Goal: Task Accomplishment & Management: Complete application form

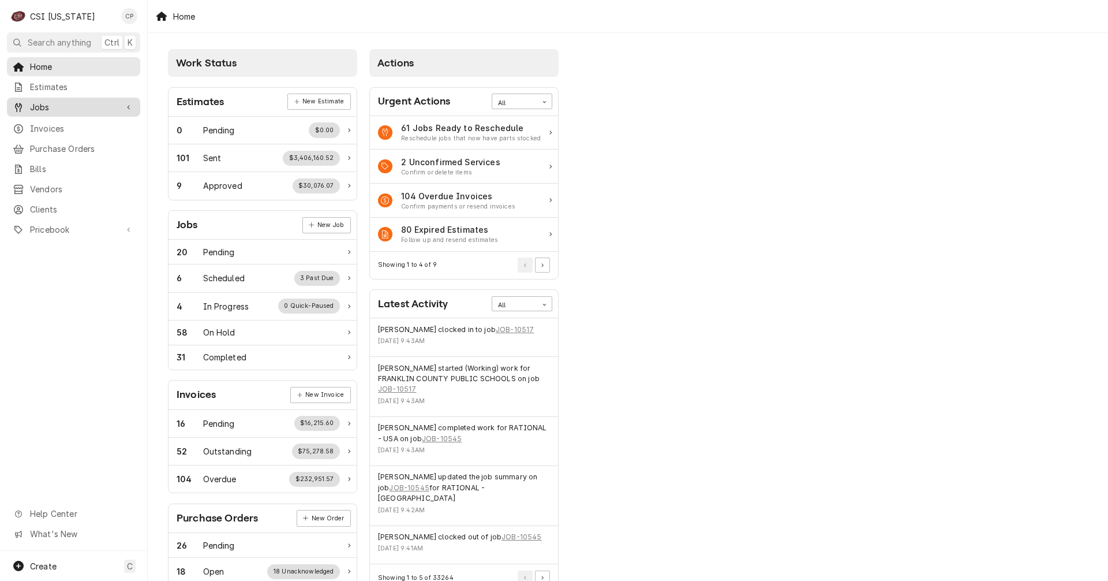
click at [61, 104] on span "Jobs" at bounding box center [73, 107] width 87 height 12
click at [62, 121] on span "Jobs" at bounding box center [82, 127] width 104 height 12
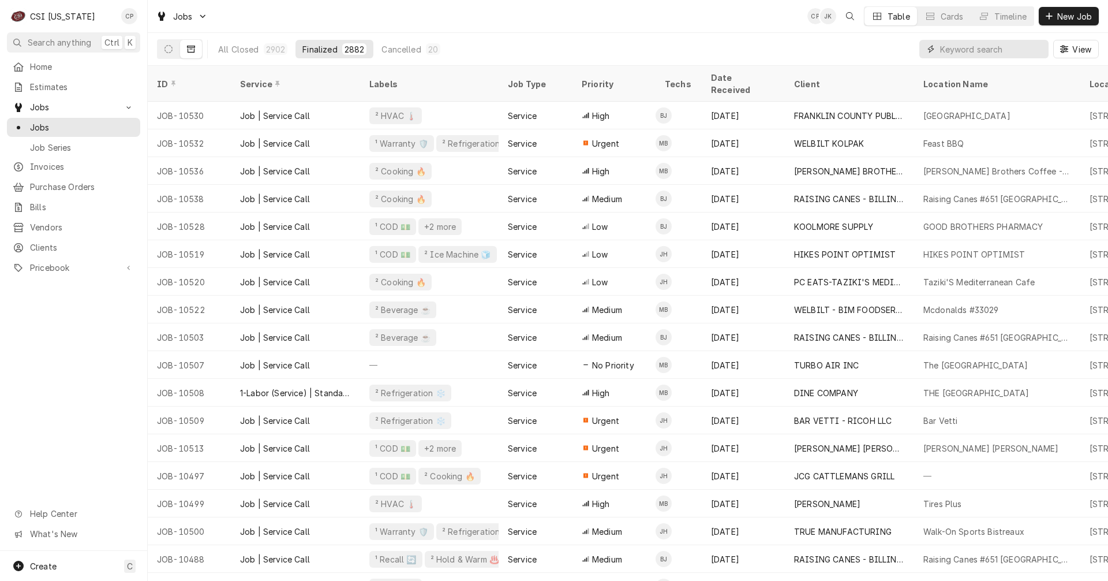
click at [956, 51] on input "Dynamic Content Wrapper" at bounding box center [991, 49] width 103 height 18
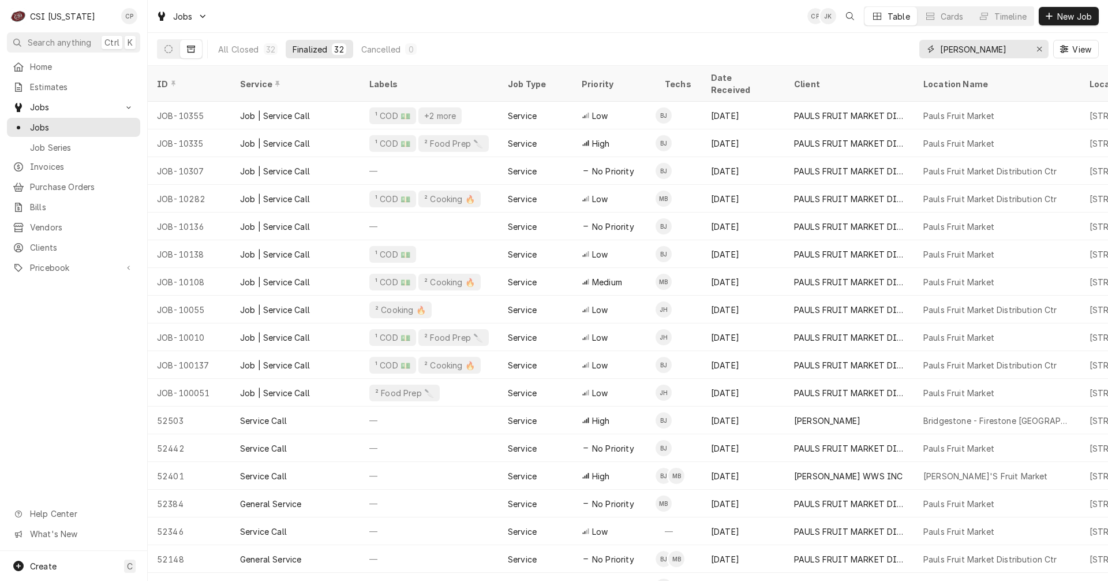
drag, startPoint x: 971, startPoint y: 52, endPoint x: 887, endPoint y: 49, distance: 83.7
click at [886, 50] on div "All Closed 32 Finalized 32 Cancelled 0 paul View" at bounding box center [628, 49] width 942 height 32
type input "dine"
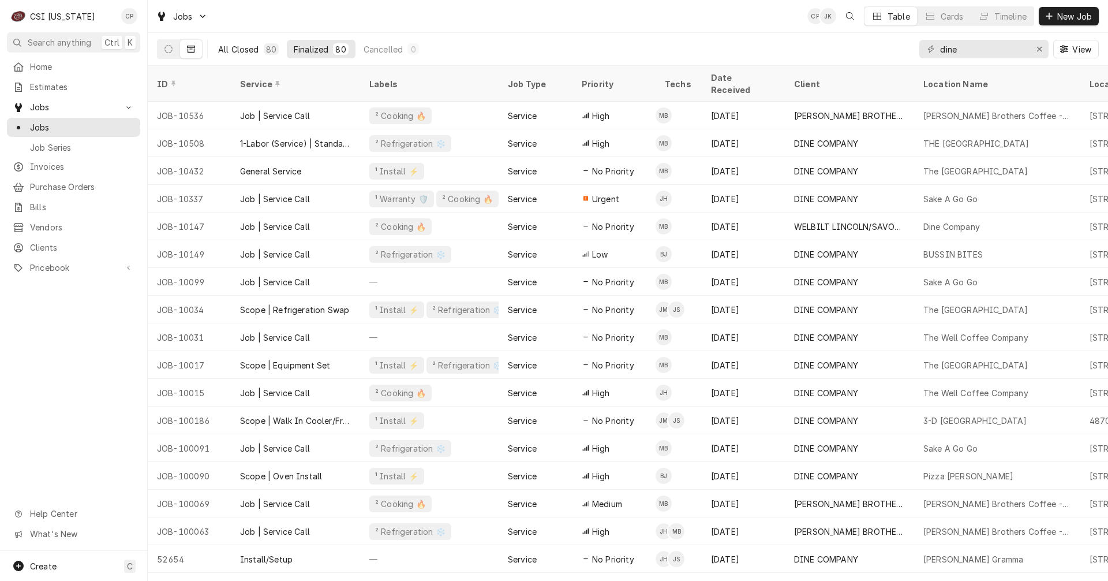
click at [241, 50] on div "All Closed" at bounding box center [238, 49] width 41 height 12
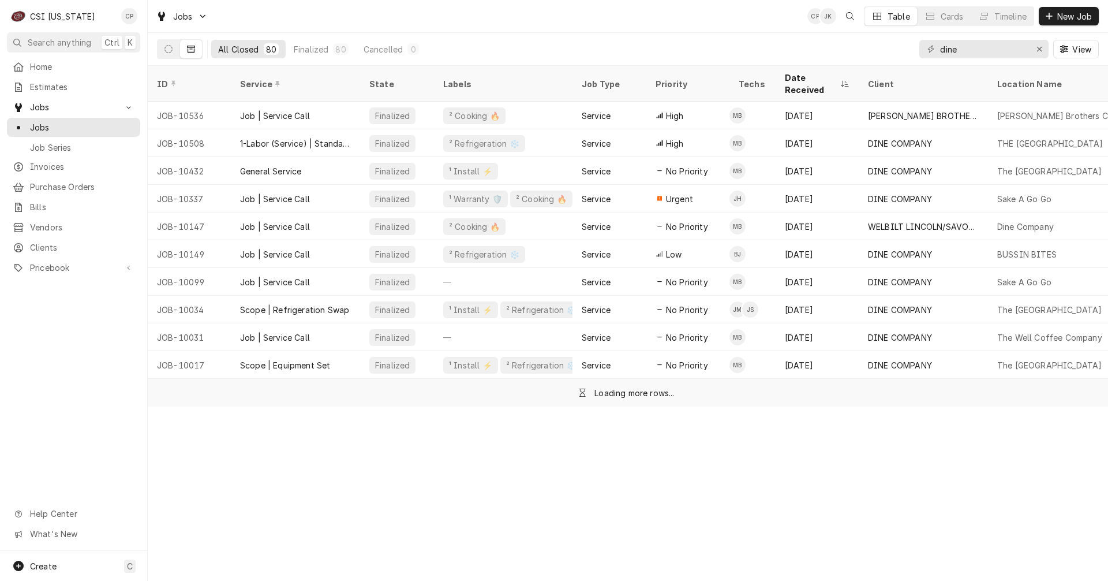
click at [186, 53] on button "Dynamic Content Wrapper" at bounding box center [191, 49] width 22 height 18
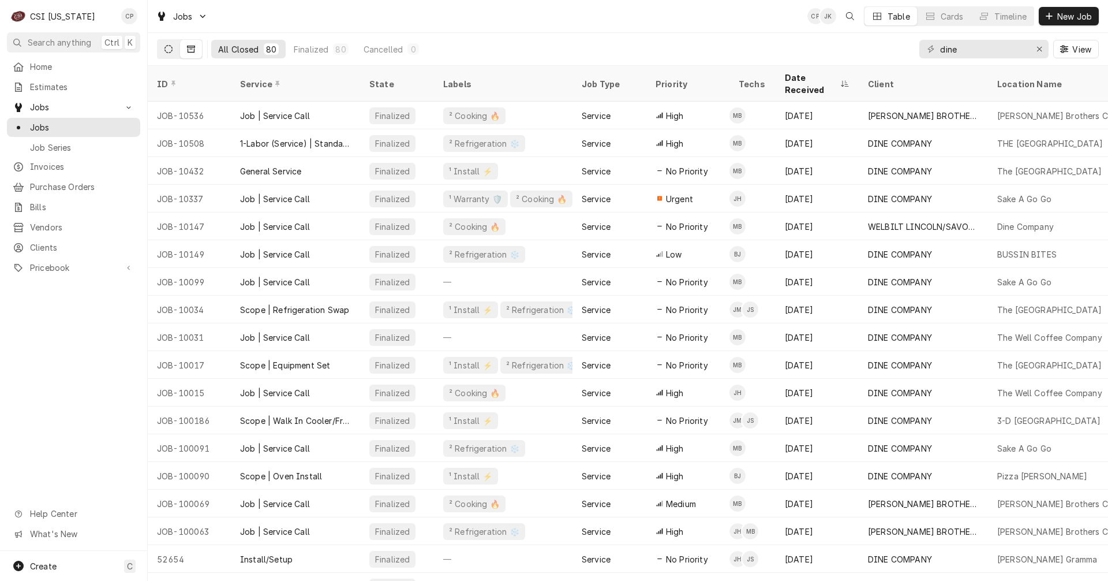
click at [171, 50] on icon "Dynamic Content Wrapper" at bounding box center [168, 49] width 8 height 8
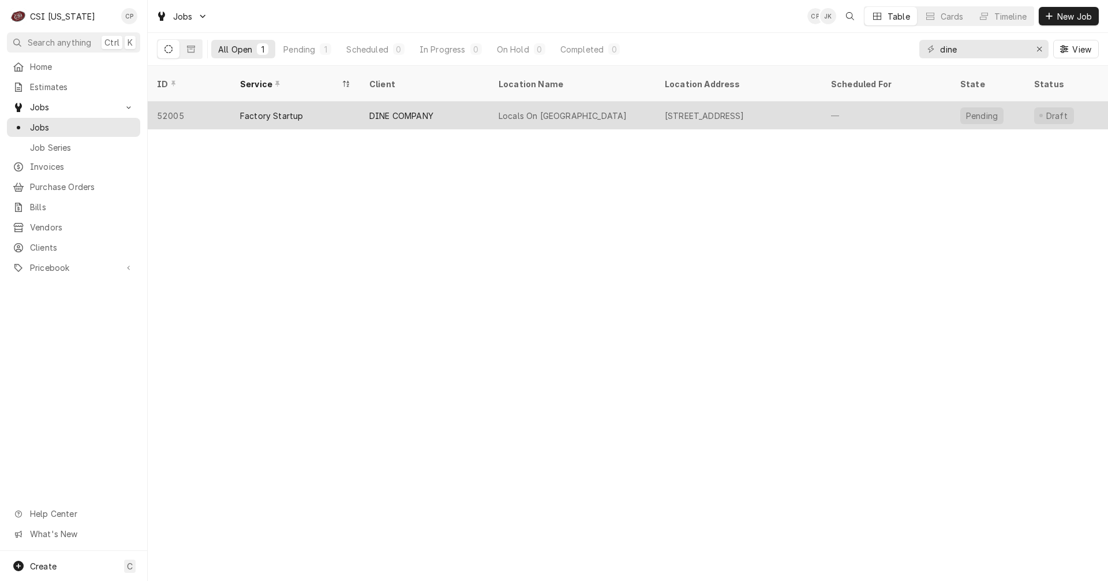
click at [553, 110] on div "Locals On Broadway" at bounding box center [563, 116] width 128 height 12
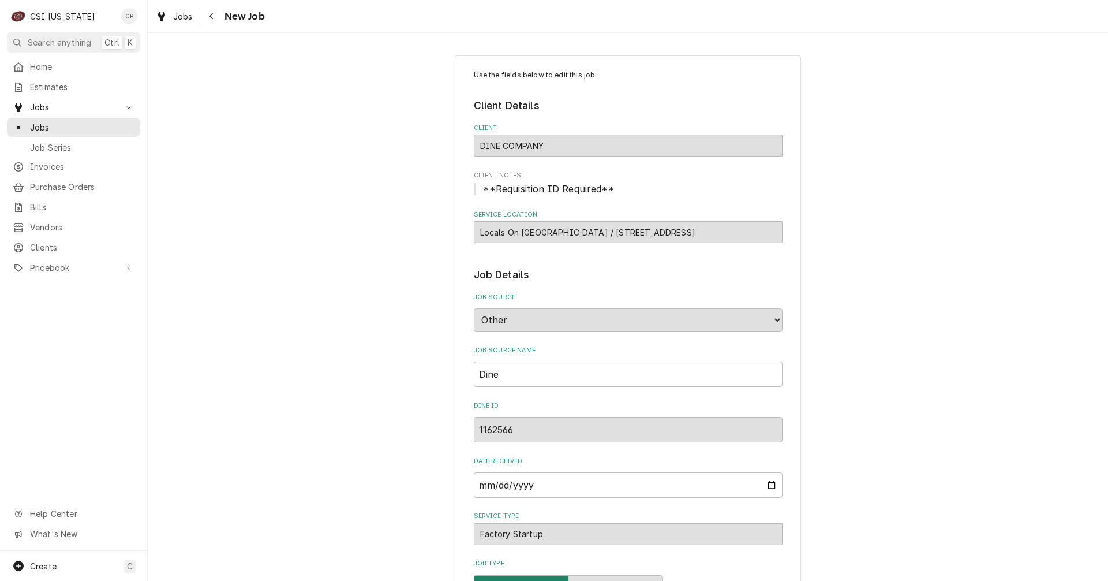
type textarea "x"
click at [210, 16] on icon "Navigate back" at bounding box center [210, 16] width 3 height 6
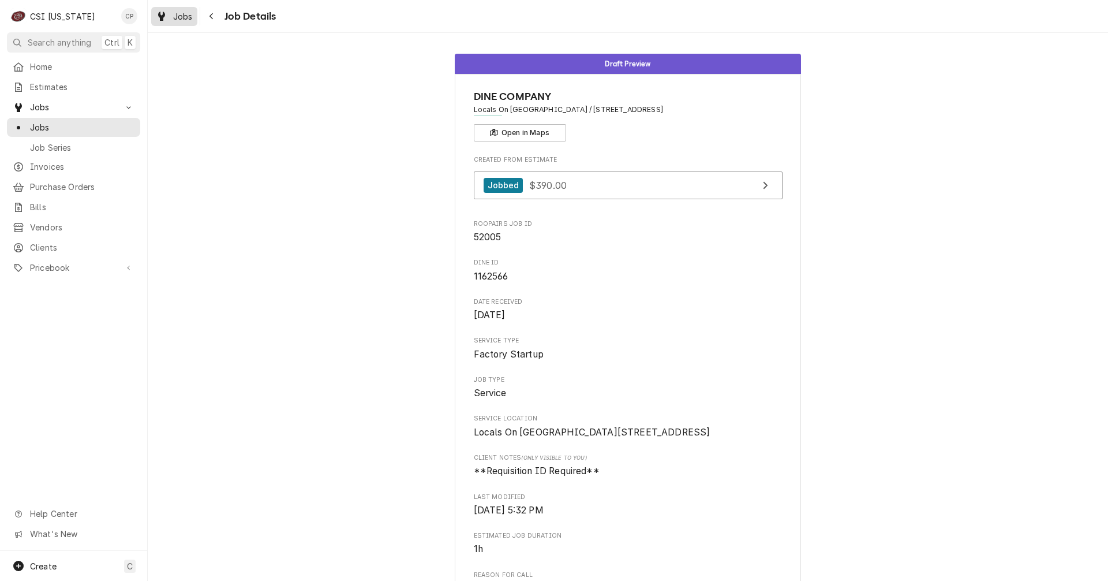
click at [186, 17] on span "Jobs" at bounding box center [183, 16] width 20 height 12
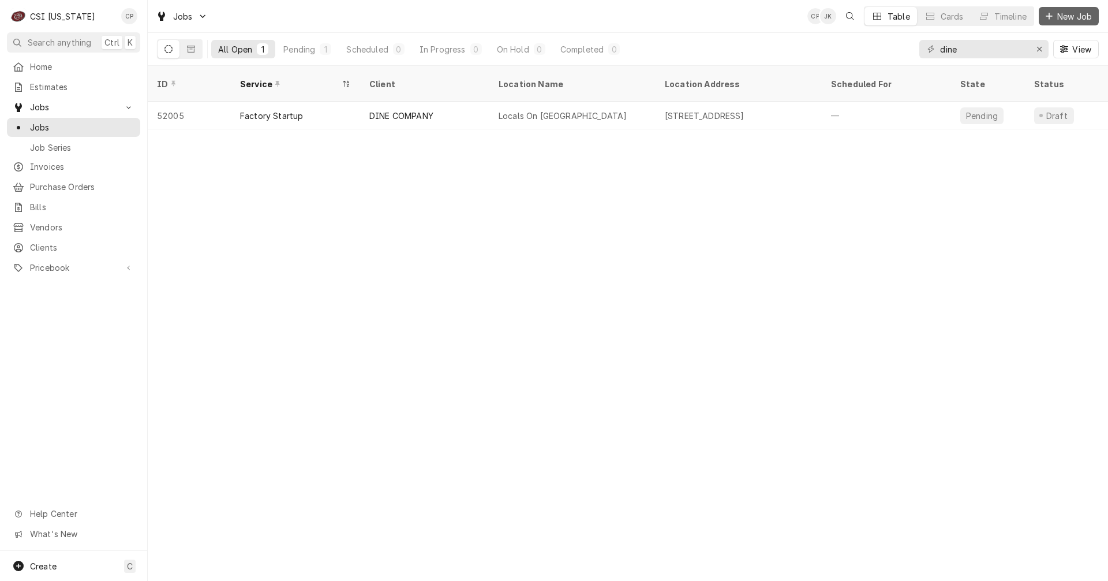
click at [1078, 21] on span "New Job" at bounding box center [1074, 16] width 39 height 12
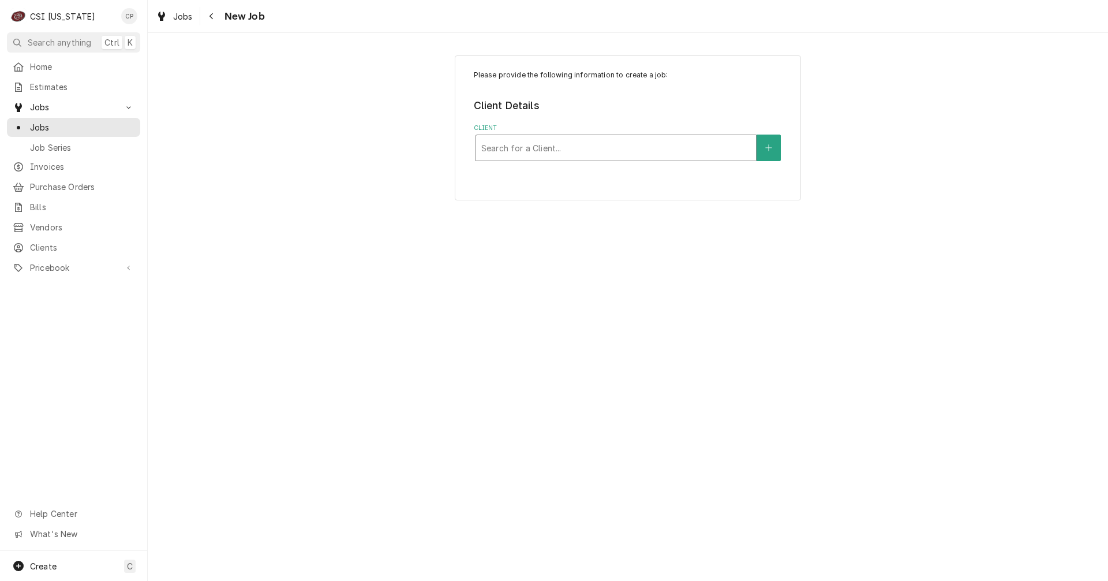
click at [568, 153] on div "Client" at bounding box center [615, 147] width 269 height 21
type input "dine"
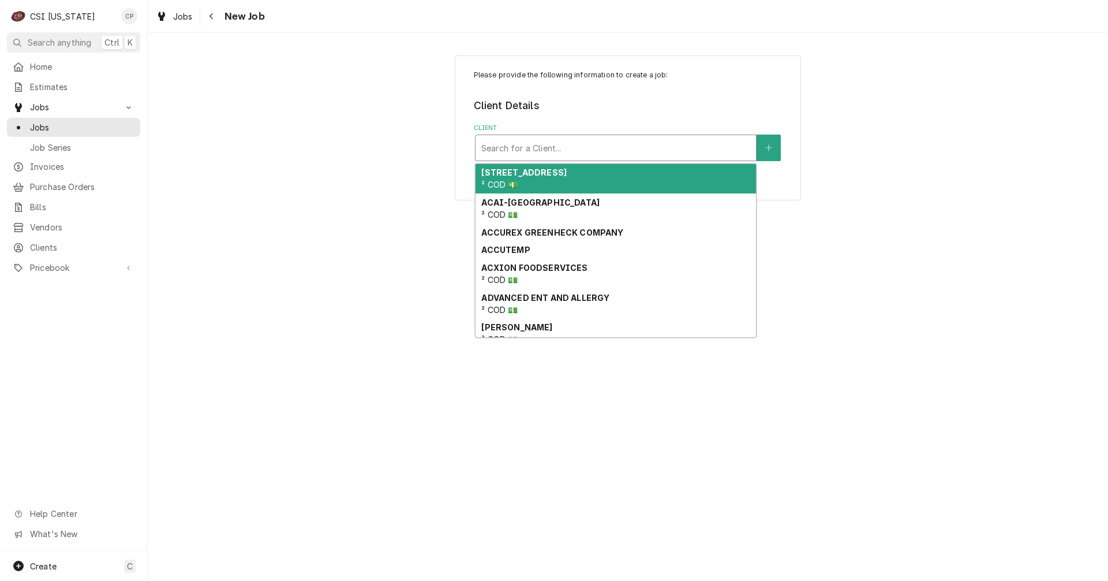
click at [527, 146] on div "Client" at bounding box center [615, 147] width 269 height 21
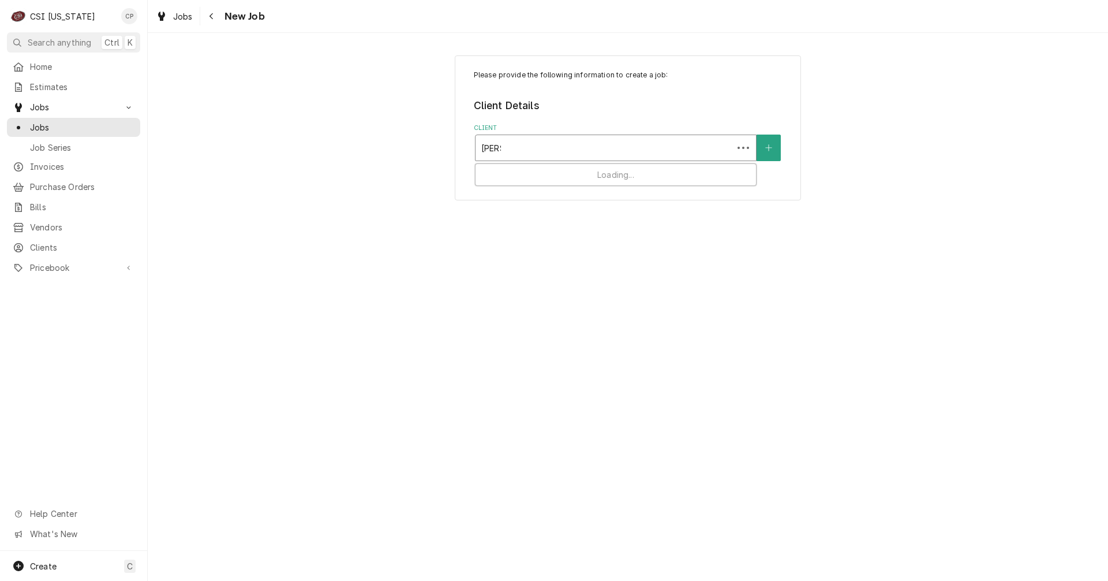
type input "pauls"
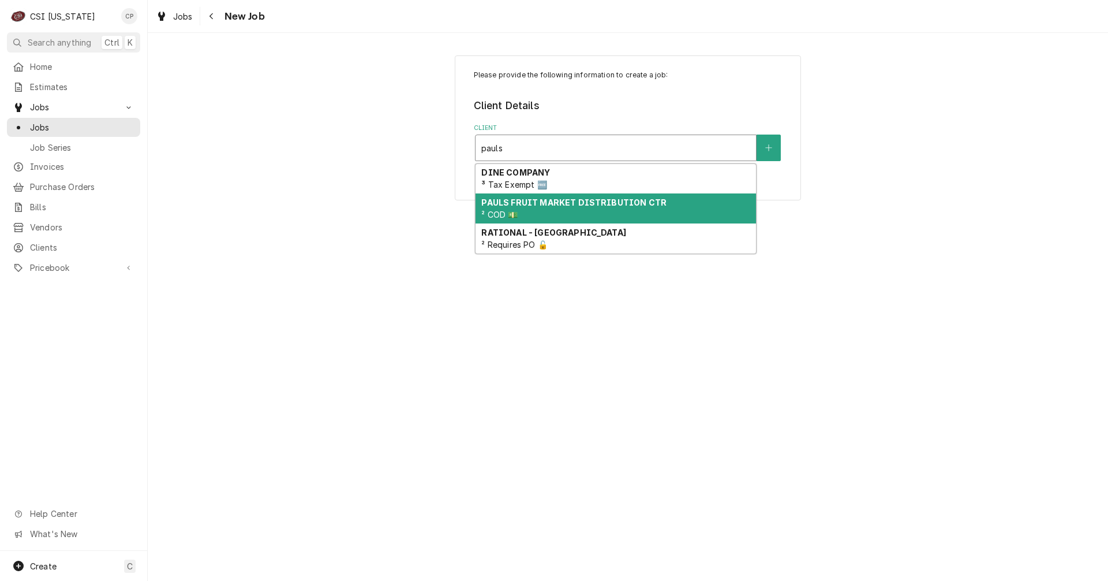
click at [598, 212] on div "PAULS FRUIT MARKET DISTRIBUTION CTR ² COD 💵" at bounding box center [616, 208] width 280 height 30
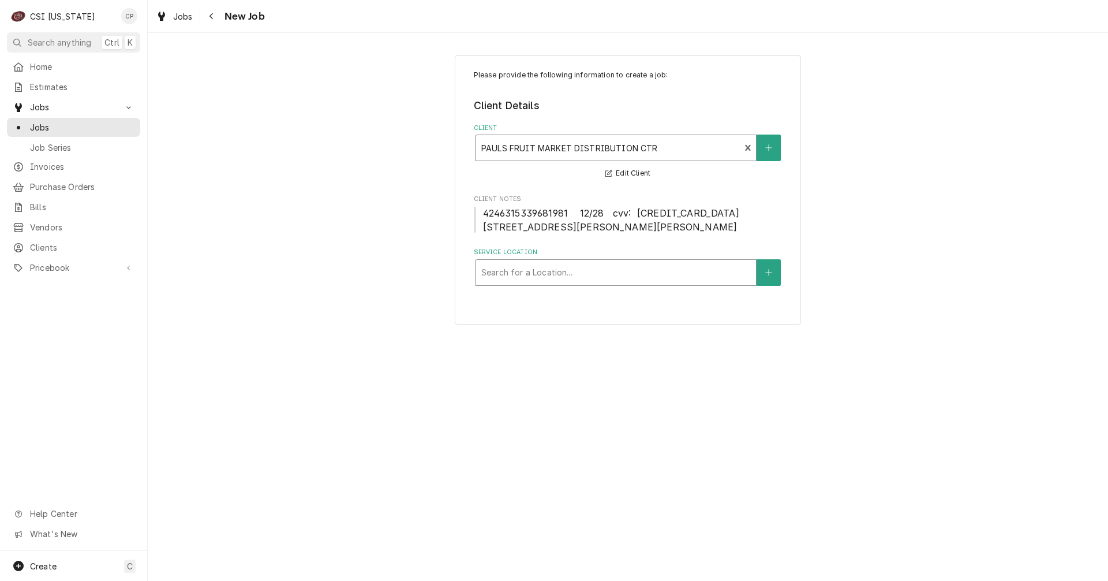
click at [533, 275] on div "Service Location" at bounding box center [615, 272] width 269 height 21
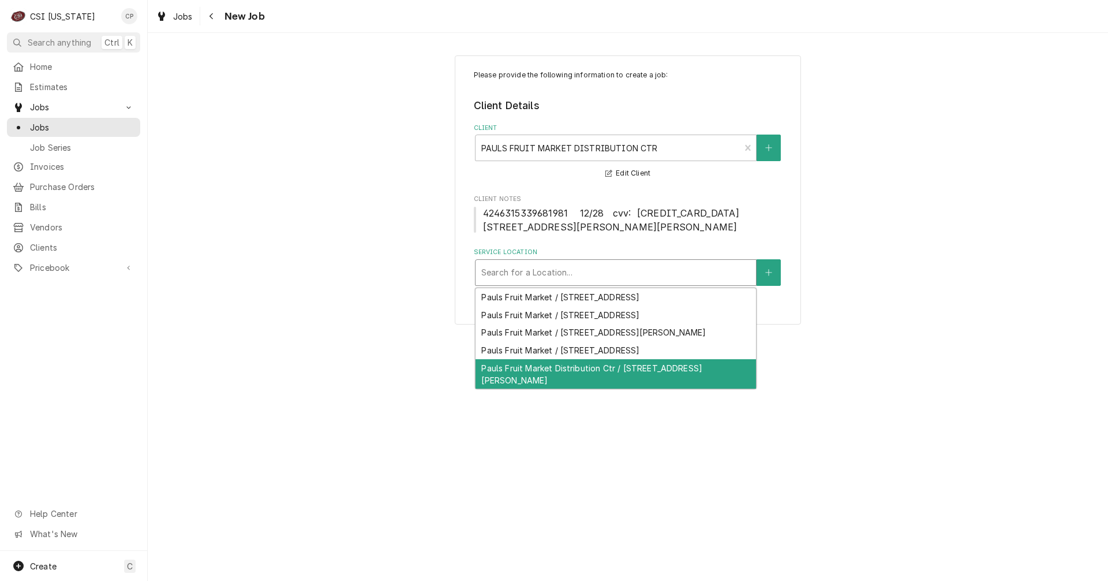
click at [699, 371] on div "Pauls Fruit Market Distribution Ctr / 4601 Jennings Lane, Lousville, KY 40218" at bounding box center [616, 374] width 280 height 30
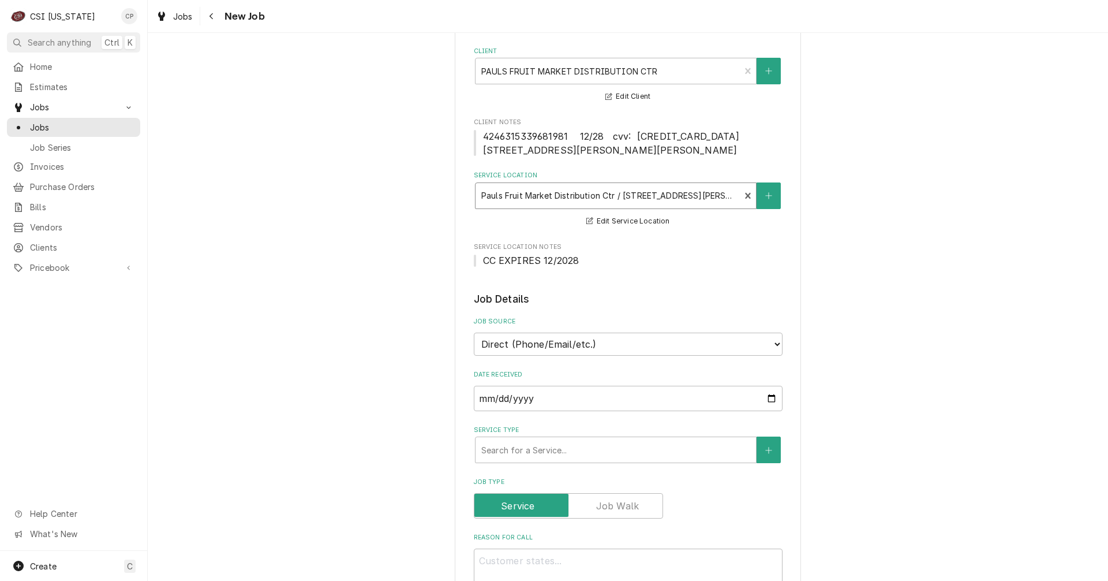
scroll to position [115, 0]
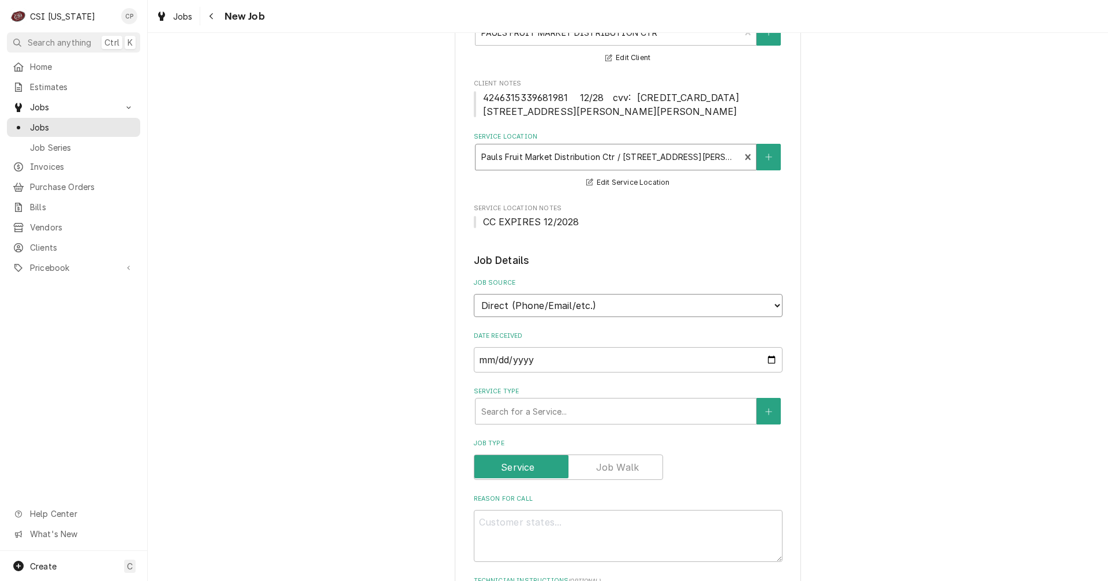
click at [633, 305] on select "Direct (Phone/Email/etc.) Service Channel Corrigo Ecotrak Other" at bounding box center [628, 305] width 309 height 23
select select "100"
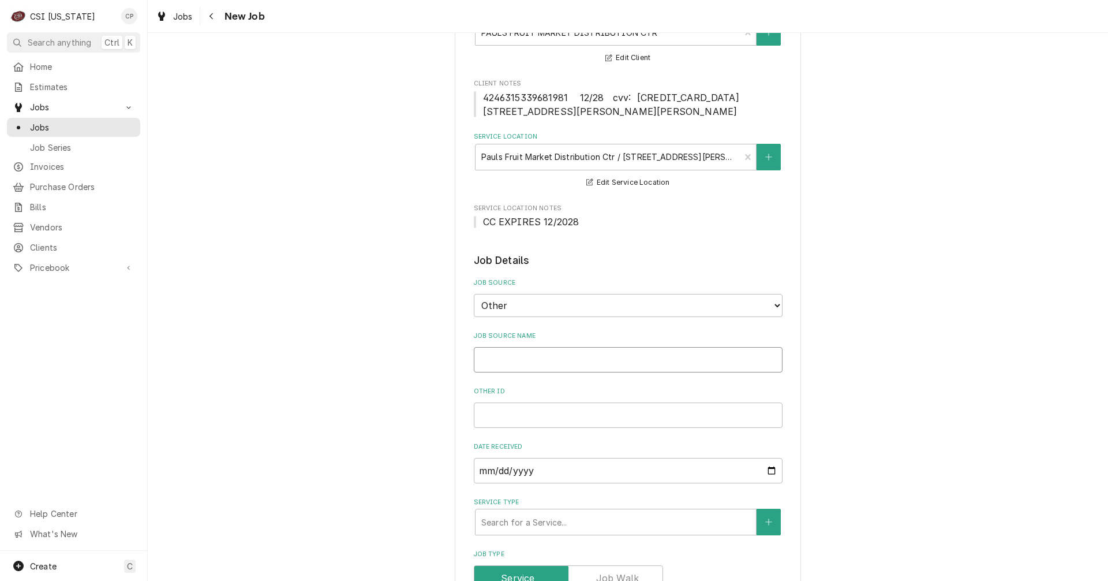
click at [529, 358] on input "Job Source Name" at bounding box center [628, 359] width 309 height 25
type textarea "x"
type input "["
type textarea "x"
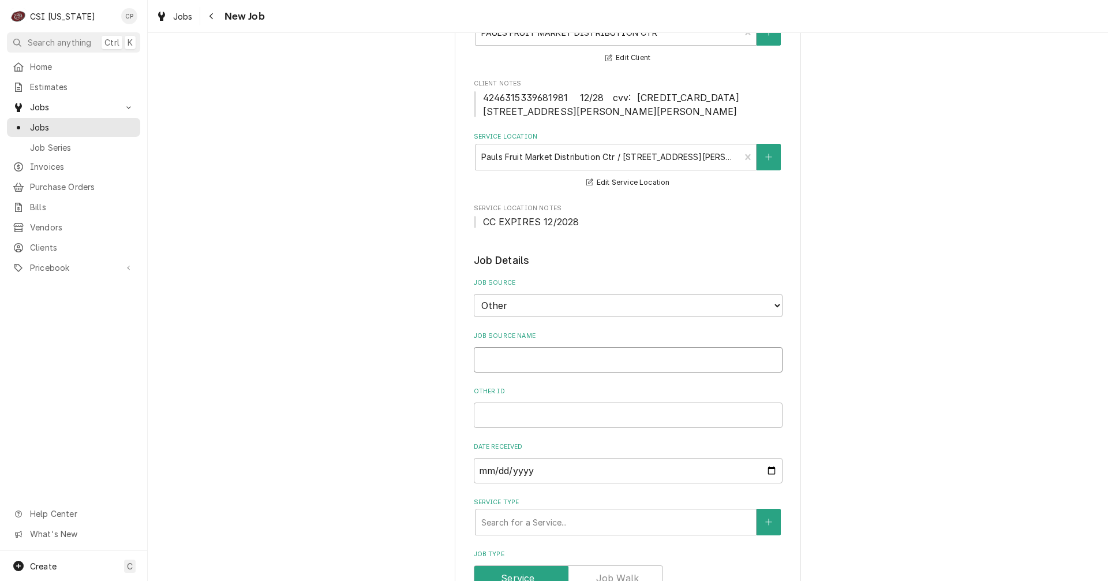
type input "P"
type textarea "x"
type input "Pa"
type textarea "x"
type input "Pau"
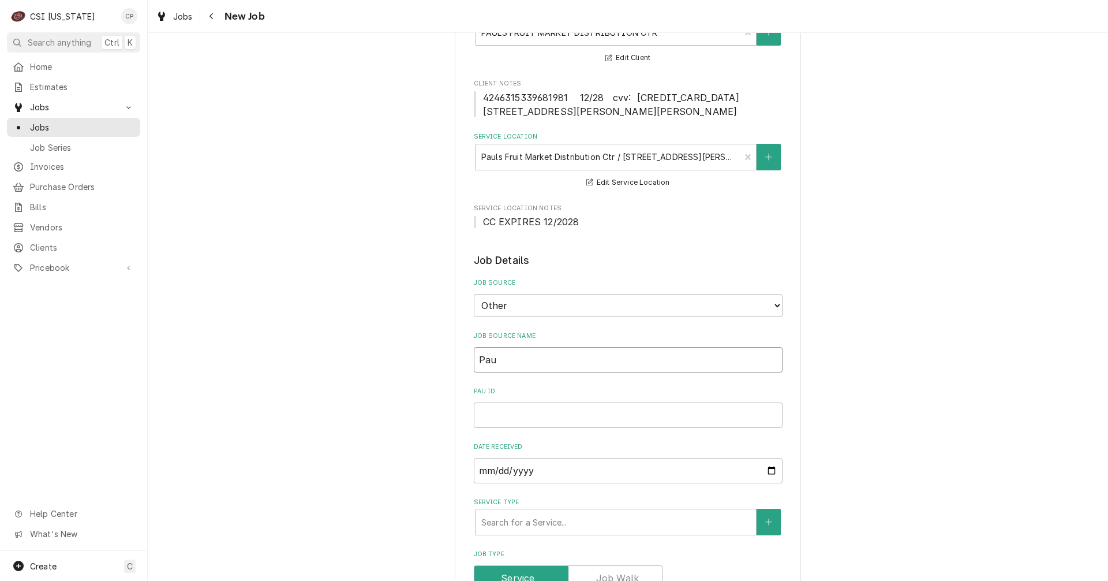
type textarea "x"
type input "Paul"
type textarea "x"
type input "Pauls"
type textarea "x"
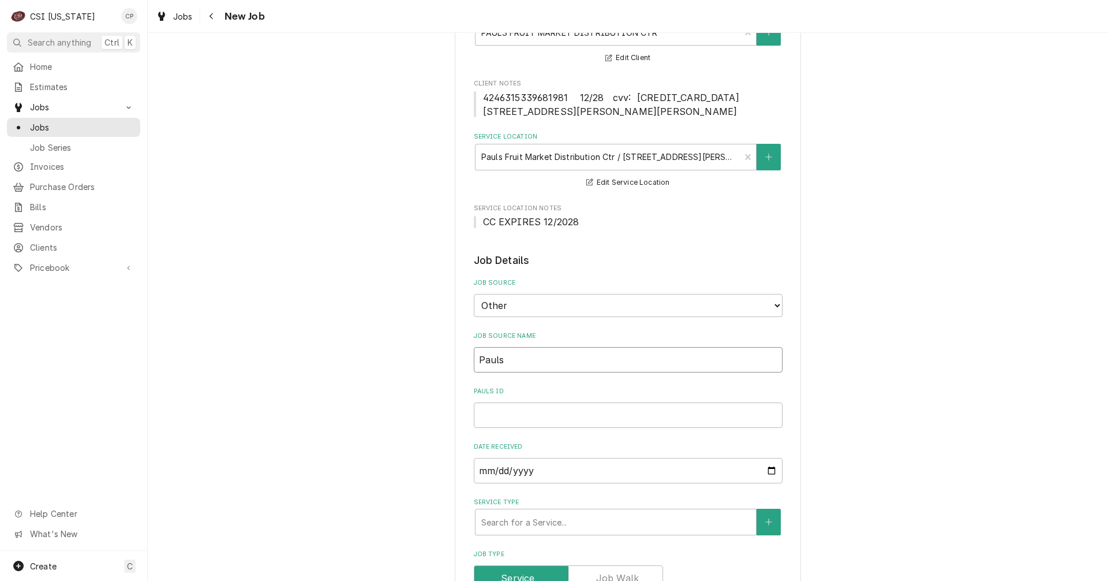
type input "Pauls"
type textarea "x"
type input "Pauls f"
type textarea "x"
type input "Pauls fr"
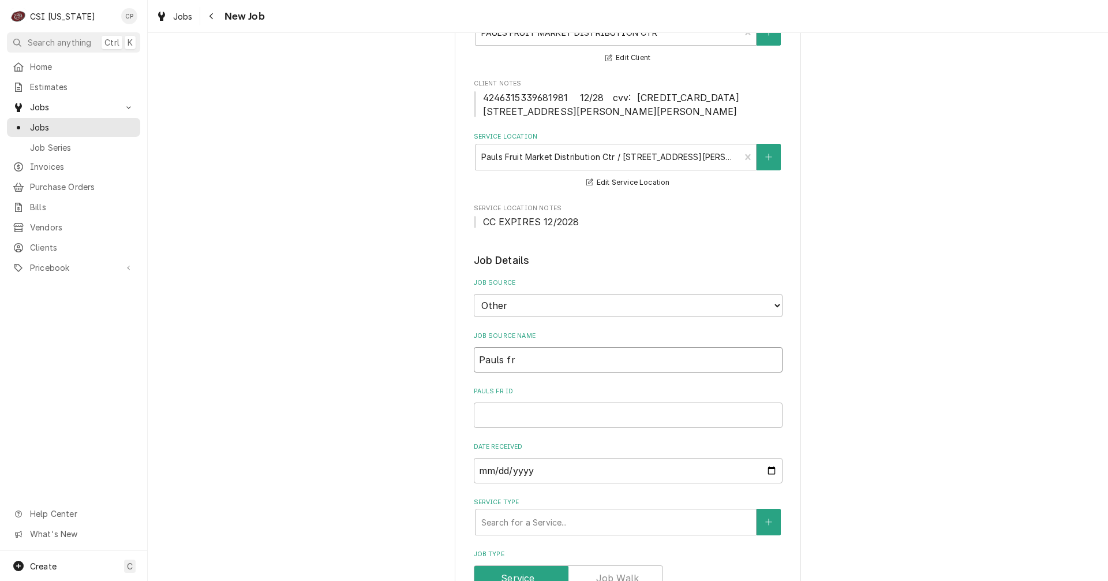
type textarea "x"
type input "Pauls fro"
type textarea "x"
type input "Pauls froo"
type textarea "x"
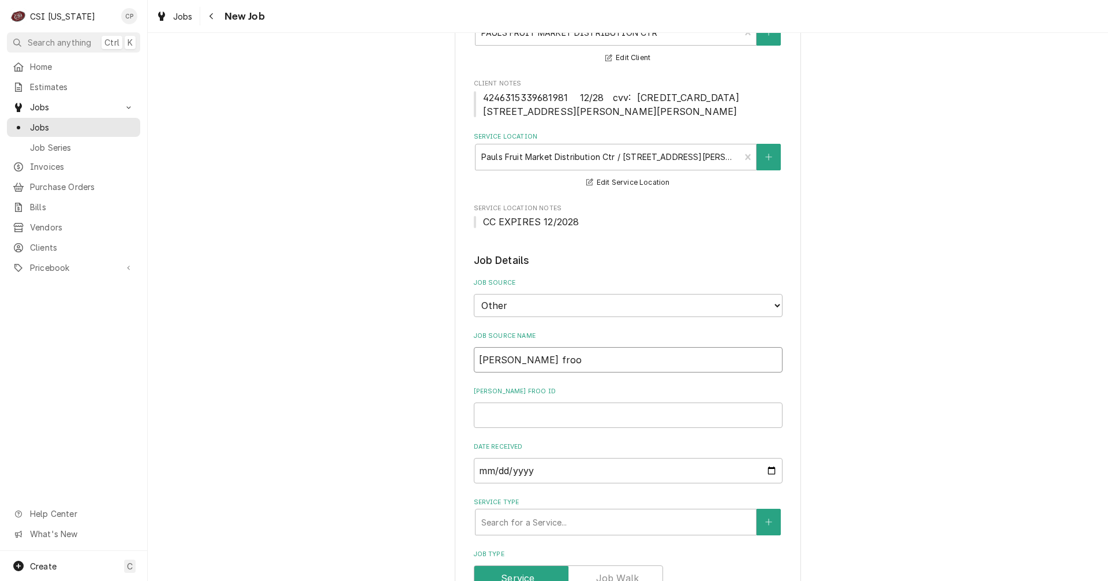
type input "Pauls fro"
type textarea "x"
type input "Pauls fr"
type textarea "x"
type input "Pauls fru"
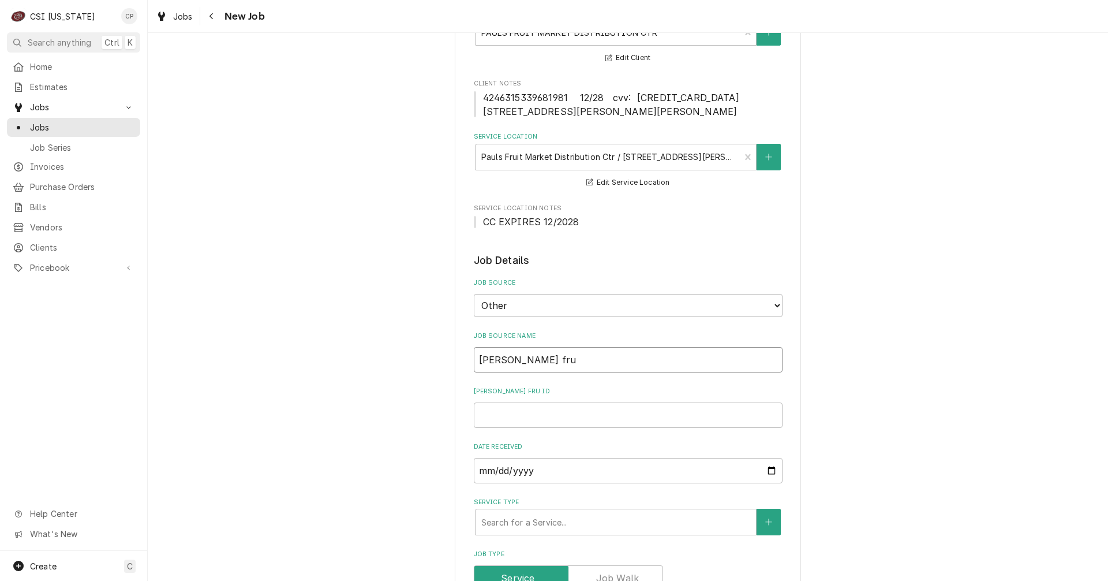
type textarea "x"
type input "Pauls frui"
type textarea "x"
type input "Pauls fruit"
type textarea "x"
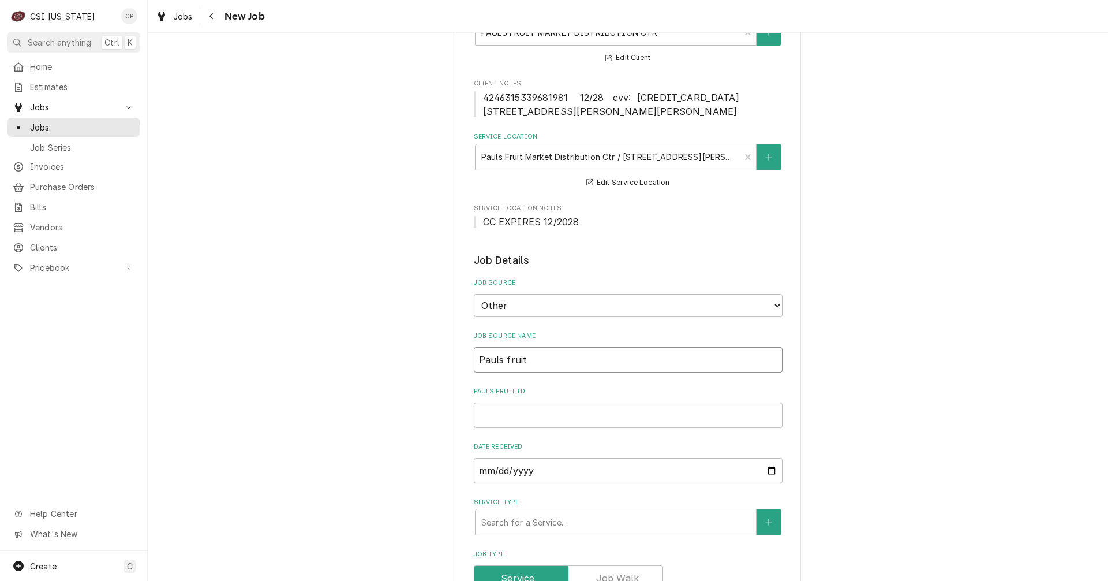
type input "Pauls fruit"
type textarea "x"
type input "Pauls fruit m"
type textarea "x"
type input "Pauls fruit ma"
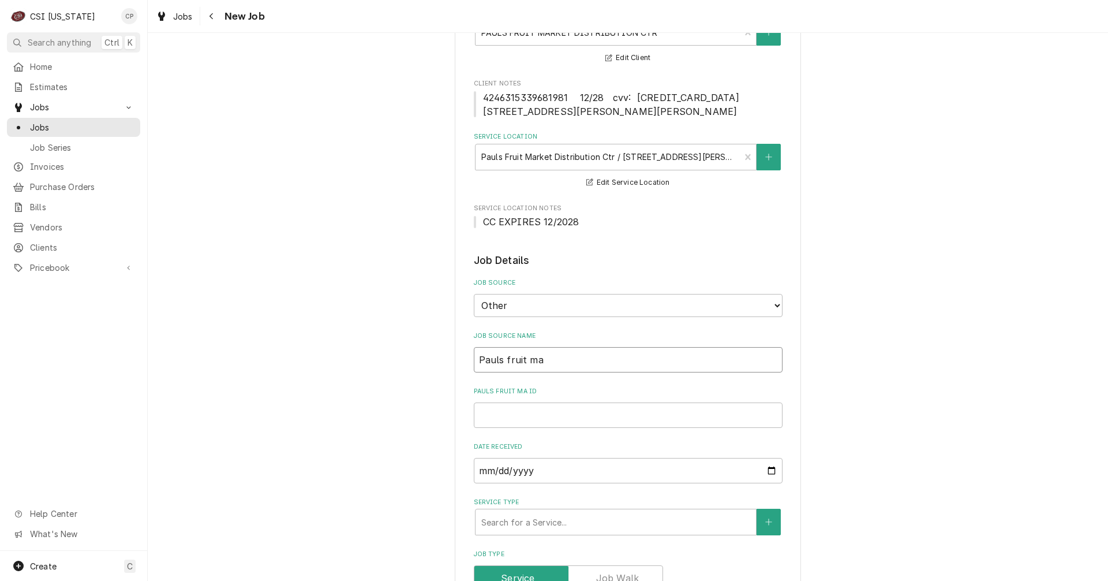
type textarea "x"
type input "Pauls fruit mar"
type textarea "x"
type input "Pauls fruit mark"
type textarea "x"
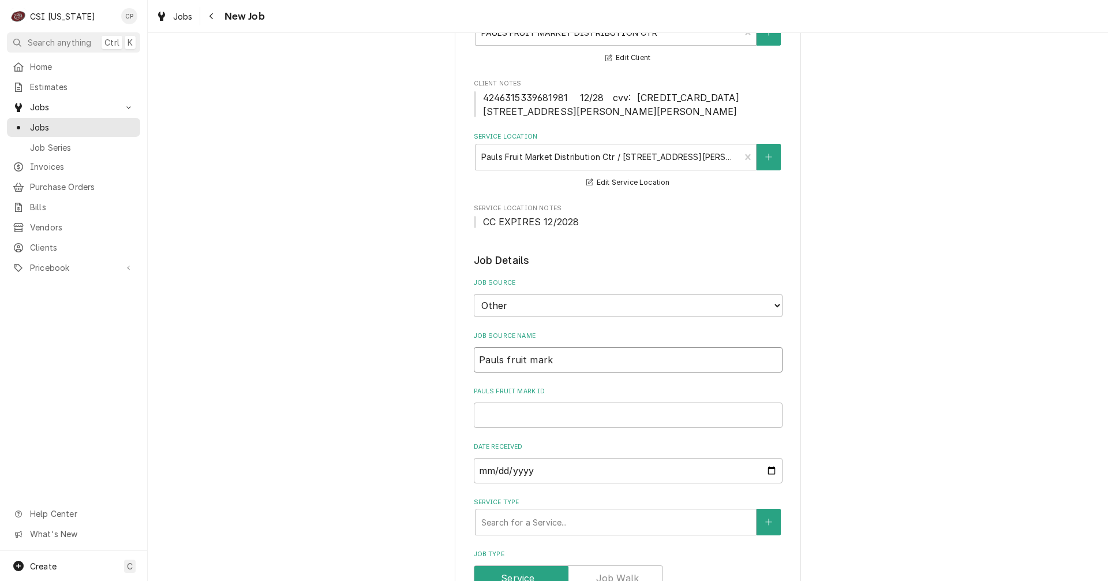
type input "Pauls fruit marke"
type textarea "x"
type input "Pauls fruit market"
type textarea "x"
type input "Pauls fruit market"
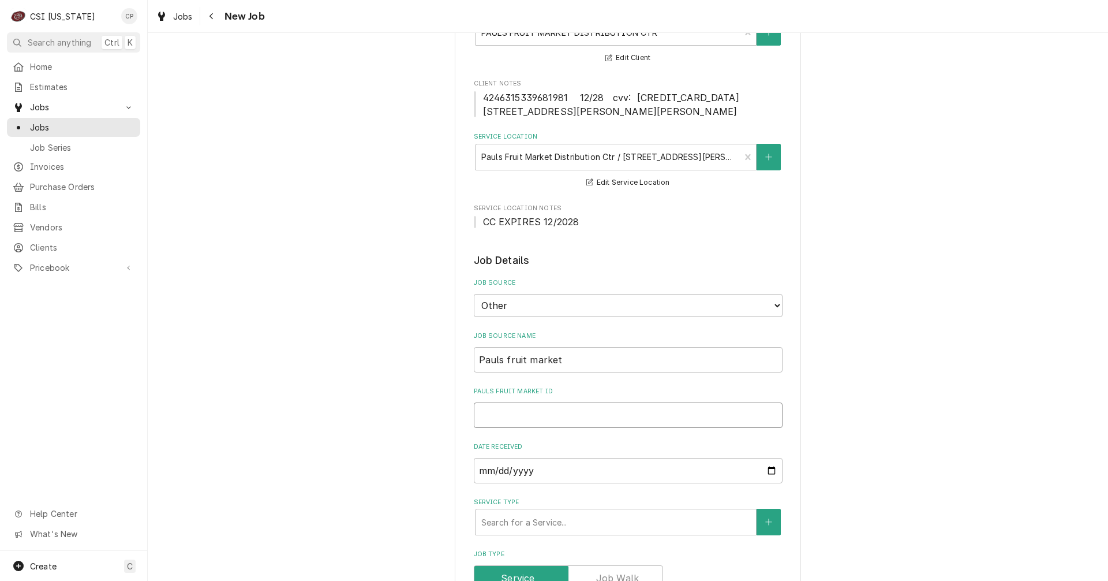
click at [545, 416] on input "Pauls fruit market ID" at bounding box center [628, 414] width 309 height 25
type textarea "x"
type input "1"
type textarea "x"
type input "11"
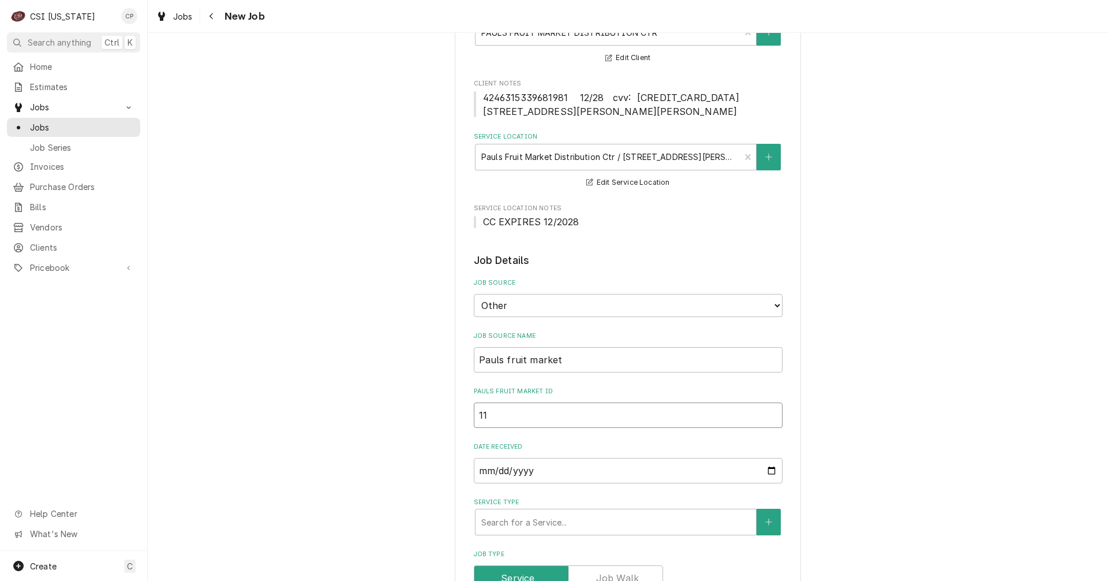
type textarea "x"
type input "116"
type textarea "x"
type input "1166"
type textarea "x"
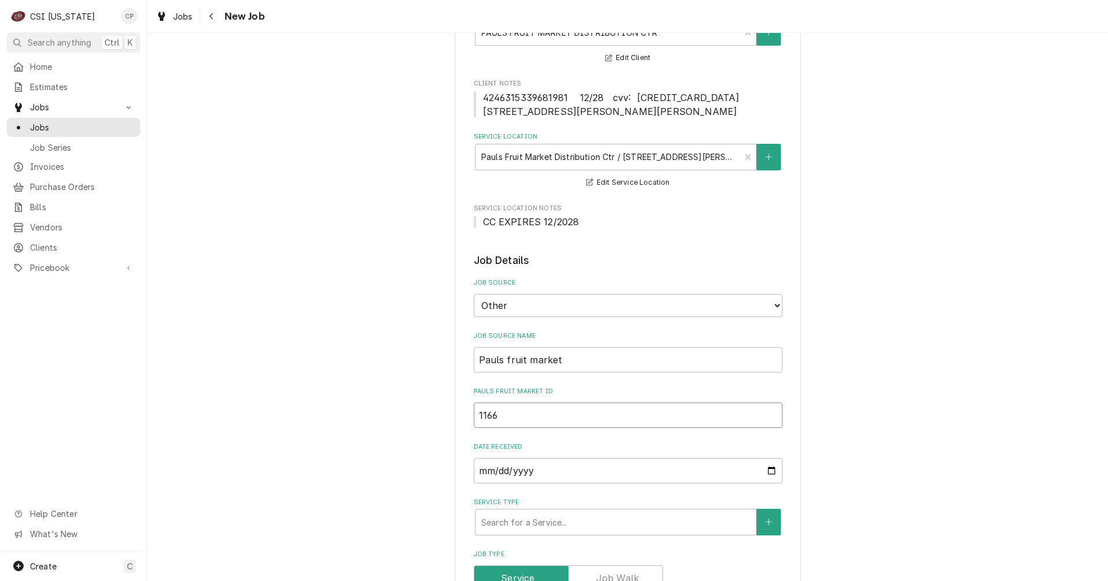
type input "11664"
type textarea "x"
type input "116647"
type textarea "x"
type input "1166471"
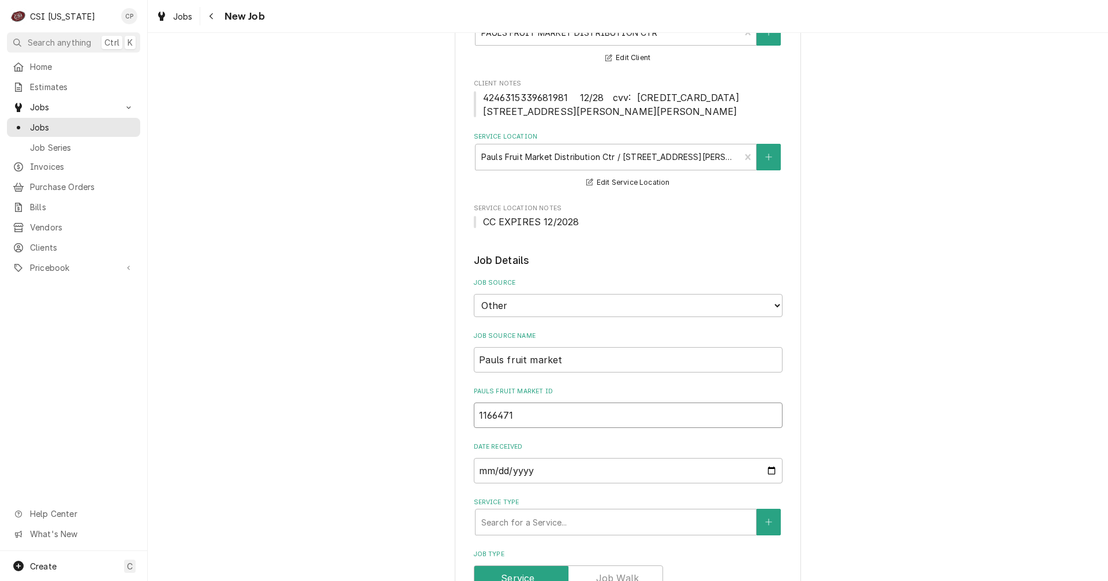
type textarea "x"
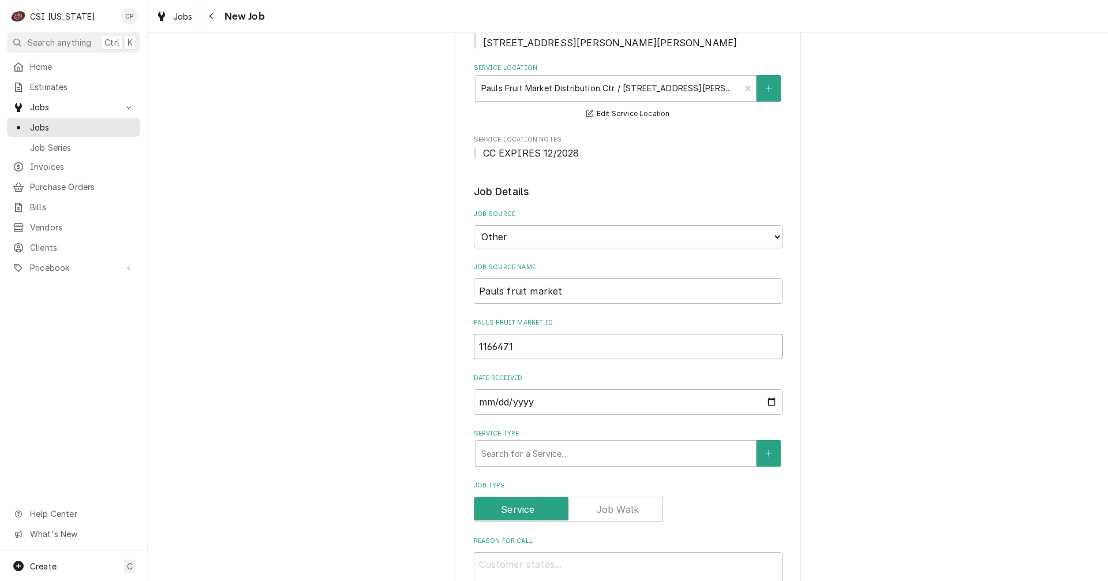
scroll to position [289, 0]
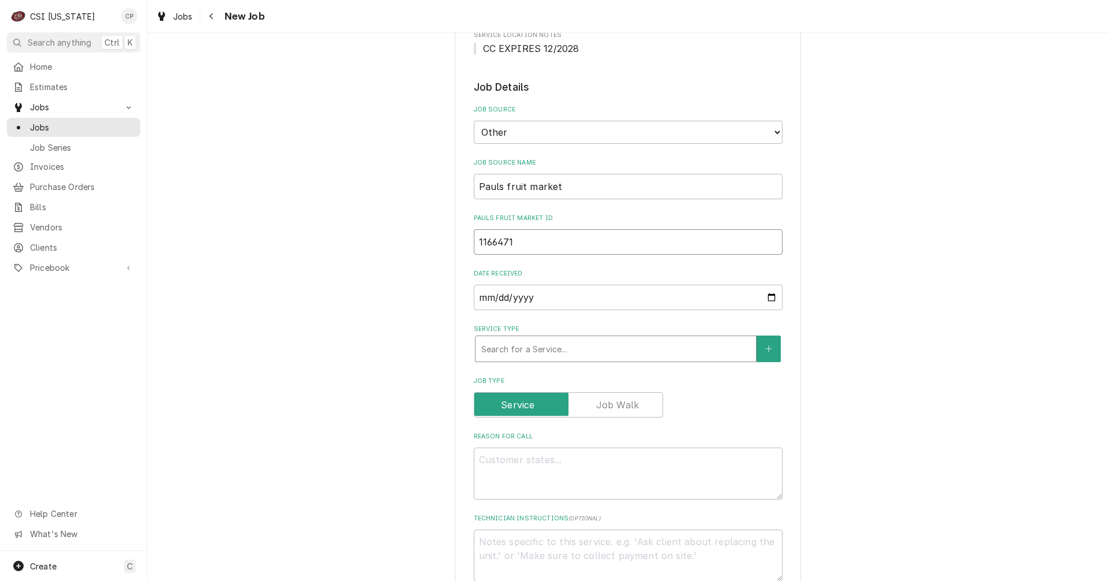
type input "1166471"
click at [503, 347] on div "Service Type" at bounding box center [615, 348] width 269 height 21
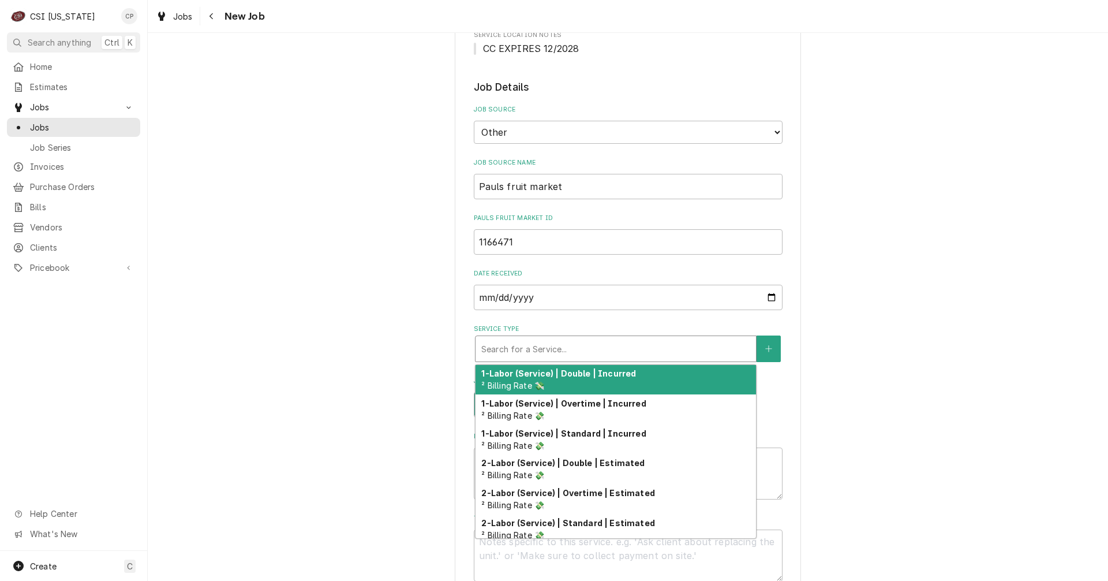
type textarea "x"
type input "s"
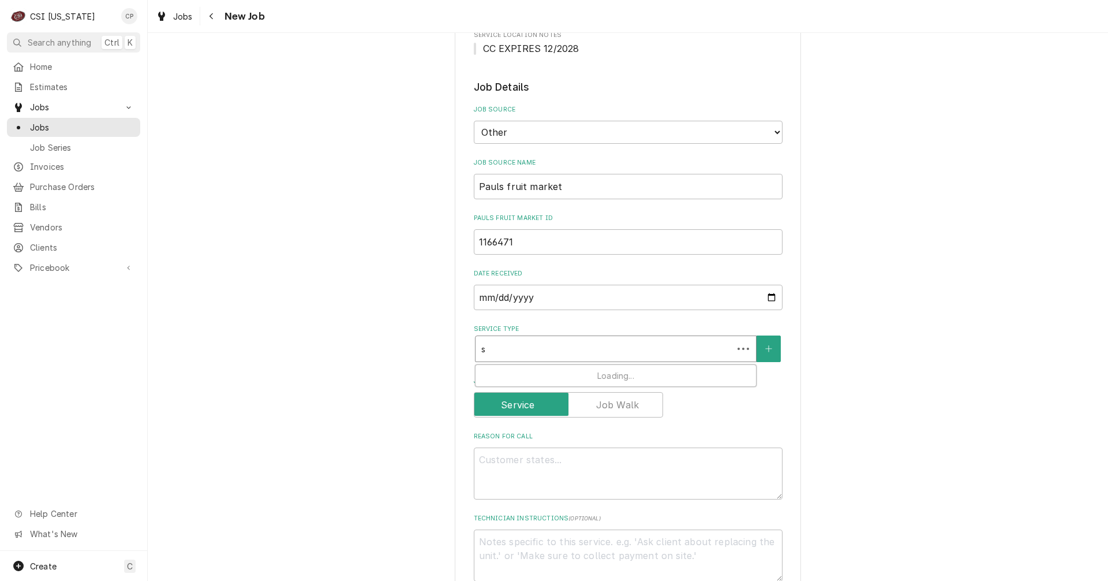
type textarea "x"
type input "st"
type textarea "x"
type input "sta"
type textarea "x"
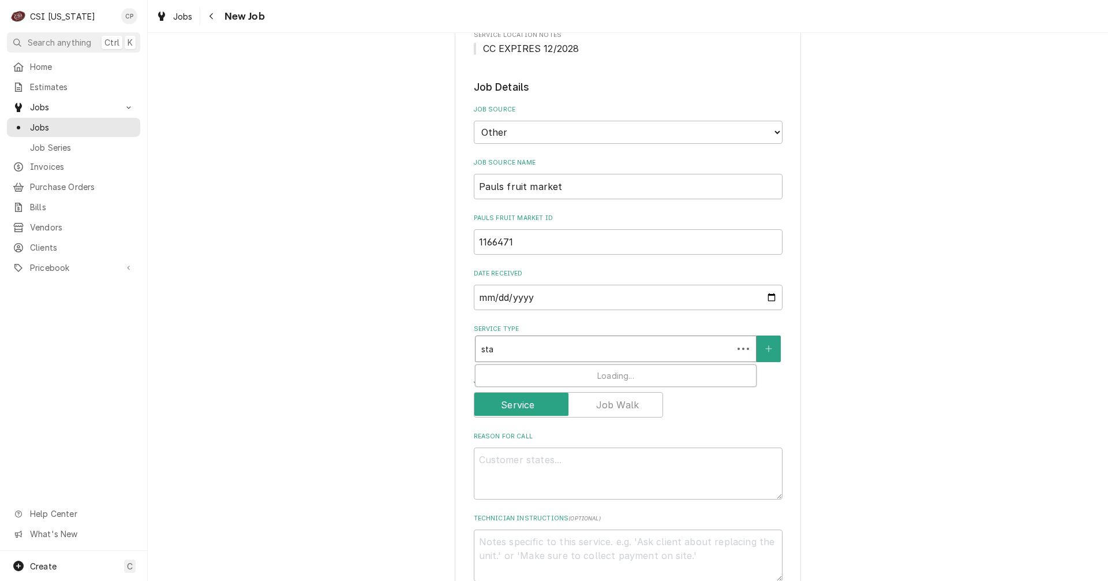
type input "star"
type textarea "x"
type input "start"
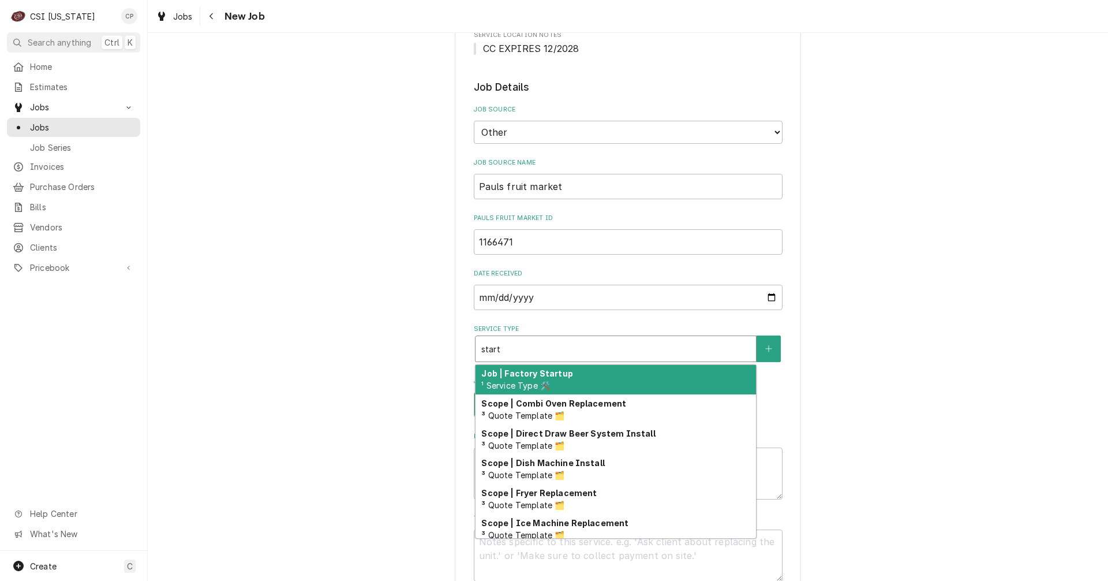
click at [546, 381] on span "¹ Service Type 🛠️" at bounding box center [515, 385] width 69 height 10
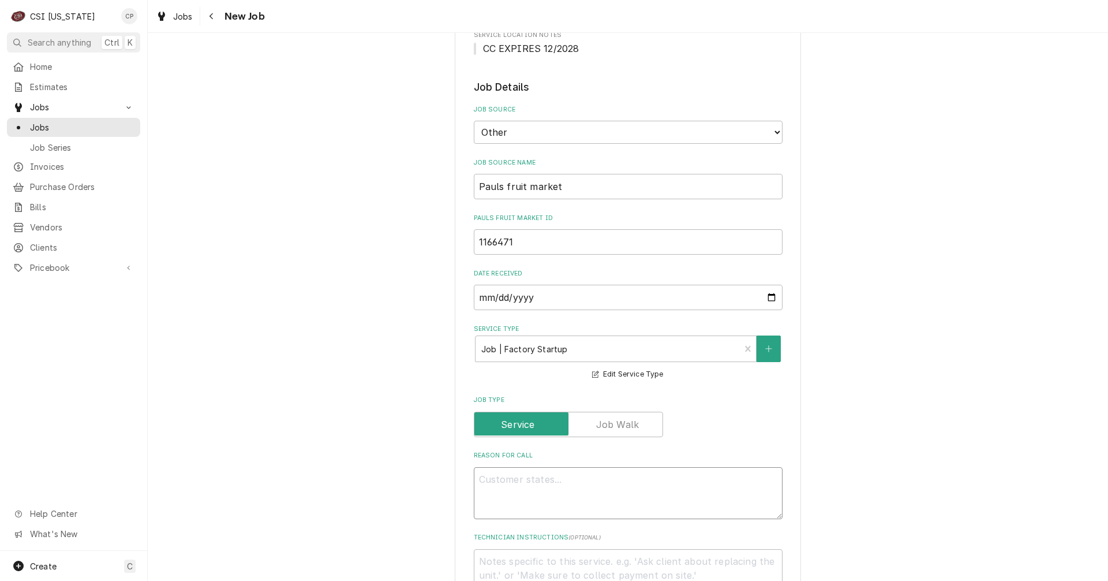
click at [511, 484] on textarea "Reason For Call" at bounding box center [628, 493] width 309 height 52
type textarea "x"
type textarea "s"
type textarea "x"
type textarea "st"
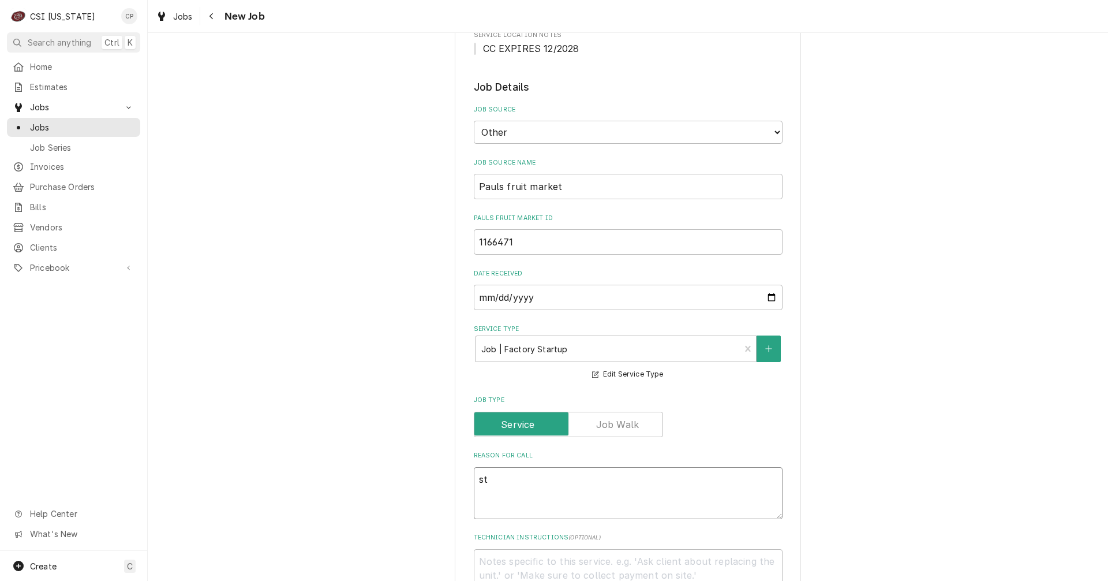
type textarea "x"
type textarea "sta"
type textarea "x"
type textarea "star"
type textarea "x"
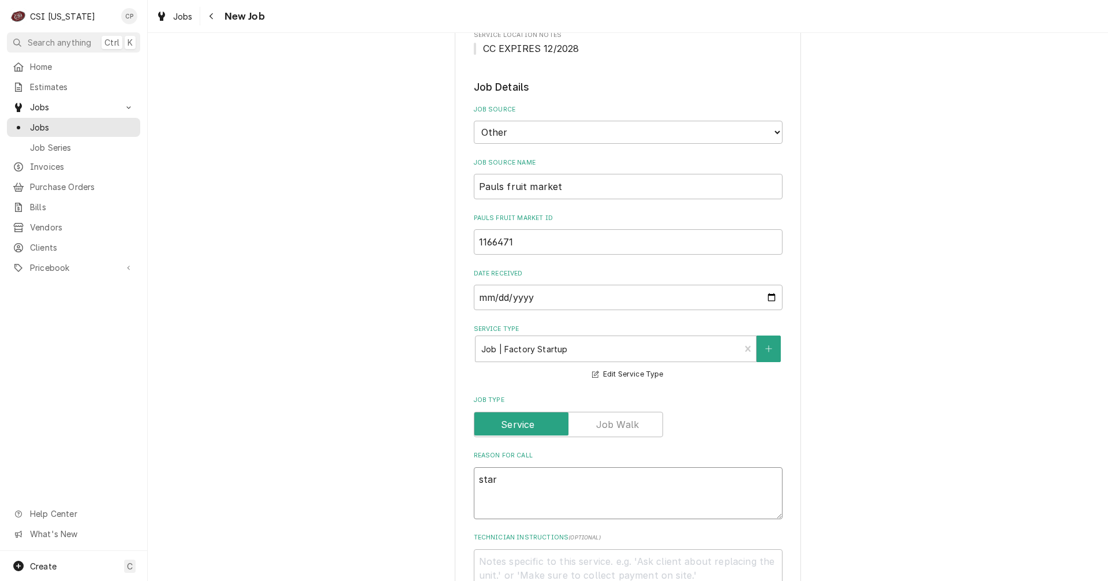
type textarea "start"
type textarea "x"
type textarea "start"
type textarea "x"
type textarea "start u"
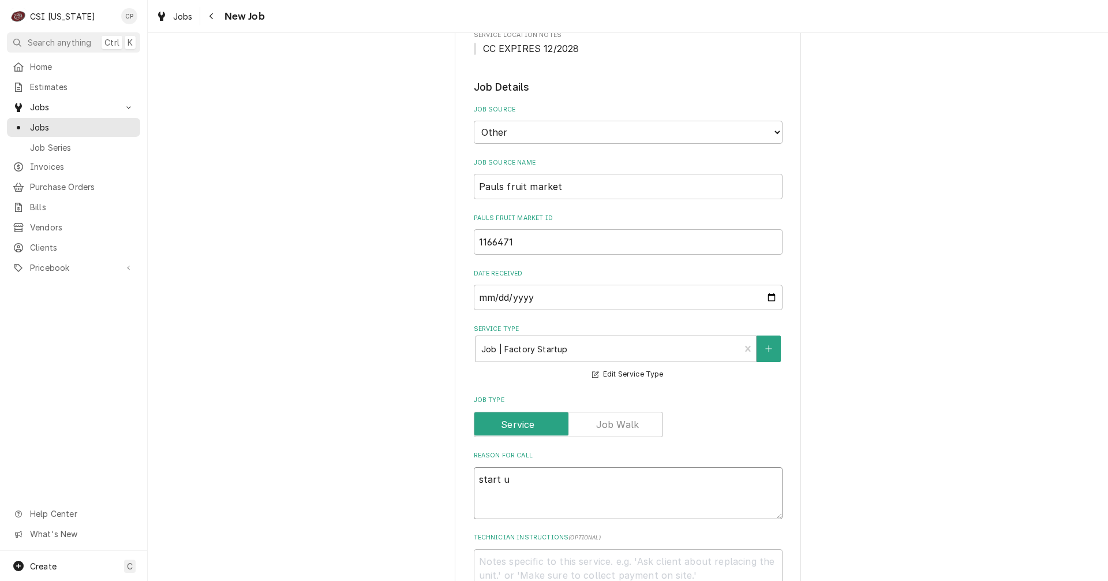
type textarea "x"
type textarea "start up"
type textarea "x"
type textarea "start up"
type textarea "x"
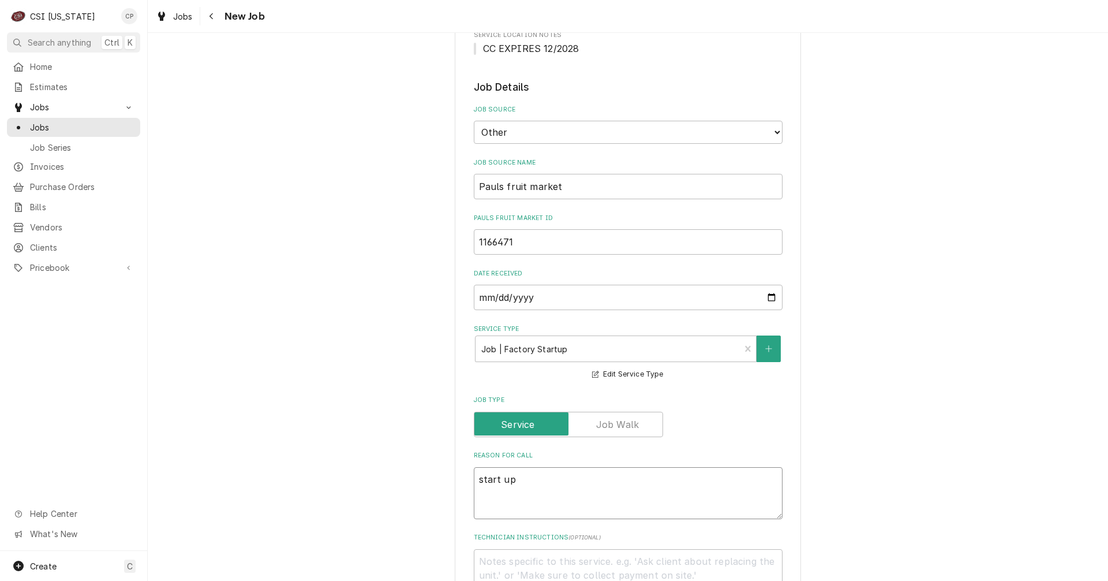
type textarea "start up a"
type textarea "x"
type textarea "start up an"
type textarea "x"
type textarea "start up and"
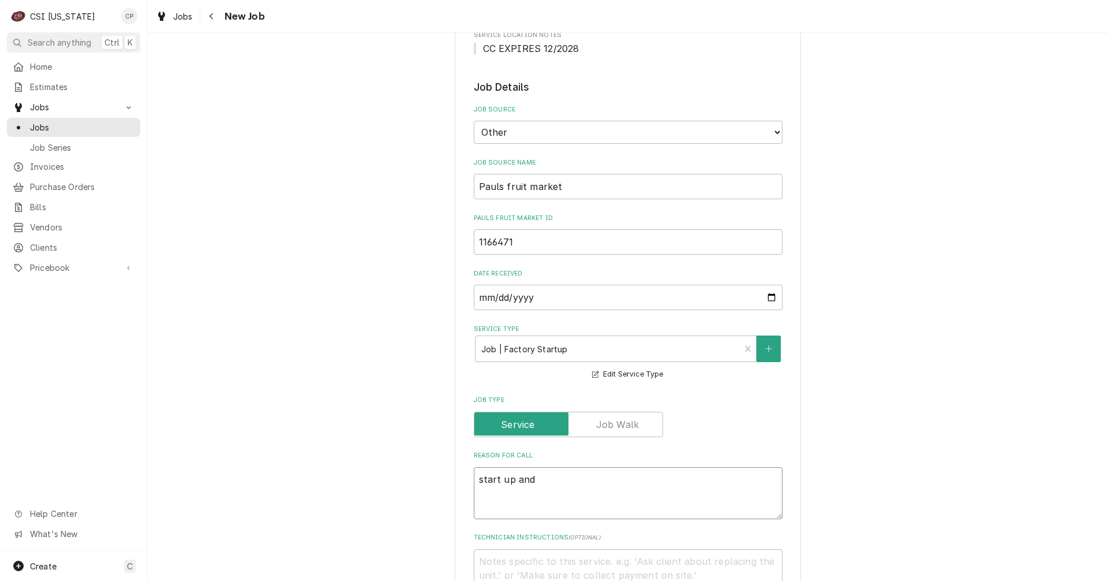
type textarea "x"
type textarea "start up and"
type textarea "x"
type textarea "start up and c"
type textarea "x"
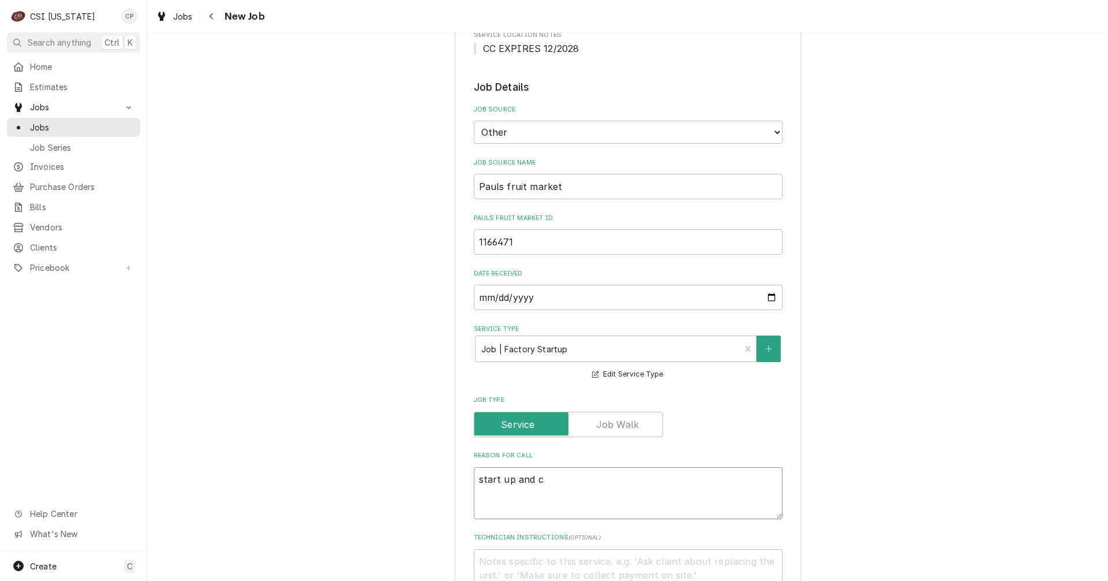
type textarea "start up and co"
type textarea "x"
type textarea "start up and com"
type textarea "x"
type textarea "start up and comm"
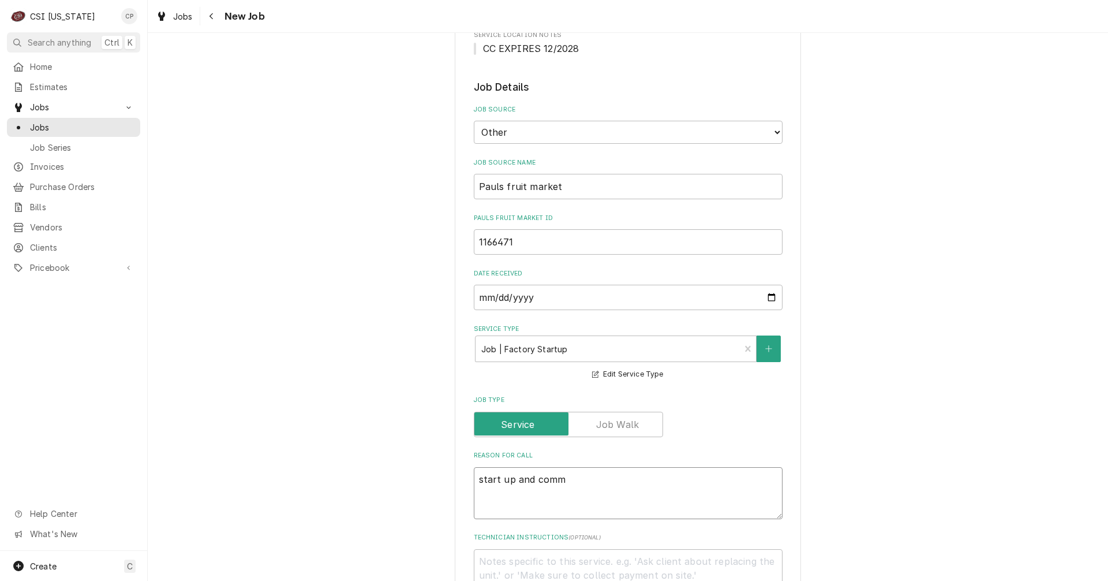
type textarea "x"
type textarea "start up and commi"
type textarea "x"
type textarea "start up and commis"
type textarea "x"
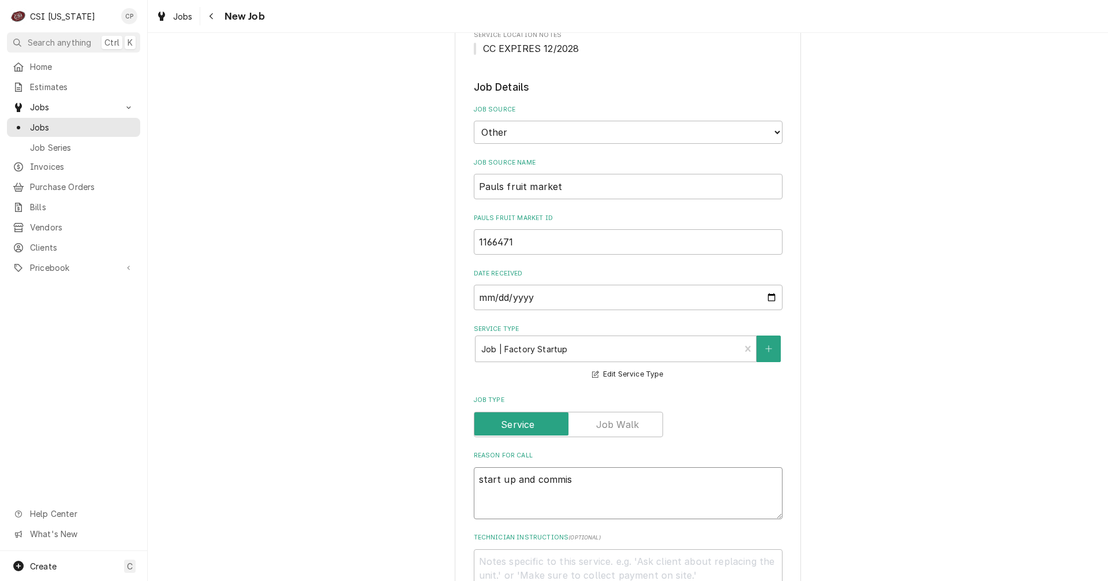
type textarea "start up and commiss"
type textarea "x"
type textarea "start up and commissi"
type textarea "x"
type textarea "start up and commissio"
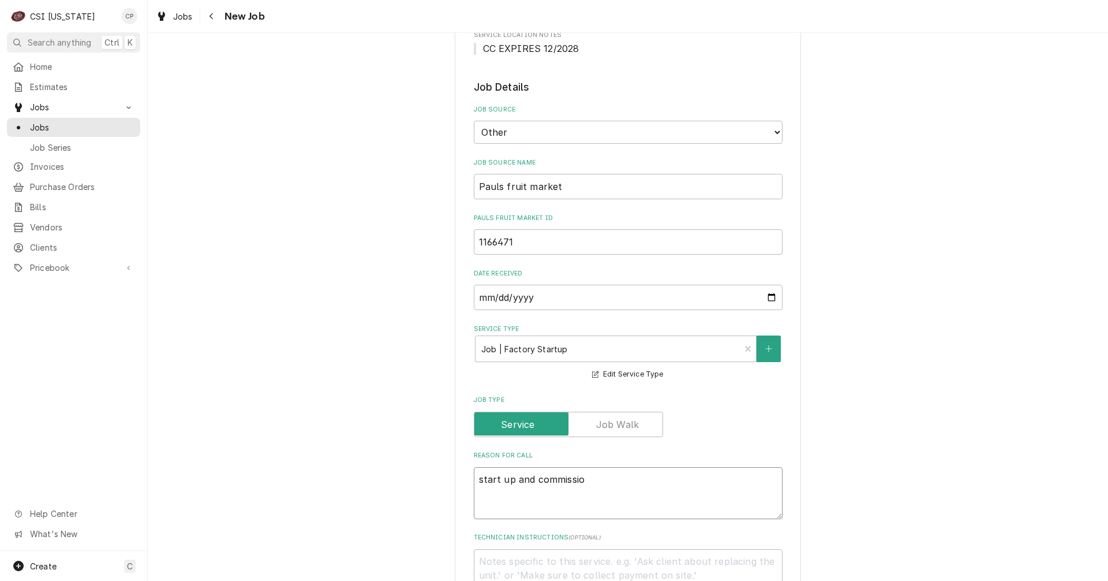
type textarea "x"
type textarea "start up and commission"
type textarea "x"
type textarea "start up and commission"
type textarea "x"
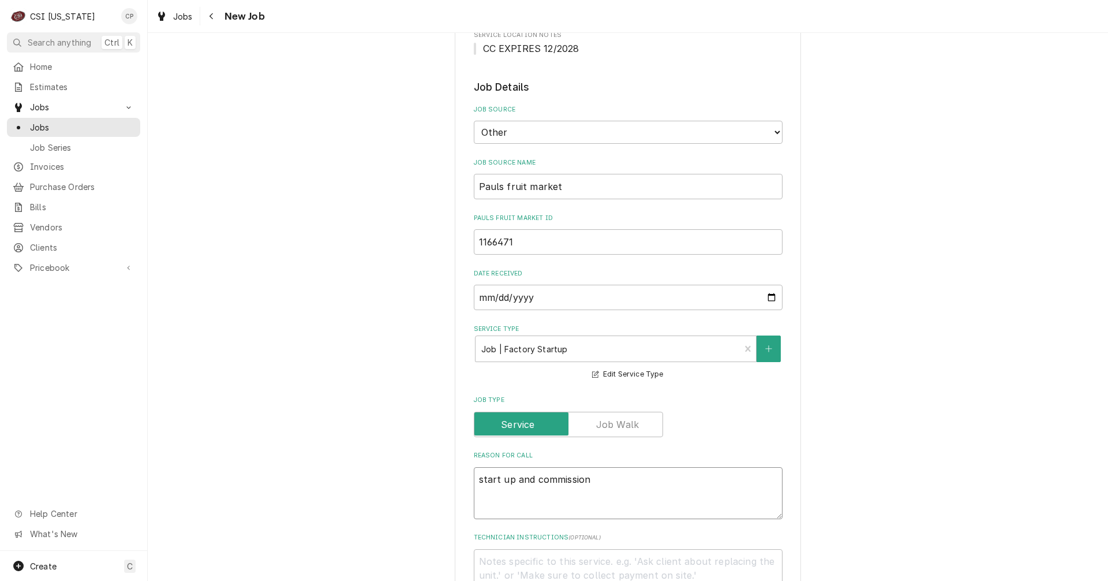
type textarea "start up and commission R"
type textarea "x"
type textarea "start up and commission Ra"
type textarea "x"
type textarea "start up and commission Rat"
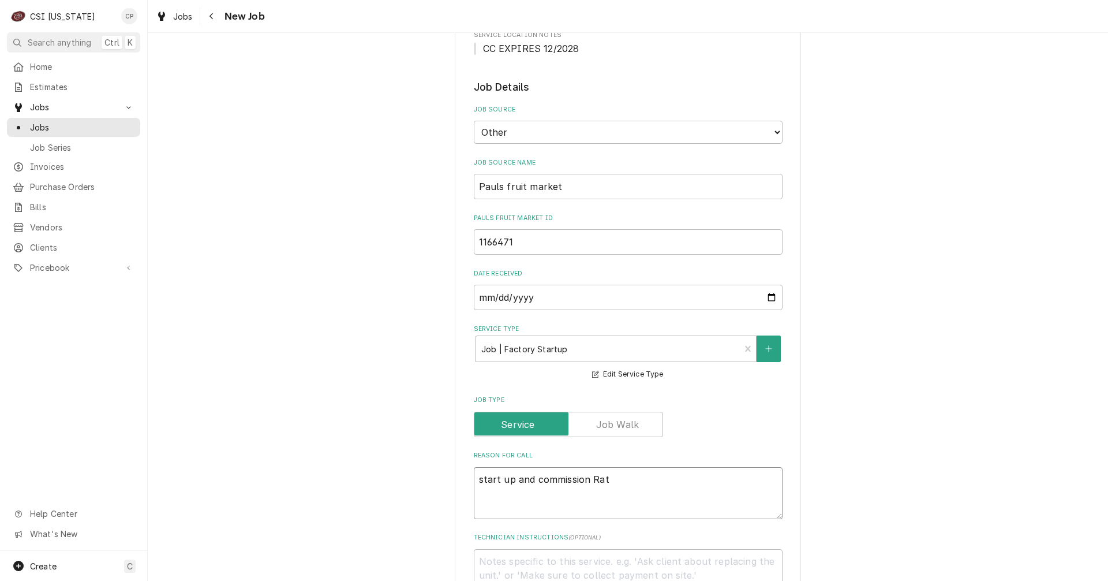
type textarea "x"
type textarea "start up and commission Rati"
type textarea "x"
type textarea "start up and commission Ratio"
type textarea "x"
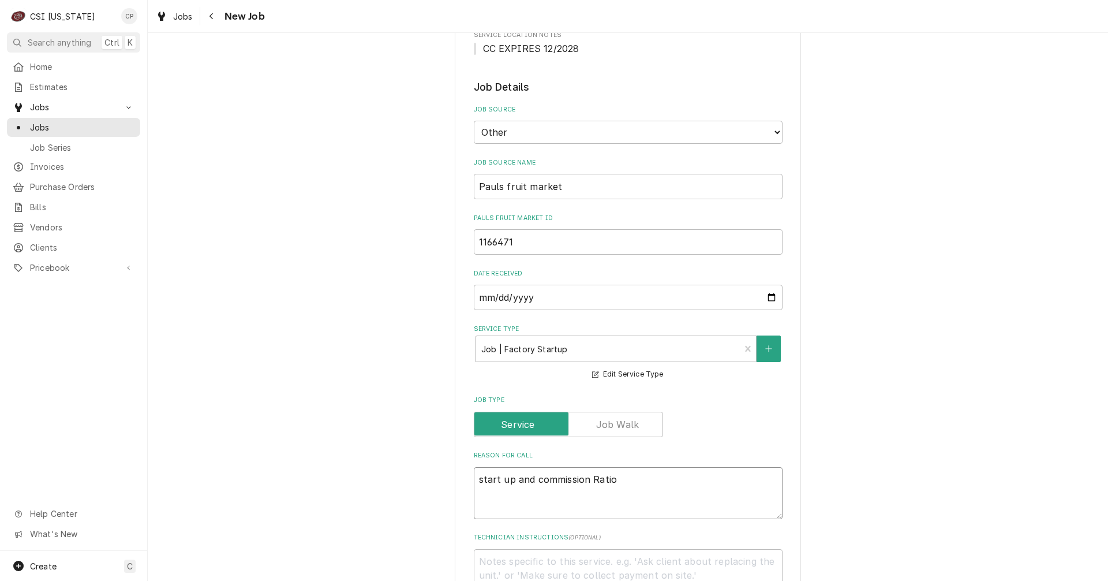
type textarea "start up and commission Ratioa"
type textarea "x"
type textarea "start up and commission Ratioan"
type textarea "x"
type textarea "start up and commission Ratioanl"
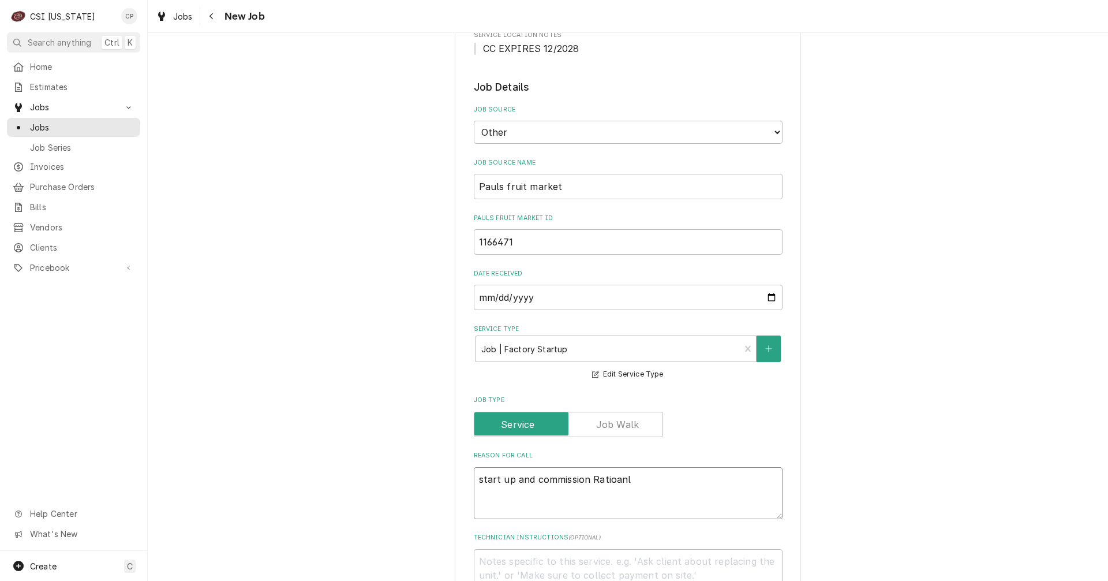
type textarea "x"
type textarea "start up and commission Ratioanl"
type textarea "x"
type textarea "start up and commission Ratioanl"
type textarea "x"
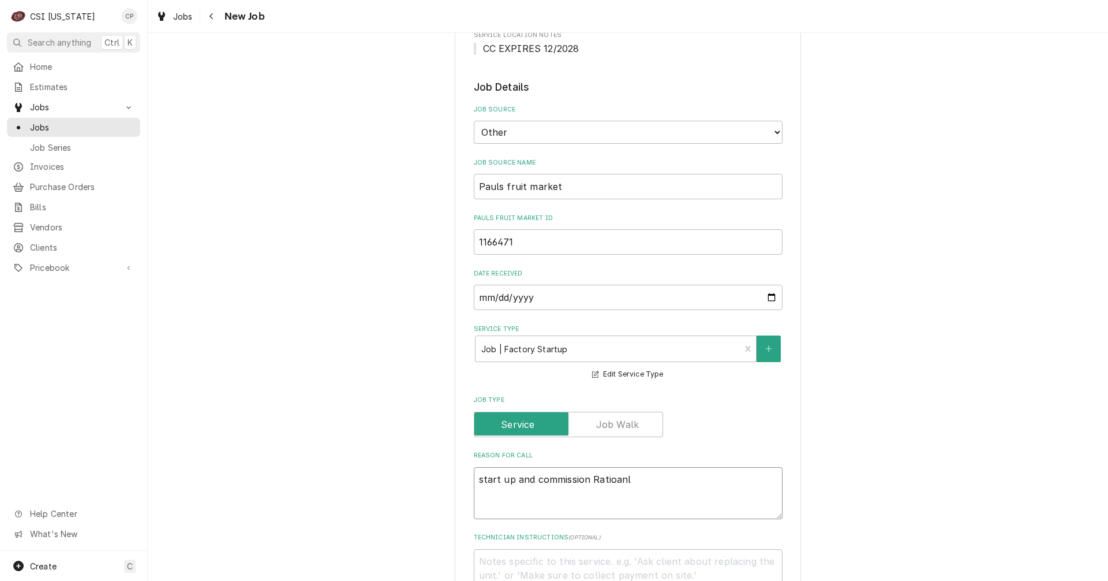
type textarea "start up and commission Ratioan"
type textarea "x"
type textarea "start up and commission Ratioa"
type textarea "x"
type textarea "start up and commission Ratio"
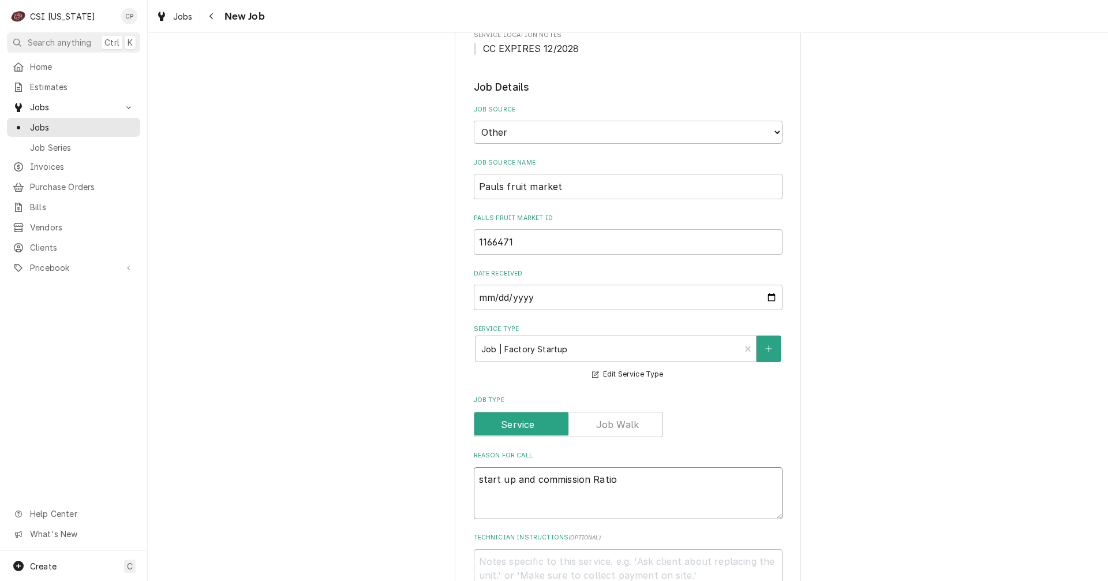
type textarea "x"
type textarea "start up and commission Rati"
type textarea "x"
type textarea "start up and commission Ratio"
type textarea "x"
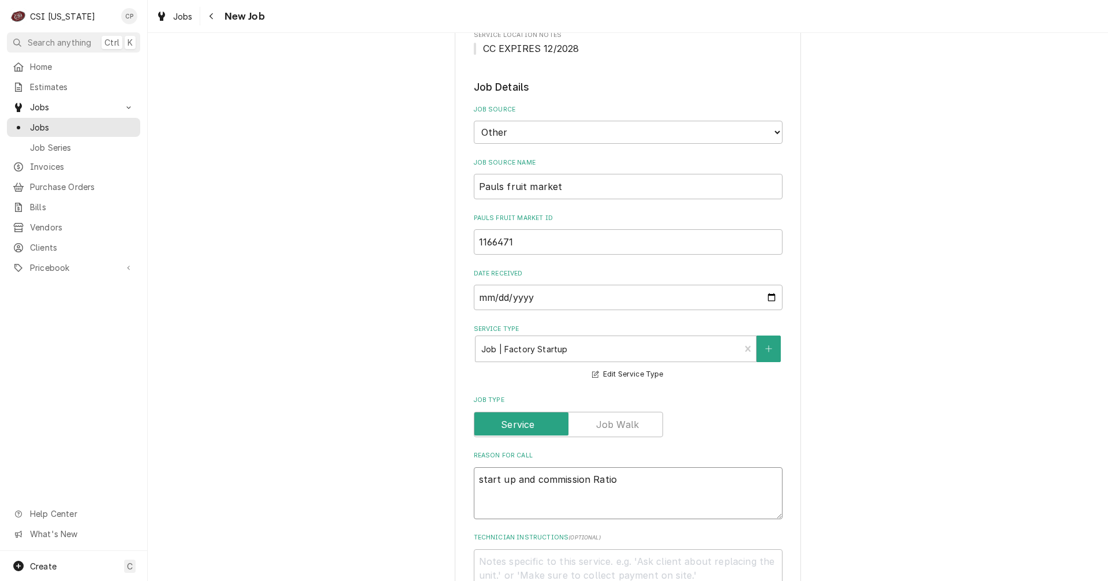
type textarea "start up and commission Ration"
type textarea "x"
type textarea "start up and commission Rationa"
type textarea "x"
type textarea "start up and commission Rational"
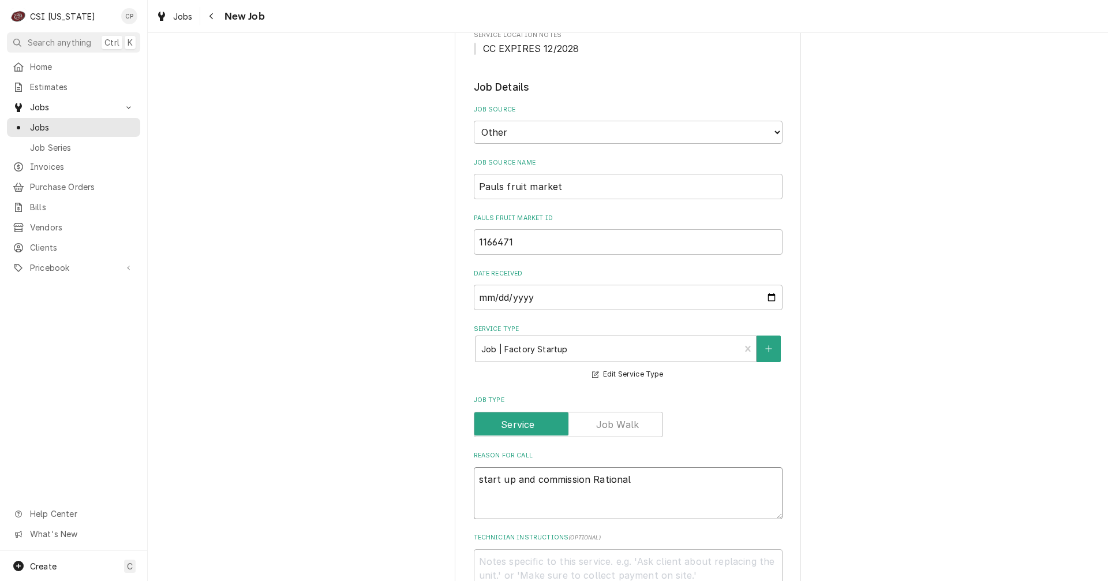
type textarea "x"
type textarea "start up and commission Rational"
type textarea "x"
type textarea "start up and commission Rational o"
type textarea "x"
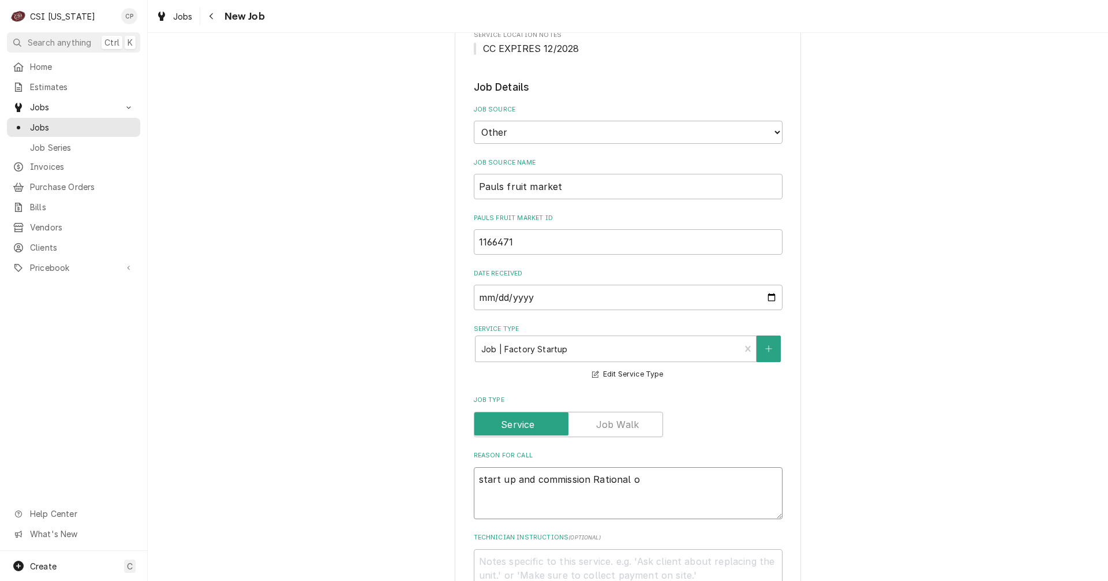
type textarea "start up and commission Rational ov"
type textarea "x"
type textarea "start up and commission Rational ove"
type textarea "x"
type textarea "start up and commission Rational oven"
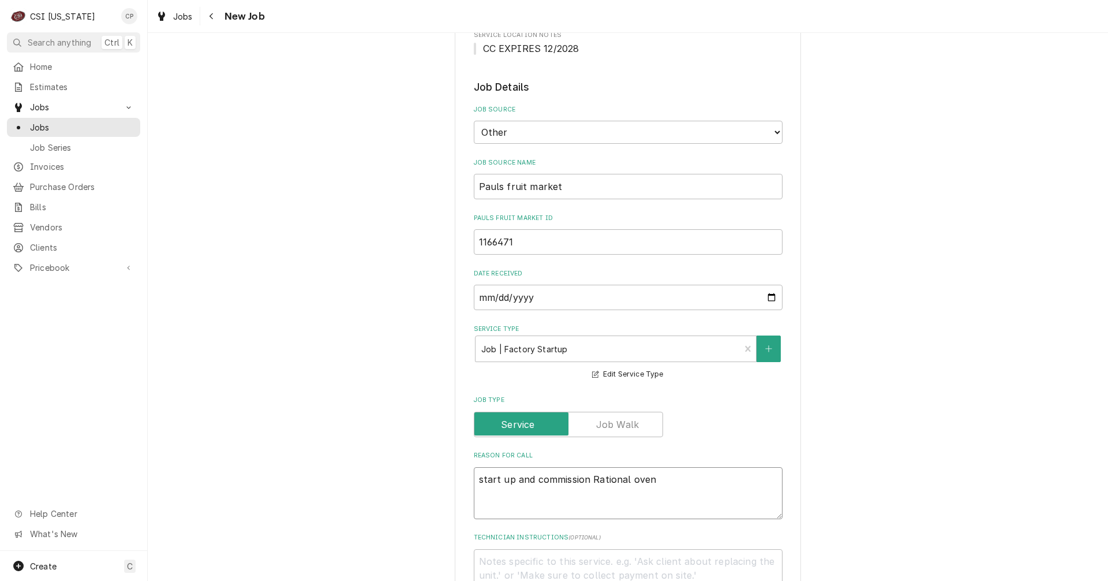
type textarea "x"
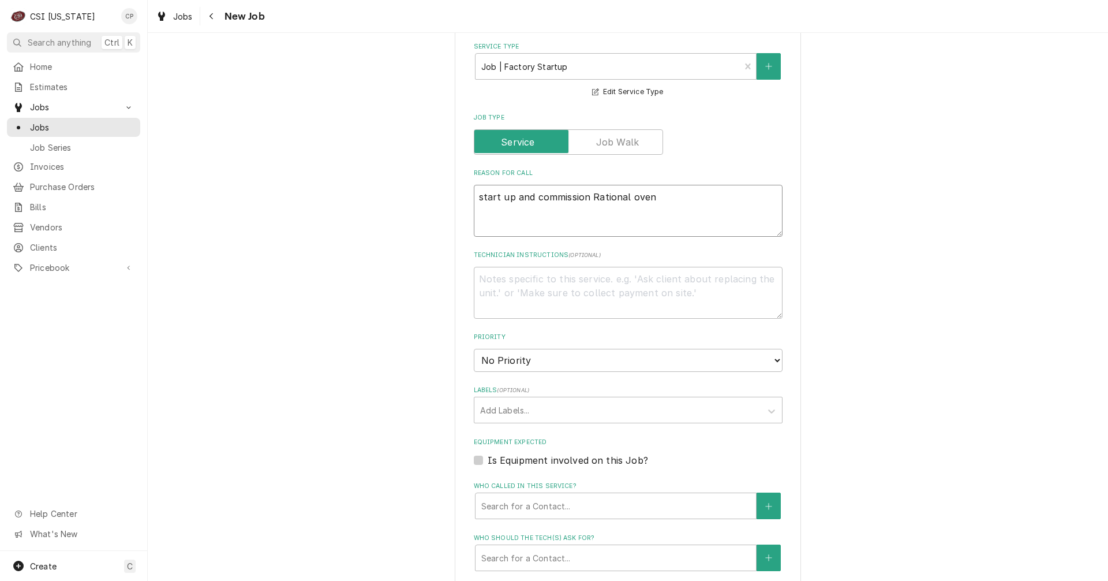
scroll to position [577, 0]
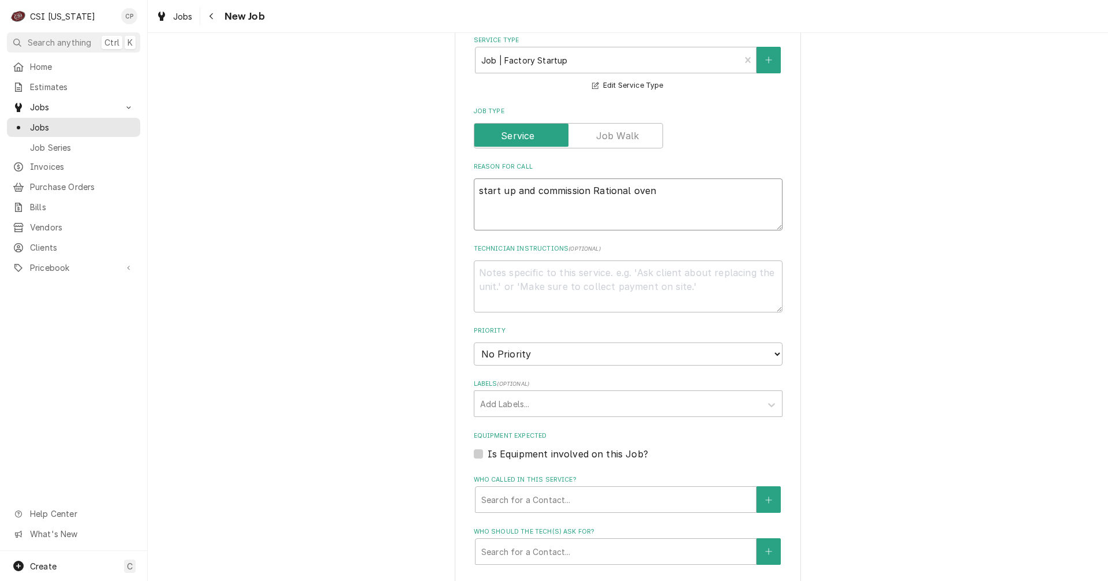
type textarea "start up and commission Rational oven"
click at [508, 275] on textarea "Technician Instructions ( optional )" at bounding box center [628, 286] width 309 height 52
click at [530, 355] on select "No Priority Urgent High Medium Low" at bounding box center [628, 353] width 309 height 23
select select "2"
click at [474, 342] on select "No Priority Urgent High Medium Low" at bounding box center [628, 353] width 309 height 23
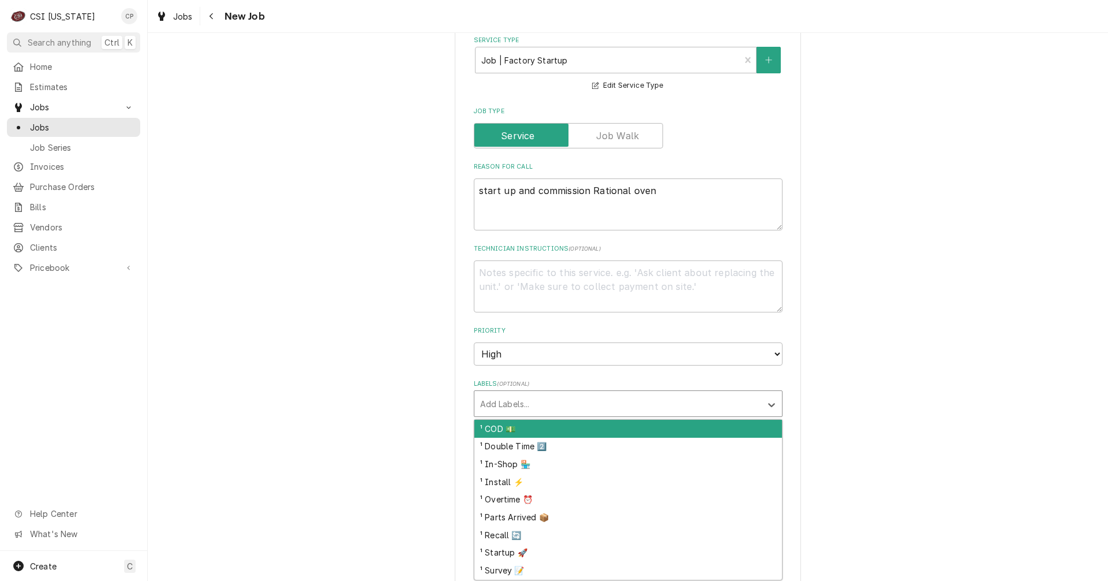
click at [519, 405] on div "Labels" at bounding box center [617, 403] width 275 height 21
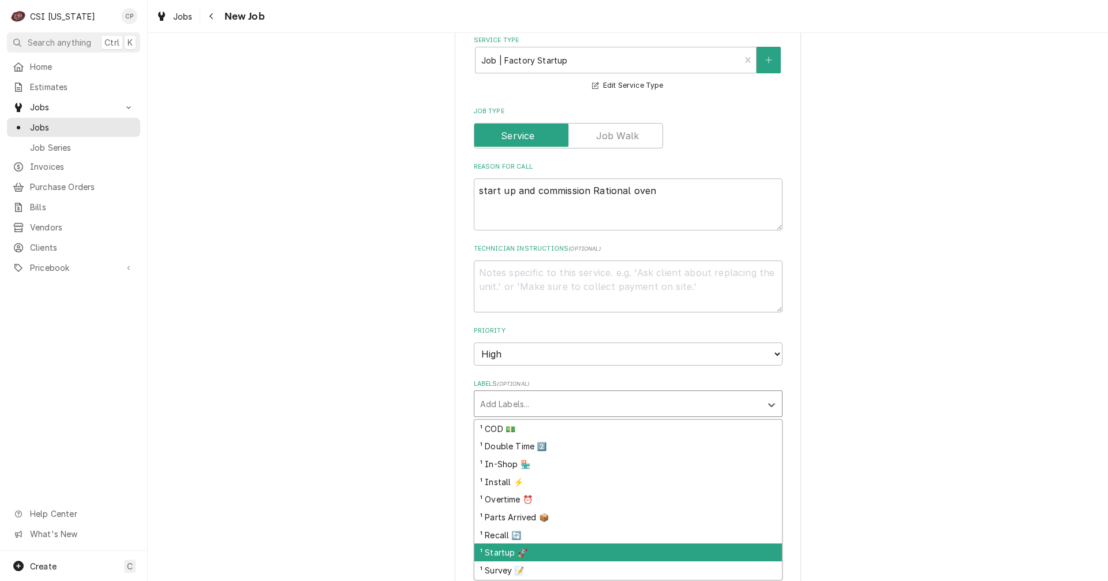
click at [512, 553] on div "¹ Startup 🚀" at bounding box center [628, 552] width 308 height 18
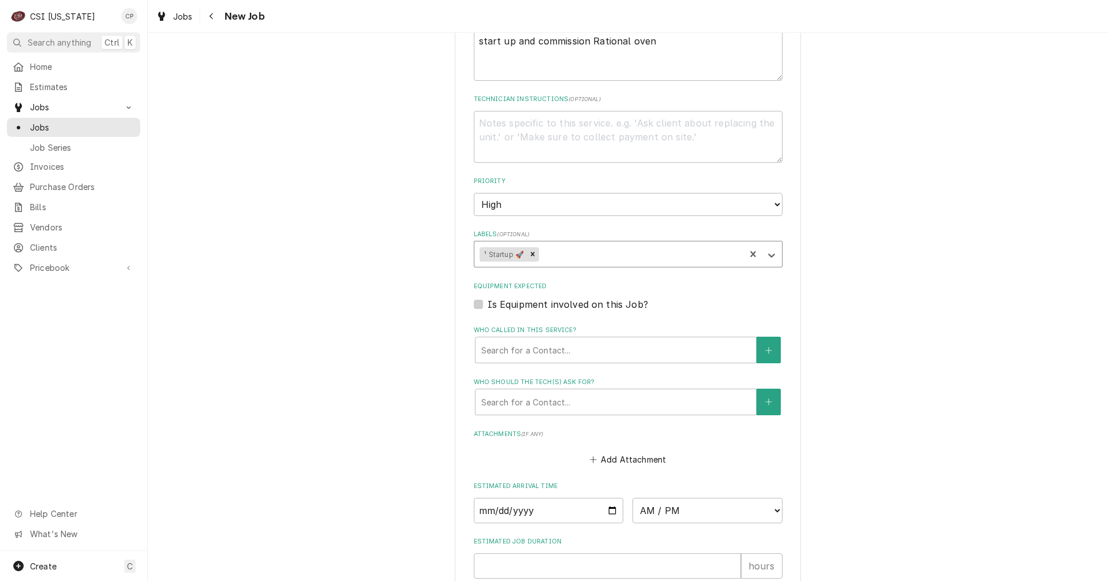
scroll to position [750, 0]
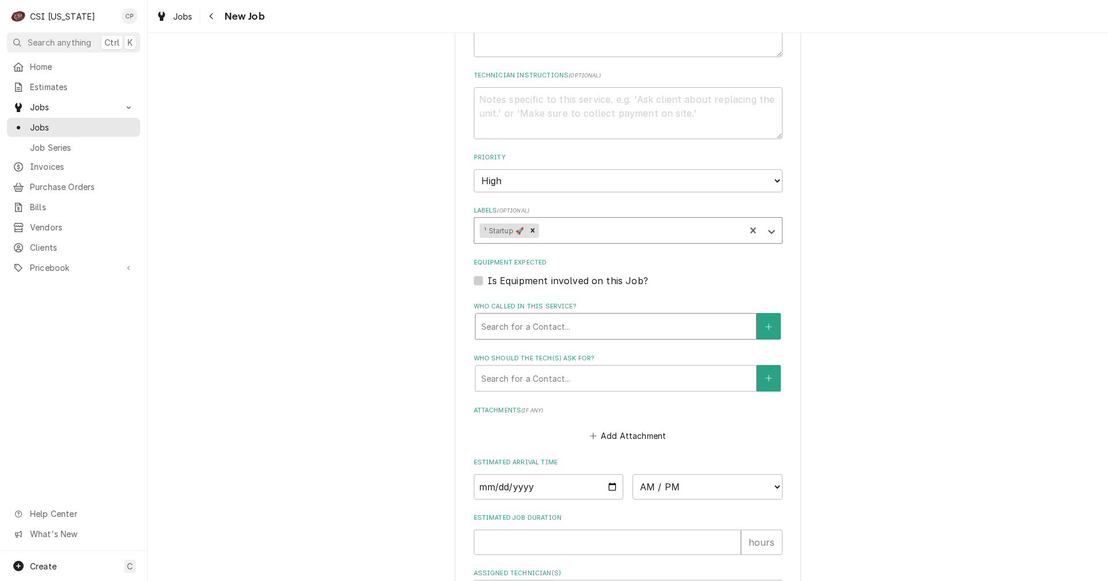
click at [518, 324] on div "Who called in this service?" at bounding box center [615, 326] width 269 height 21
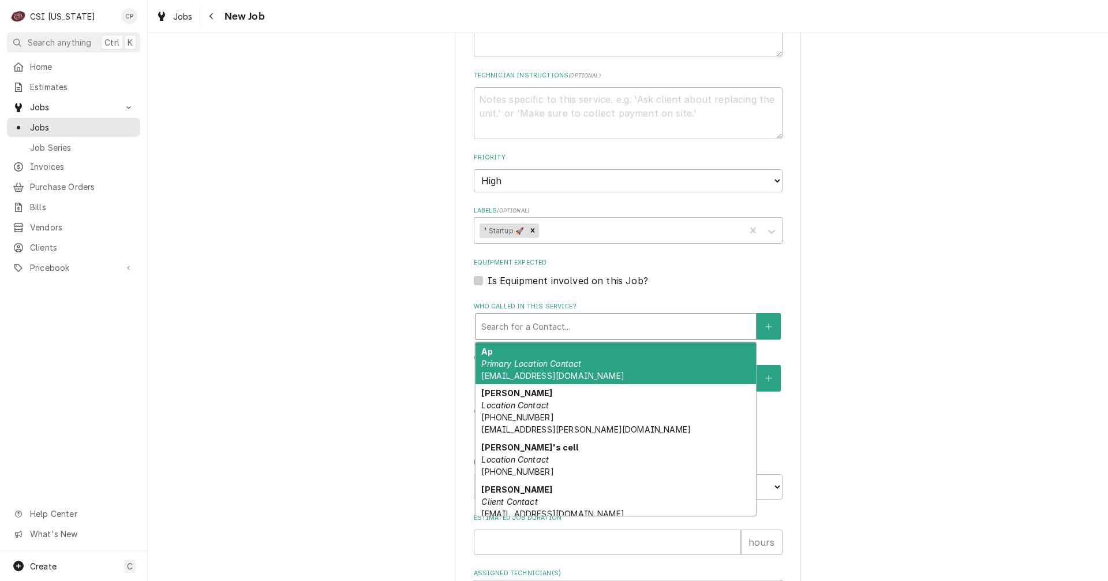
type textarea "x"
type input "g"
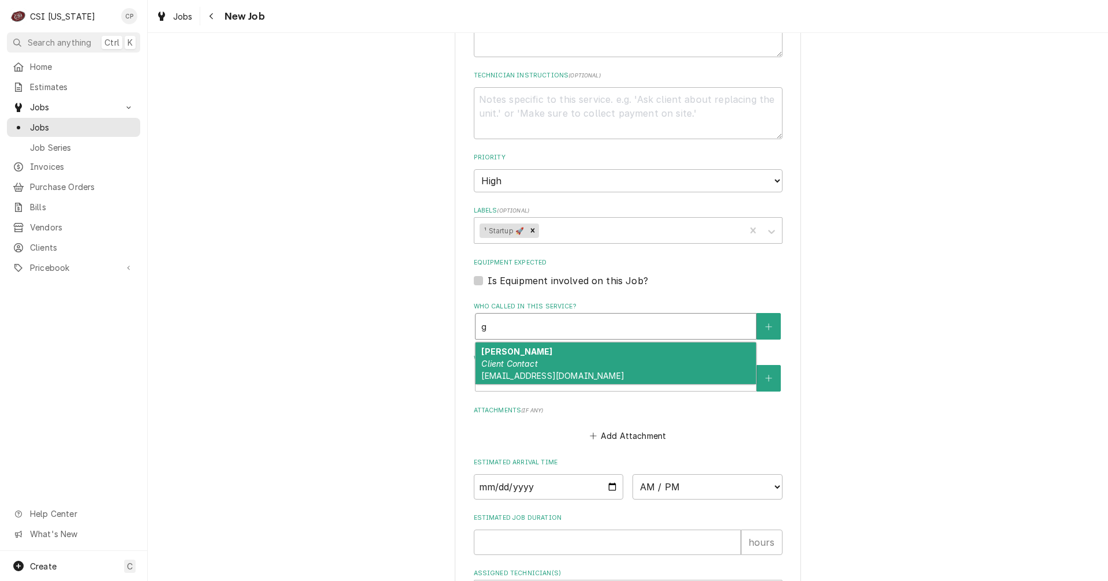
type textarea "x"
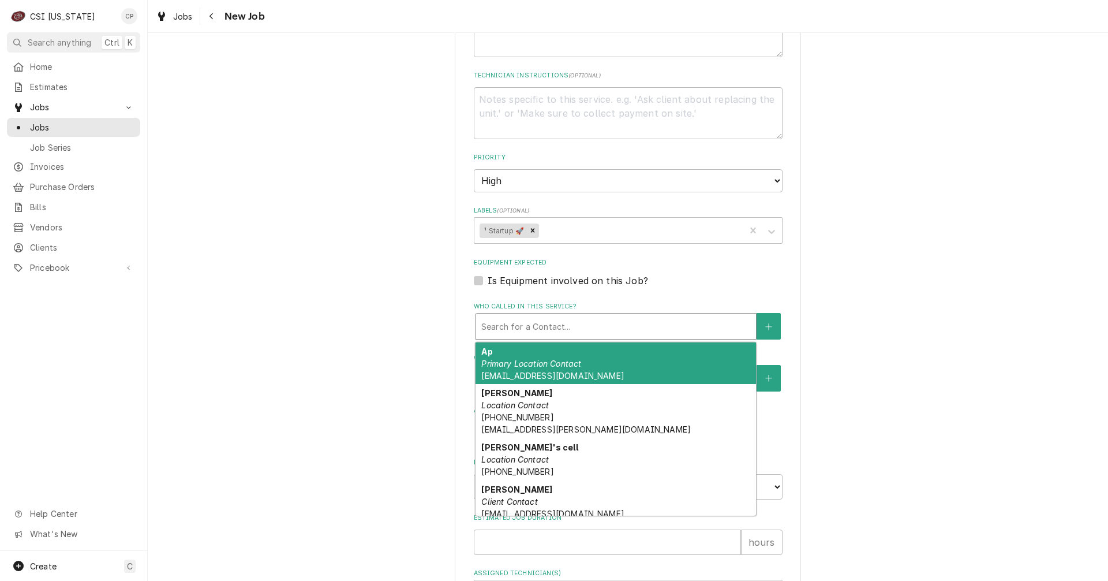
type textarea "x"
type input "r"
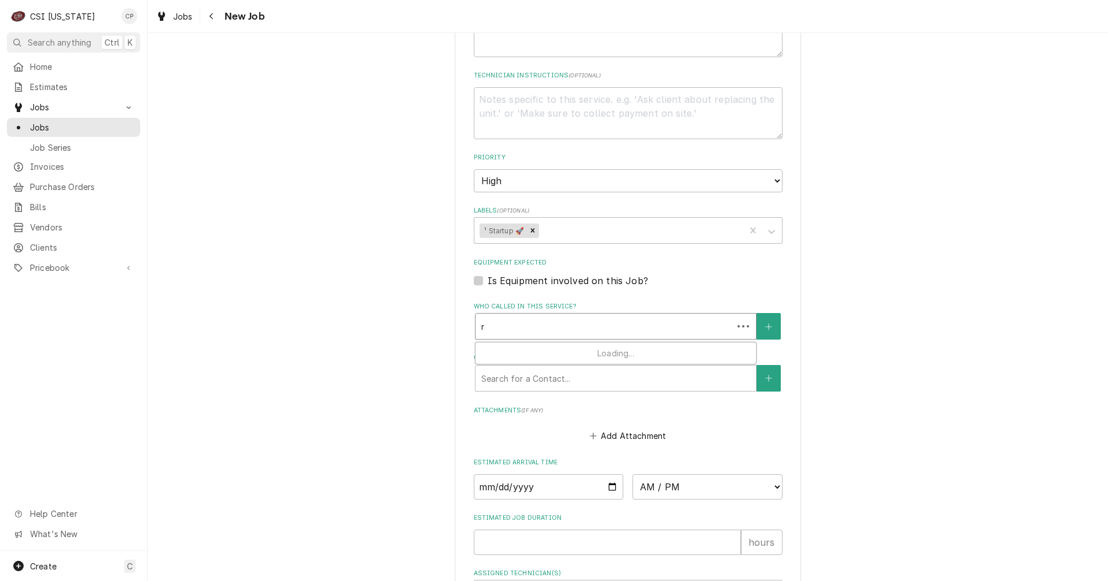
type textarea "x"
type input "ri"
type textarea "x"
type input "ric"
type textarea "x"
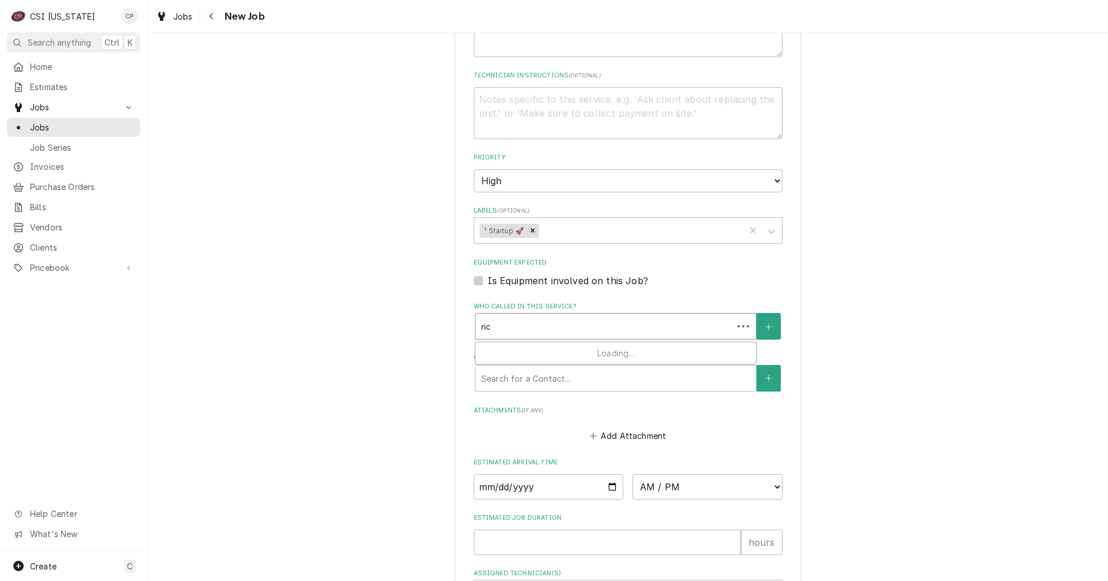
type input "rich"
click at [534, 337] on div "Who called in this service?" at bounding box center [616, 325] width 280 height 25
click at [768, 324] on icon "Create New Contact" at bounding box center [768, 327] width 7 height 8
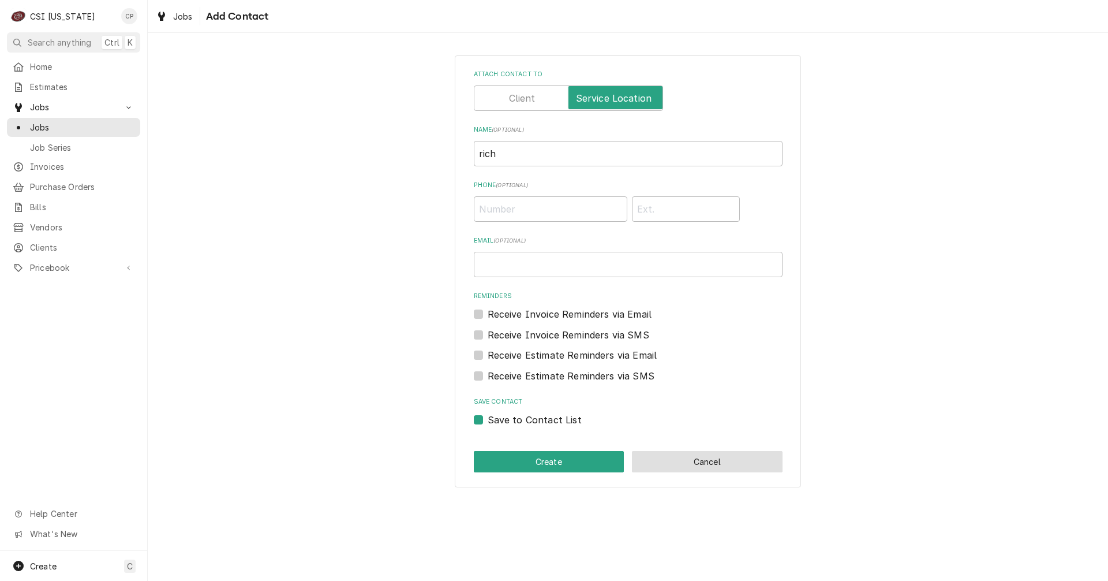
click at [690, 459] on button "Cancel" at bounding box center [707, 461] width 151 height 21
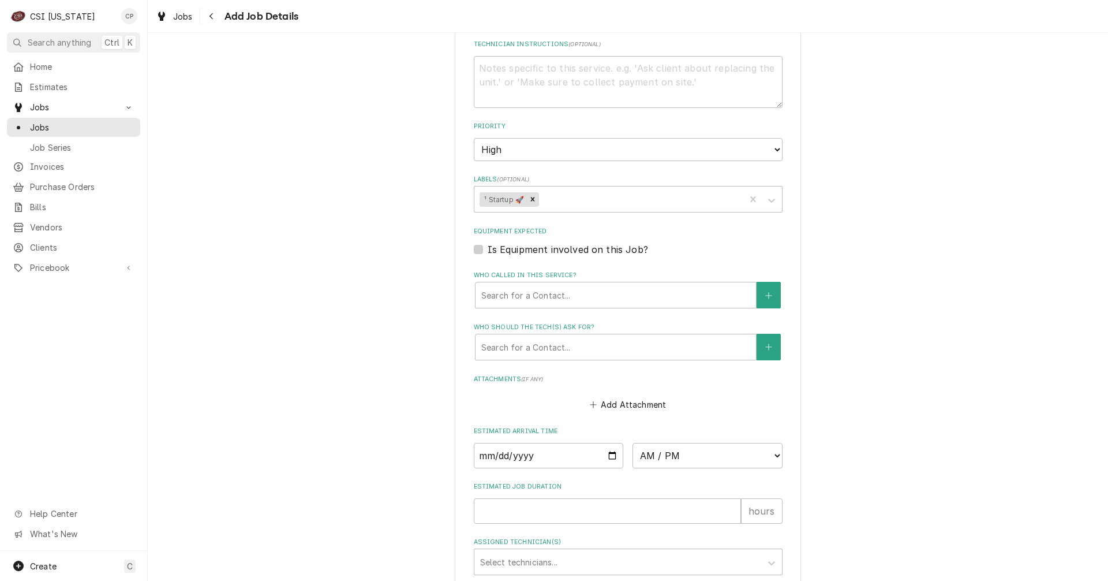
scroll to position [808, 0]
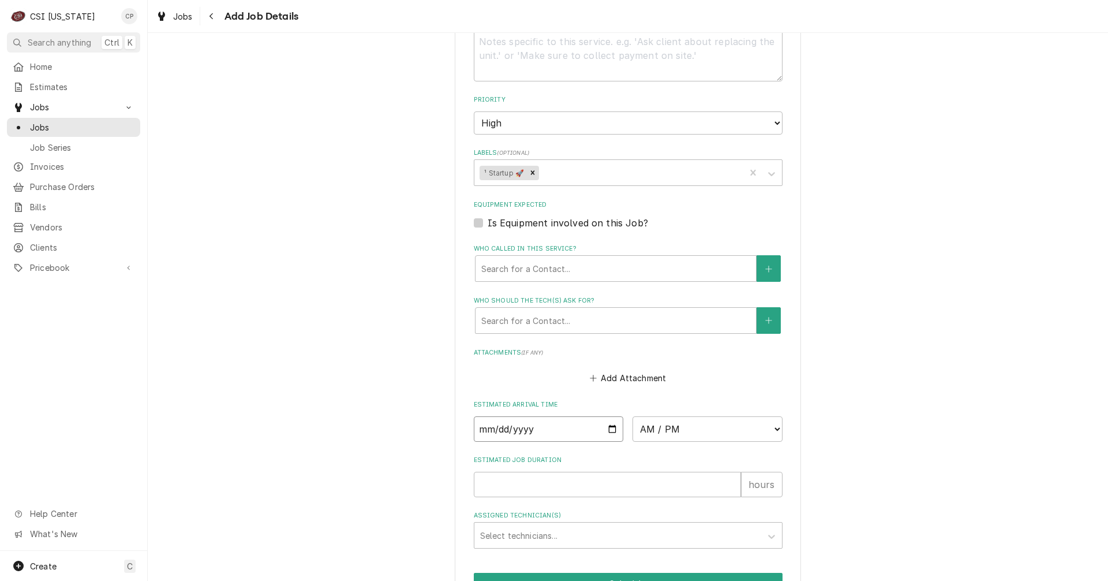
click at [606, 431] on input "Date" at bounding box center [549, 428] width 150 height 25
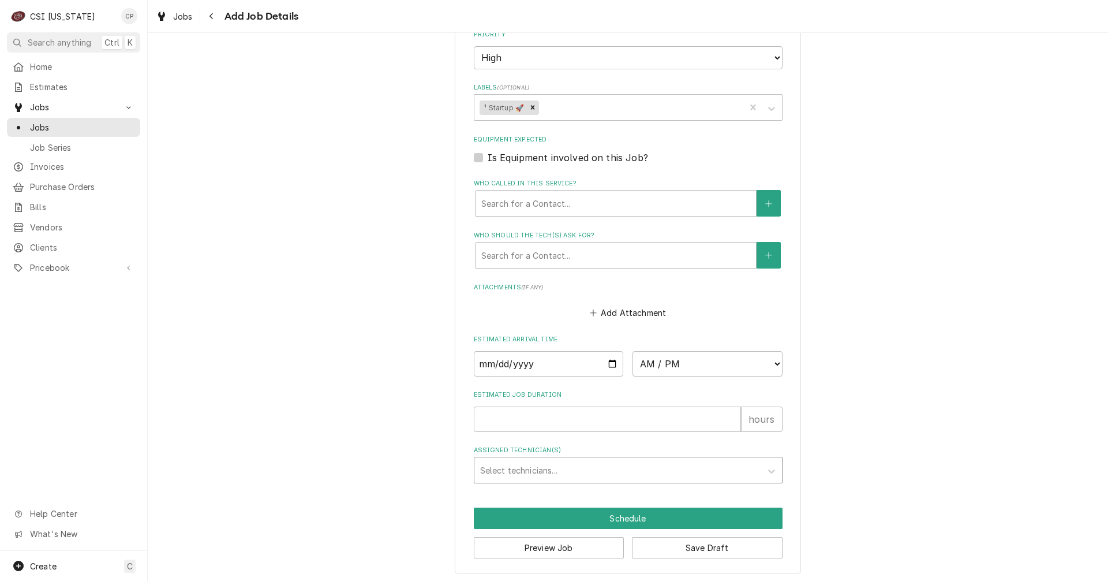
scroll to position [875, 0]
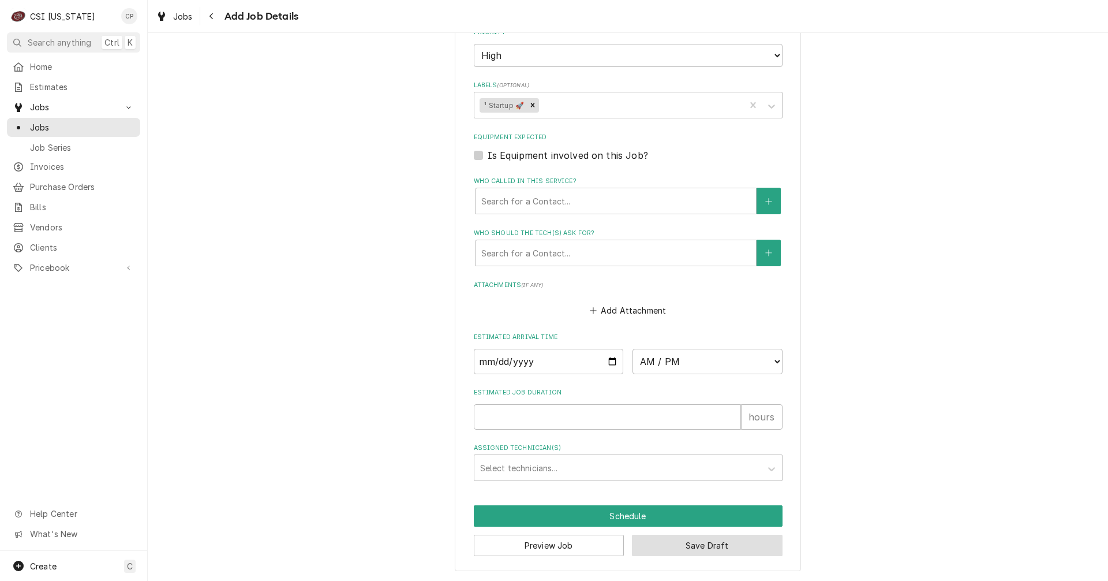
click at [706, 544] on button "Save Draft" at bounding box center [707, 544] width 151 height 21
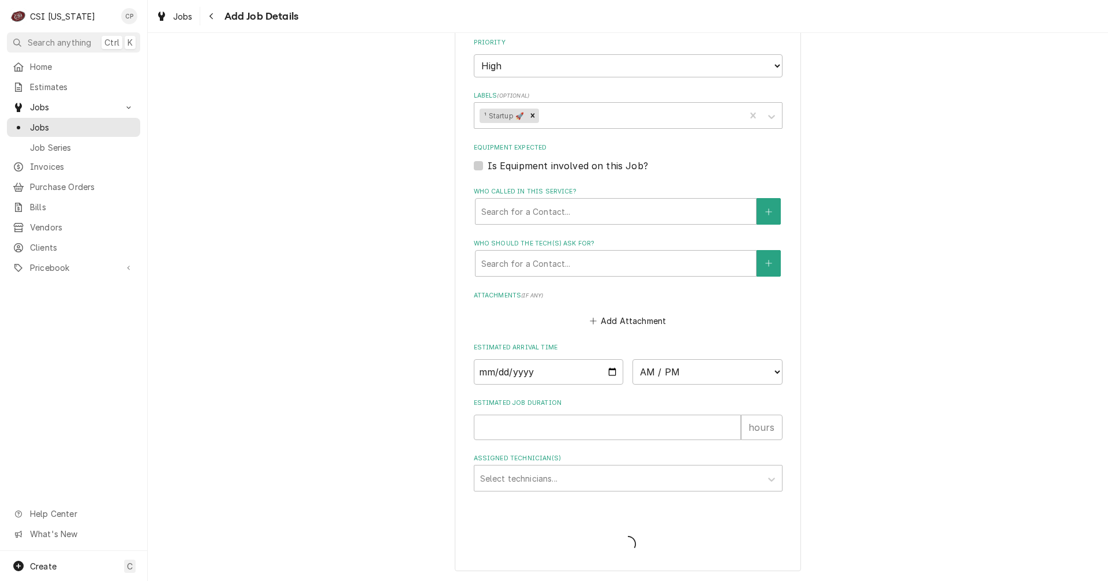
scroll to position [865, 0]
type textarea "x"
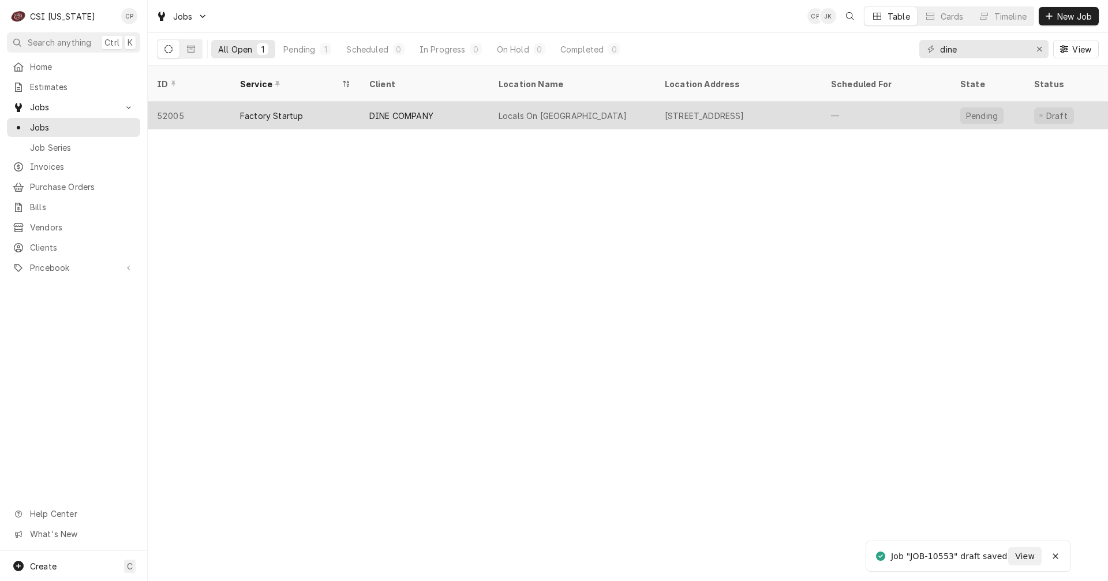
click at [410, 110] on div "DINE COMPANY" at bounding box center [401, 116] width 64 height 12
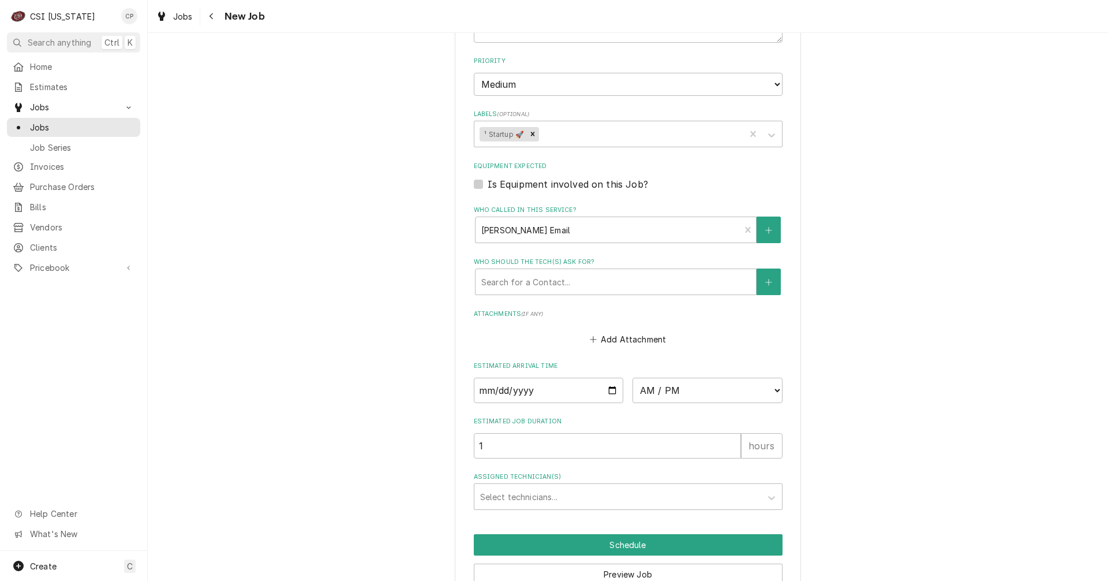
scroll to position [918, 0]
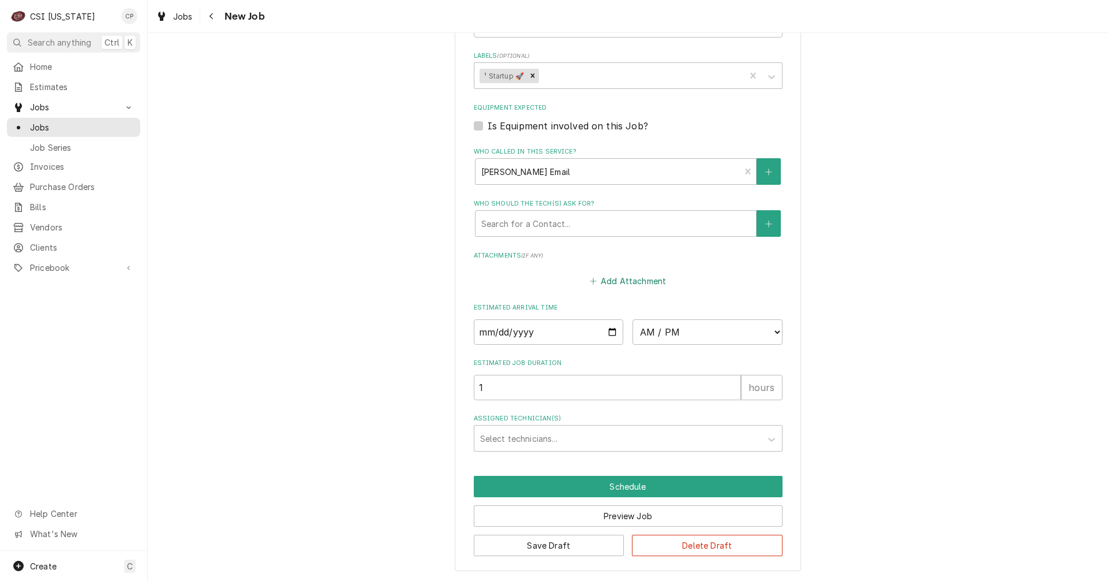
click at [627, 282] on button "Add Attachment" at bounding box center [627, 281] width 81 height 16
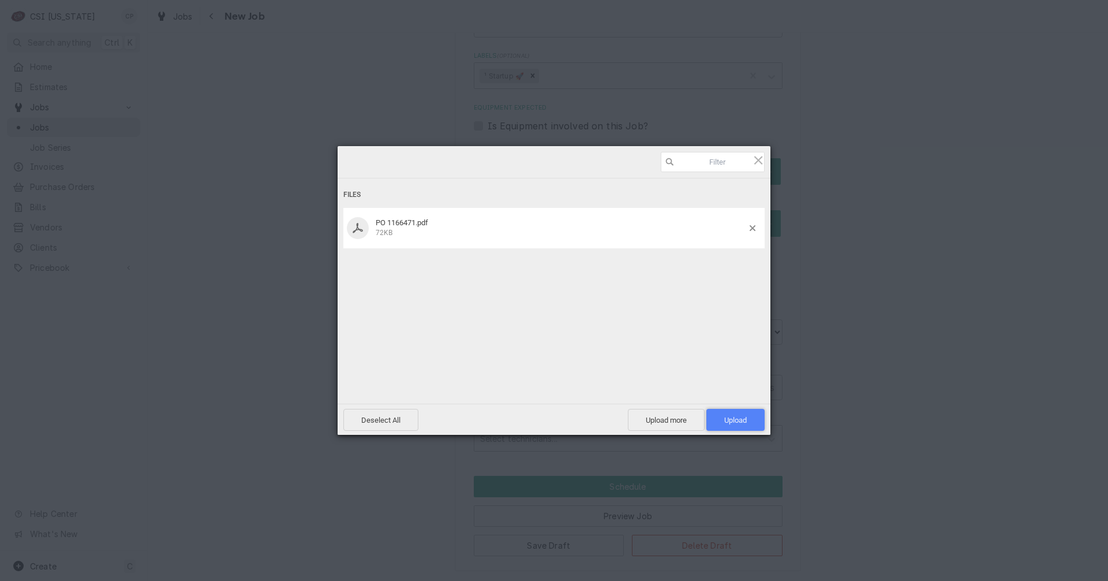
click at [732, 416] on span "Upload 1" at bounding box center [735, 420] width 23 height 9
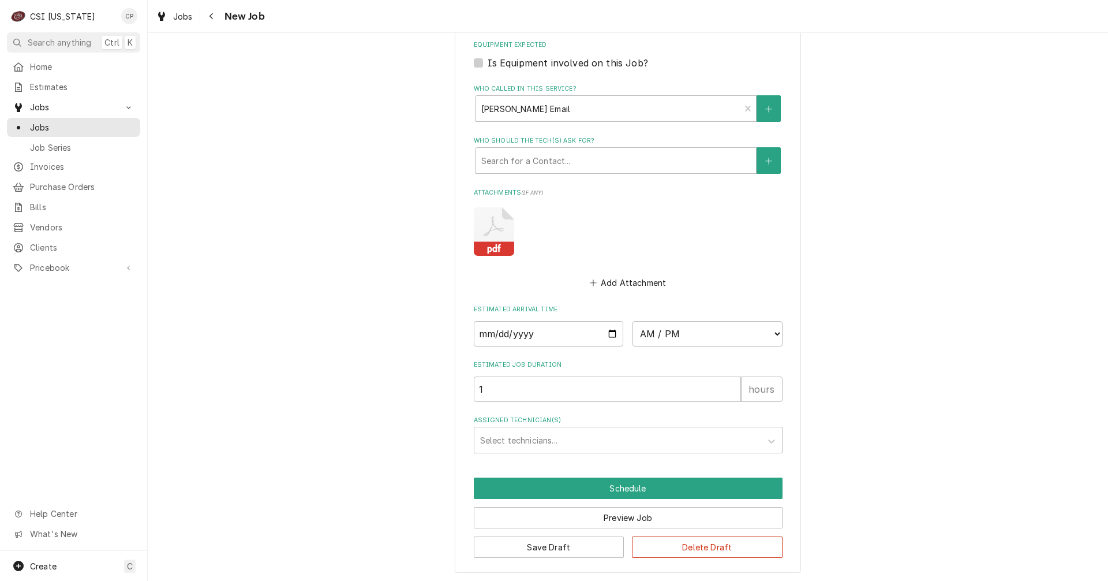
scroll to position [983, 0]
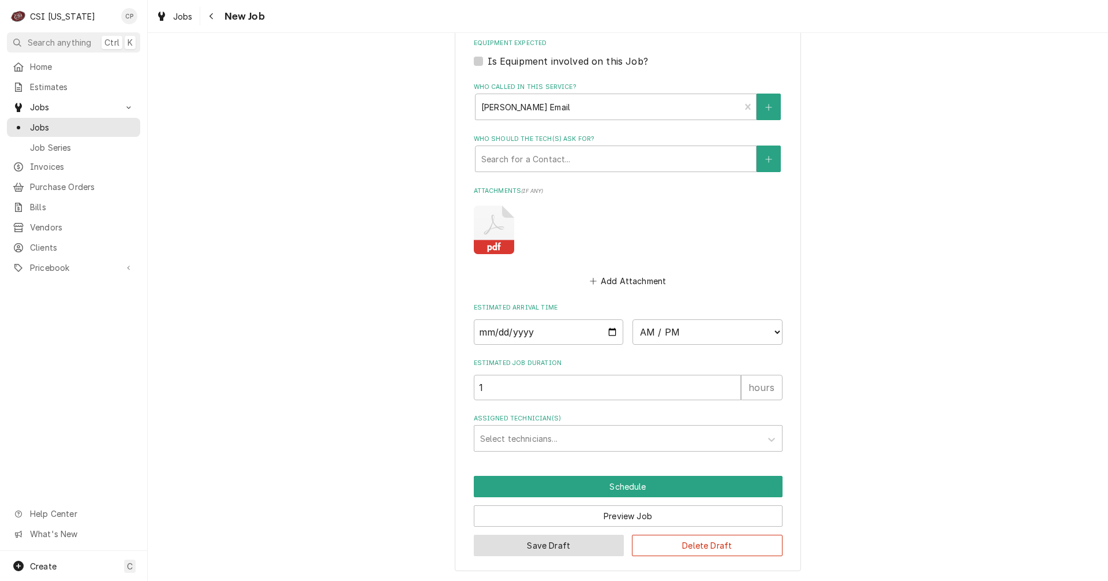
click at [550, 553] on button "Save Draft" at bounding box center [549, 544] width 151 height 21
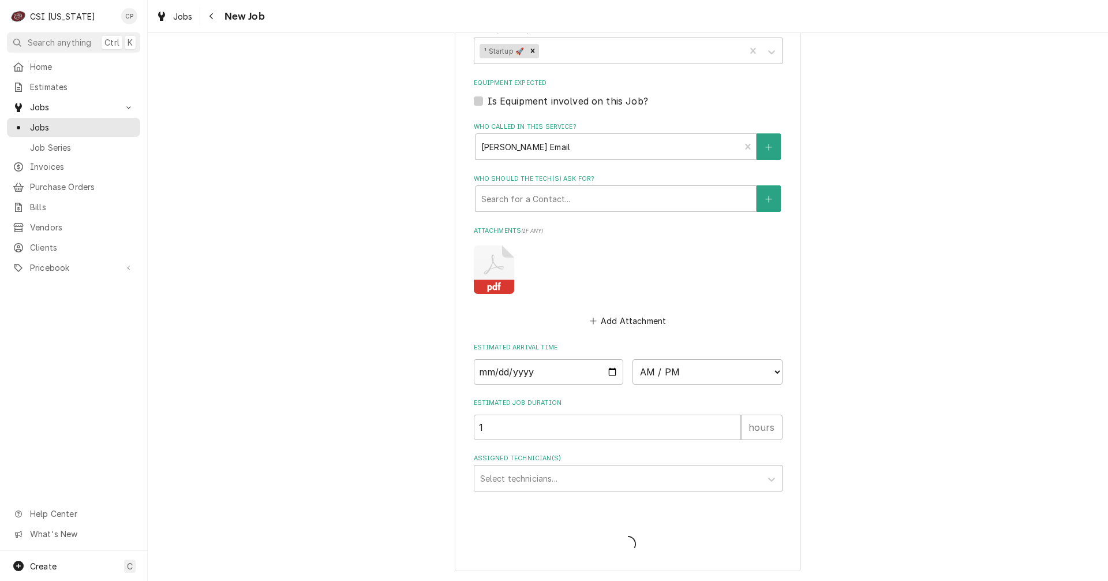
type textarea "x"
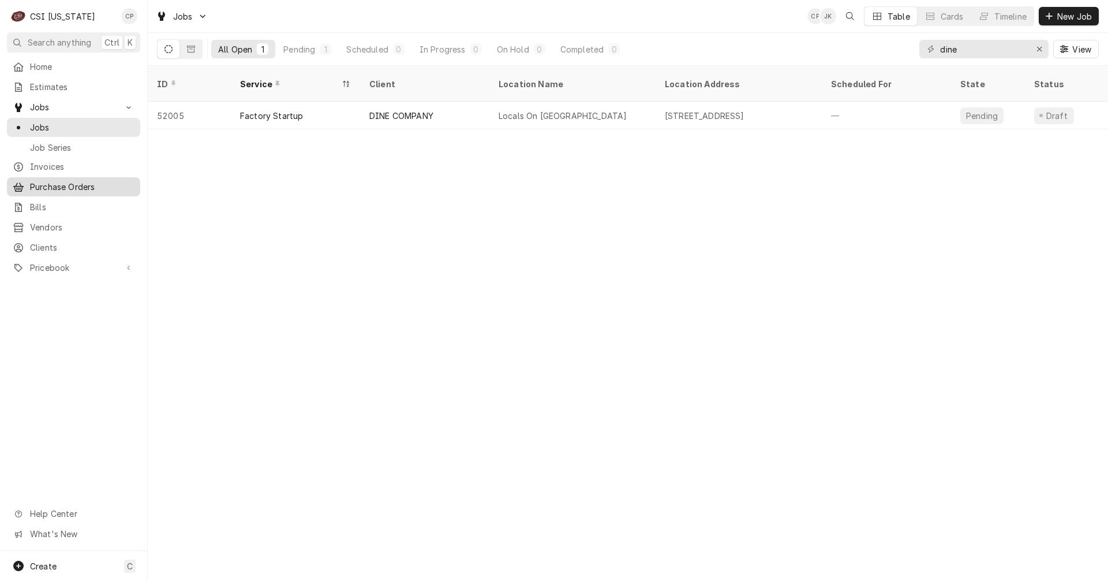
click at [61, 181] on span "Purchase Orders" at bounding box center [82, 187] width 104 height 12
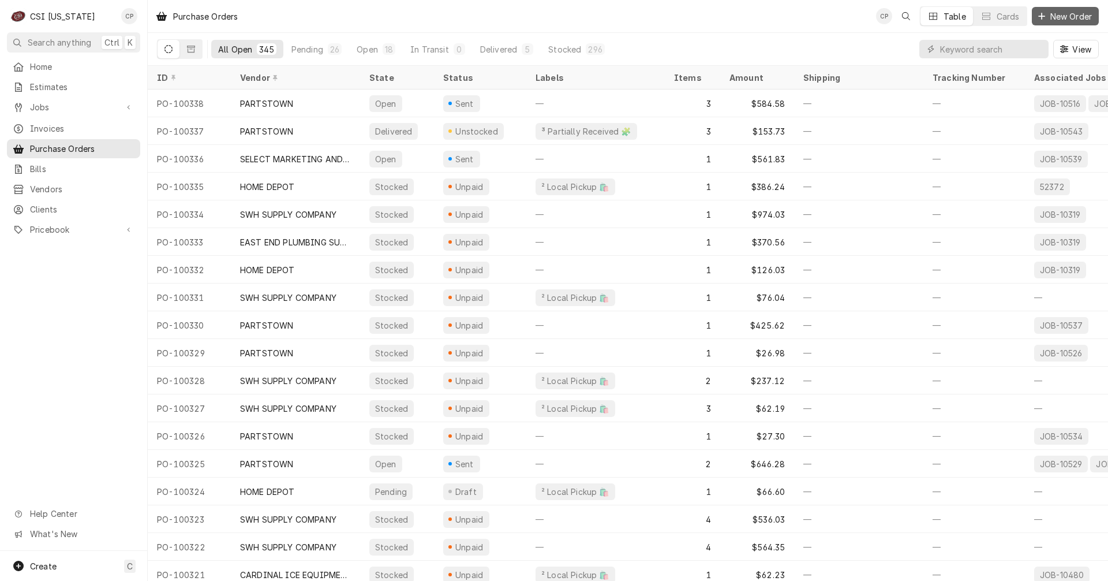
click at [1076, 15] on span "New Order" at bounding box center [1071, 16] width 46 height 12
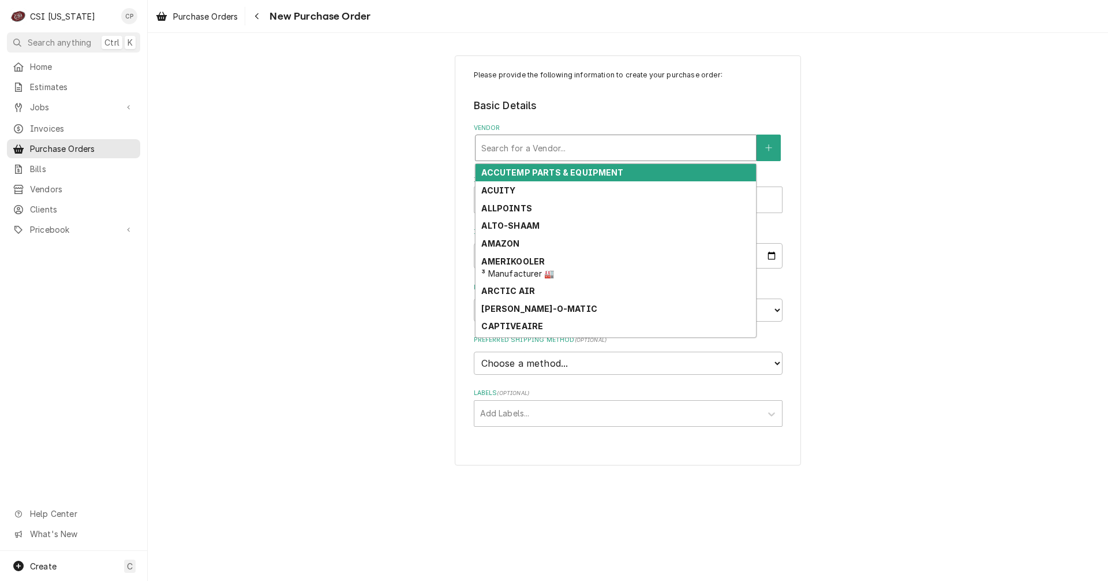
click at [511, 145] on div "Vendor" at bounding box center [615, 147] width 269 height 21
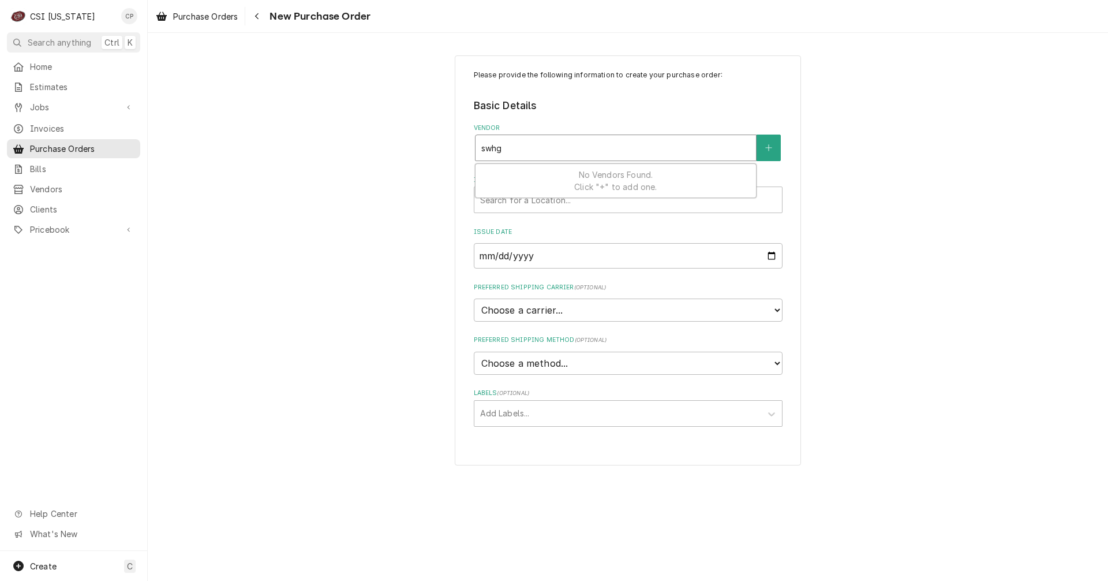
type input "swh"
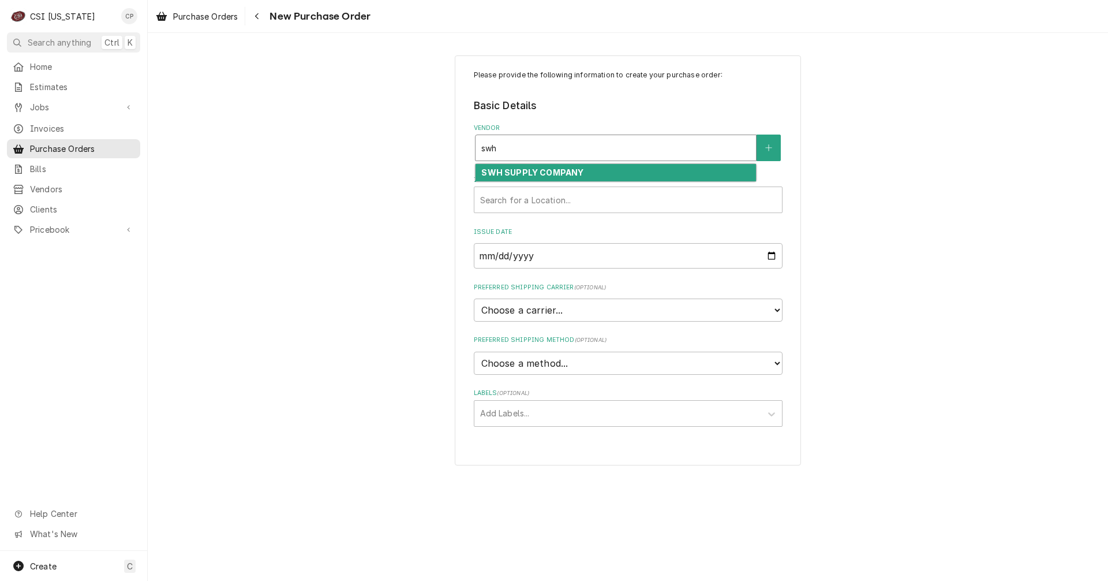
click at [572, 171] on strong "SWH SUPPLY COMPANY" at bounding box center [532, 172] width 102 height 10
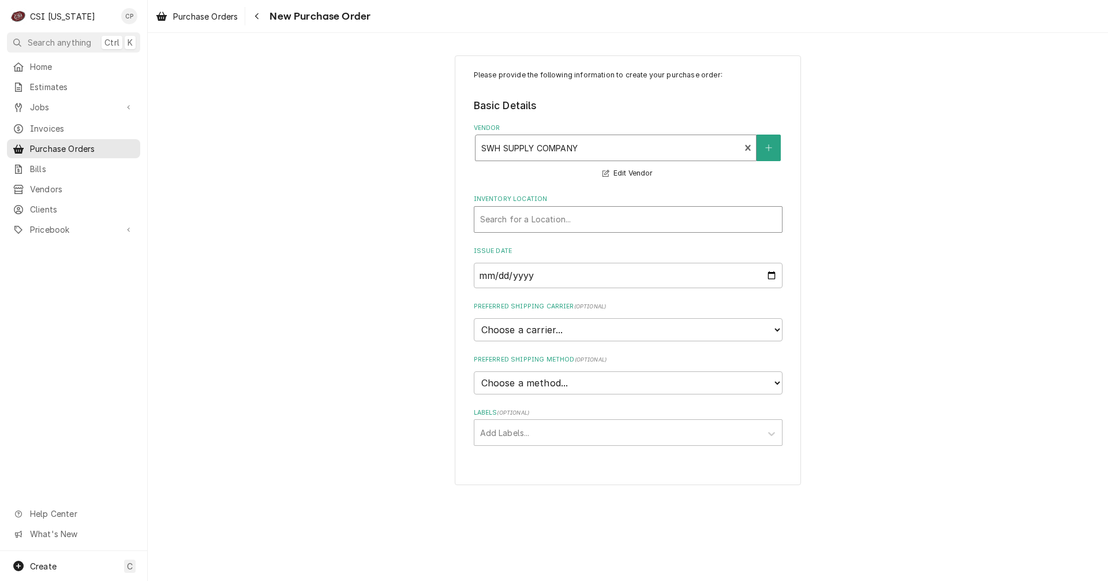
click at [549, 217] on div "Inventory Location" at bounding box center [628, 219] width 296 height 21
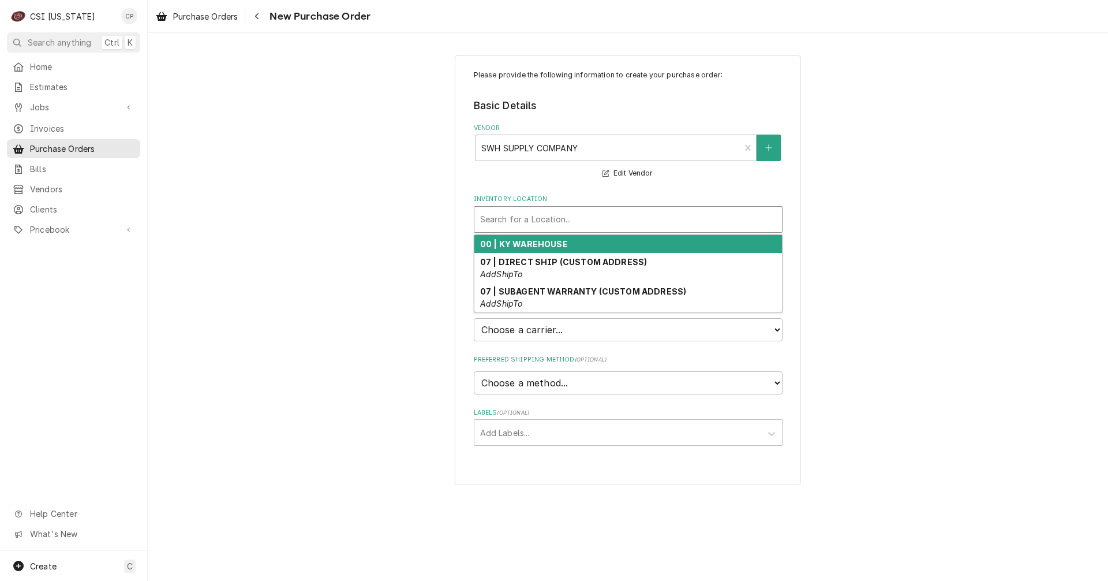
click at [541, 244] on strong "00 | KY WAREHOUSE" at bounding box center [524, 244] width 88 height 10
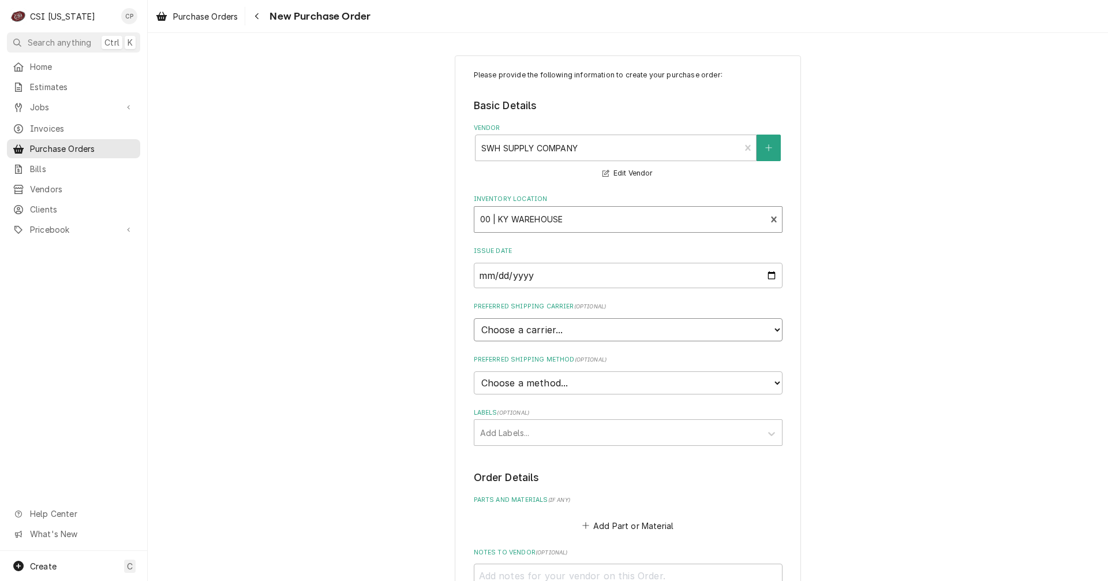
click at [533, 333] on select "Choose a carrier... U.S. Postal Service Stamps.com FedEx UPS DHL Express DHL EC…" at bounding box center [628, 329] width 309 height 23
click at [396, 152] on div "Please provide the following information to create your purchase order: Basic D…" at bounding box center [628, 437] width 960 height 784
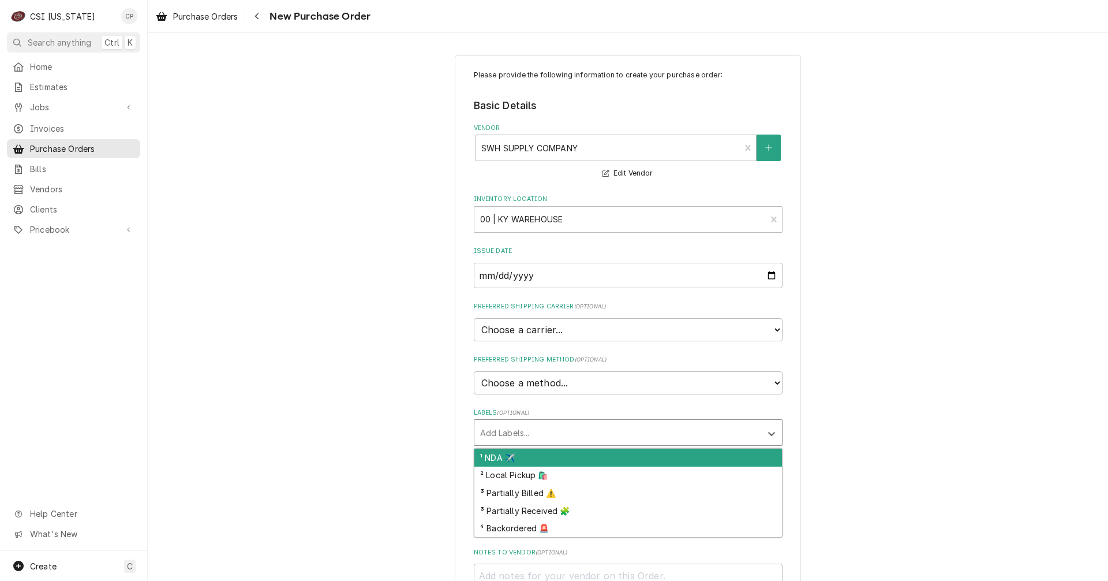
click at [532, 433] on div "Labels" at bounding box center [617, 432] width 275 height 21
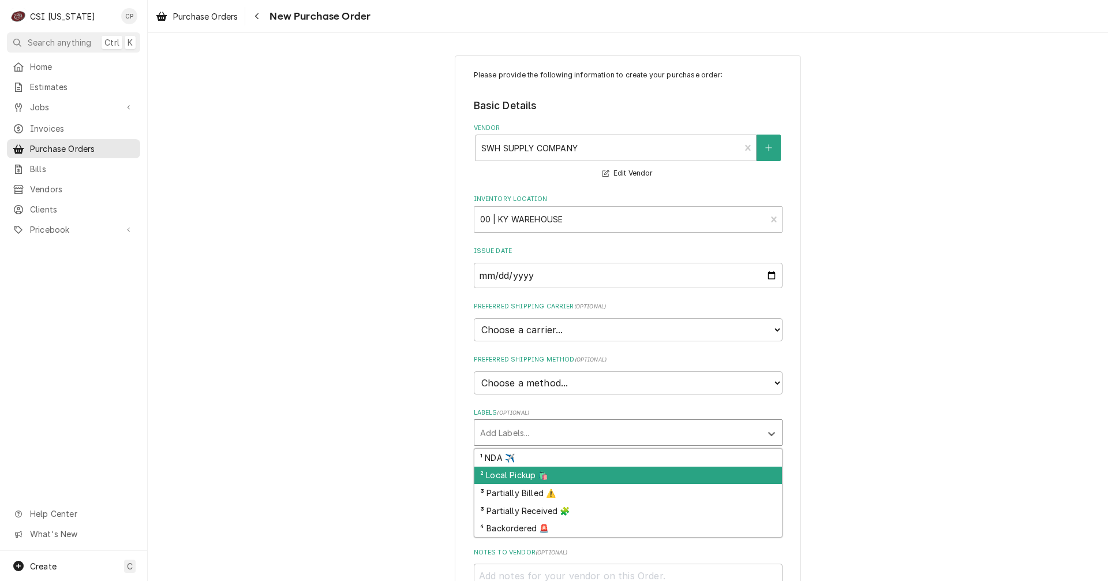
click at [515, 478] on div "² Local Pickup 🛍️" at bounding box center [628, 475] width 308 height 18
type textarea "x"
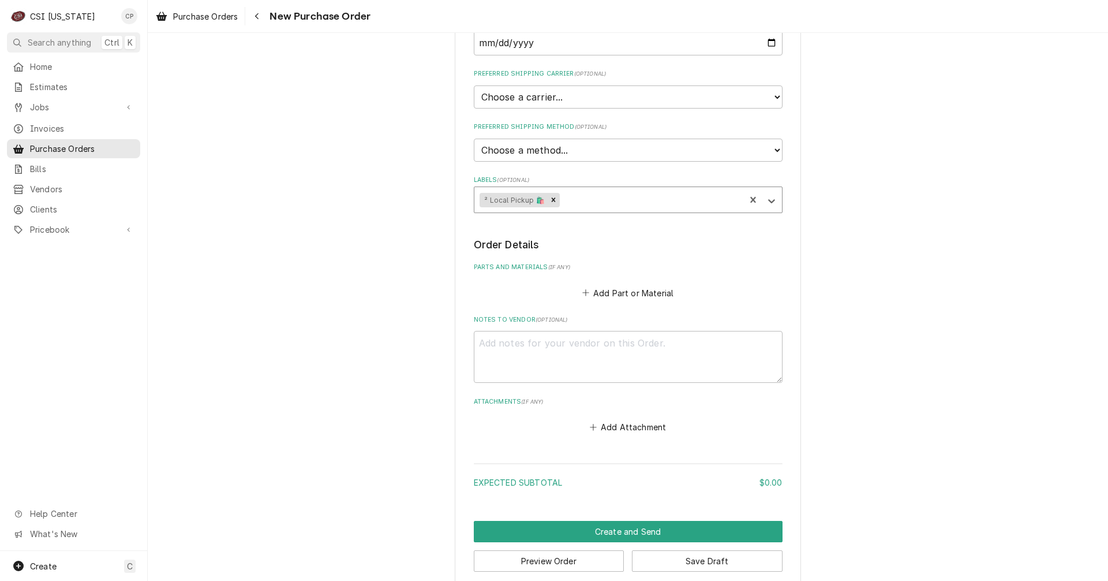
scroll to position [248, 0]
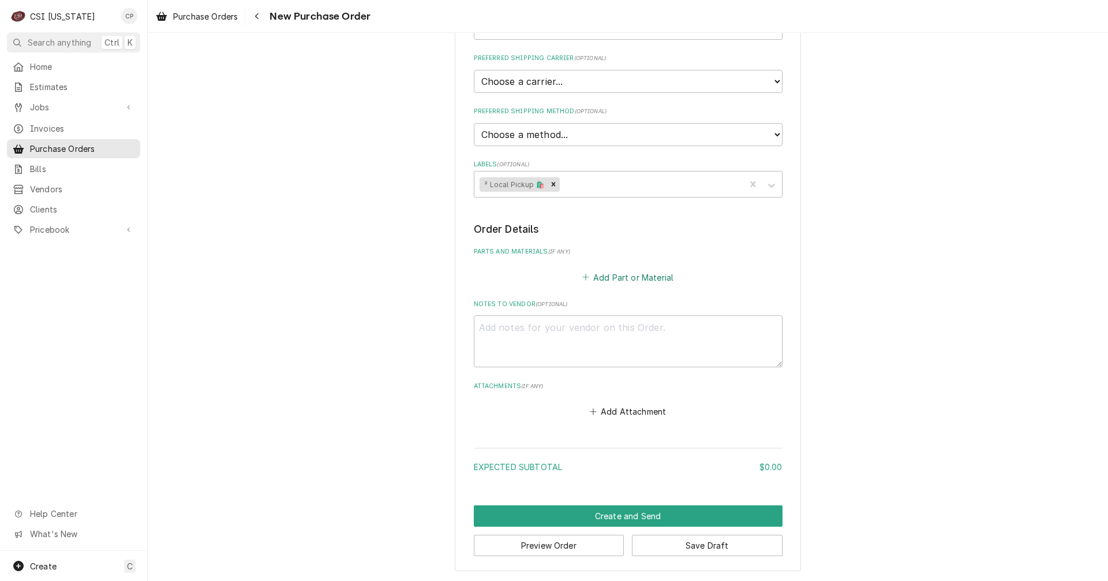
click at [643, 279] on button "Add Part or Material" at bounding box center [627, 277] width 95 height 16
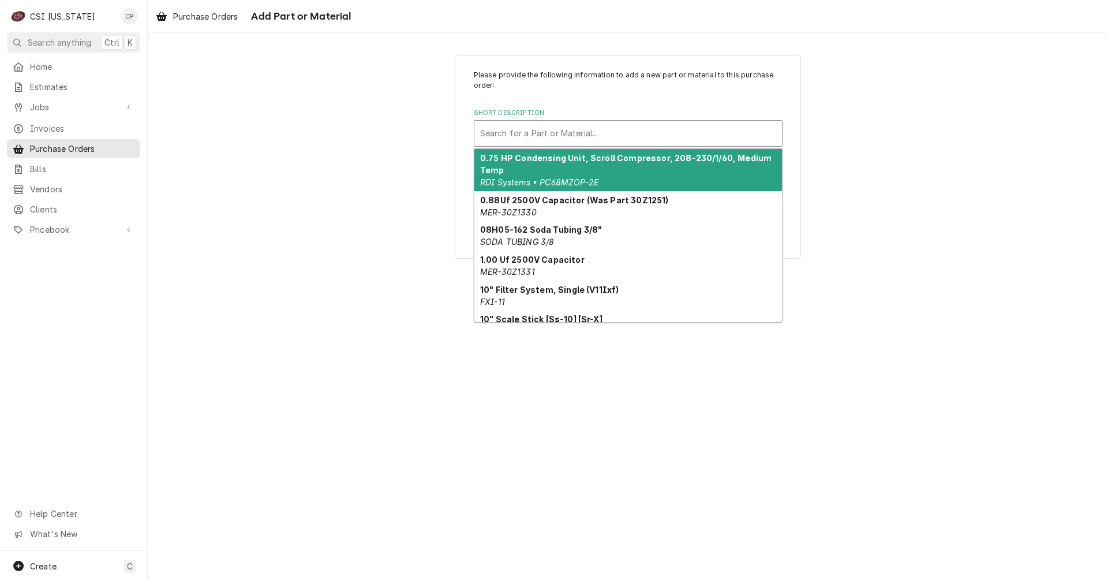
click at [564, 133] on div "Short Description" at bounding box center [628, 133] width 296 height 21
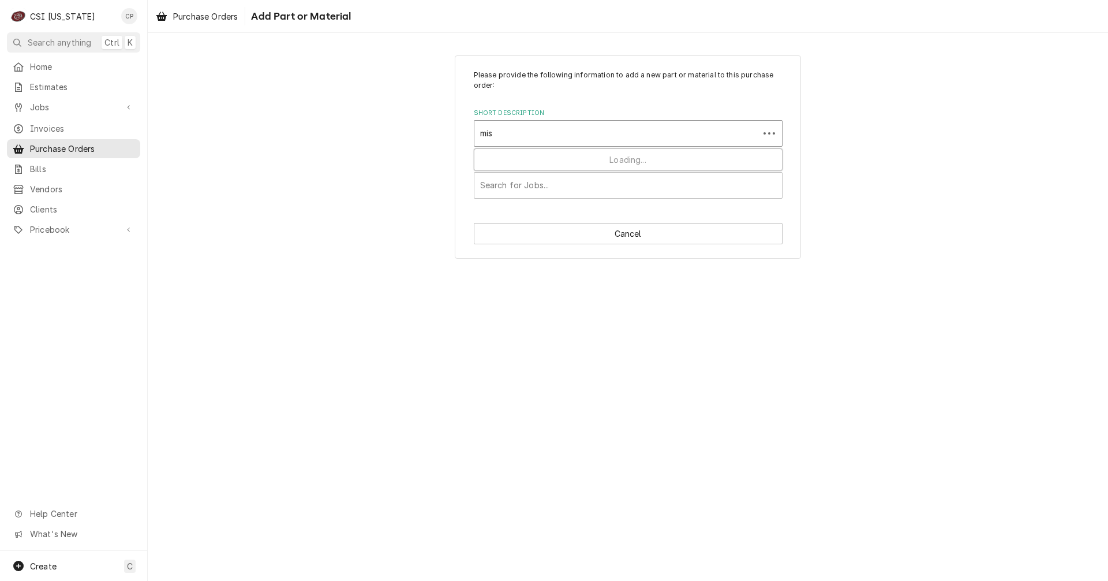
type input "misc"
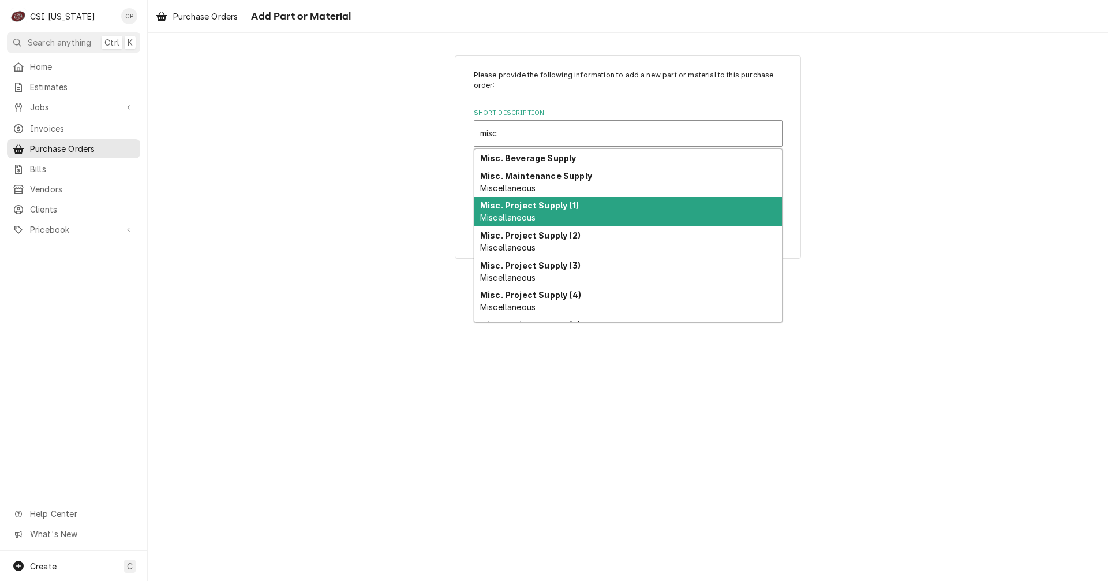
click at [544, 220] on div "Misc. Project Supply (1) Miscellaneous" at bounding box center [628, 212] width 308 height 30
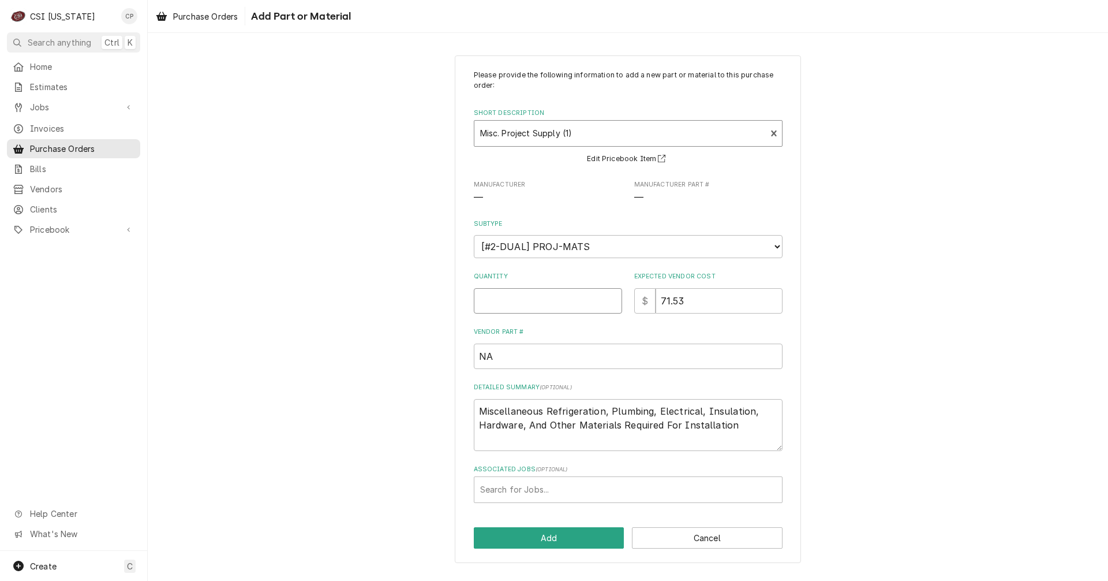
click at [544, 298] on input "Quantity" at bounding box center [548, 300] width 148 height 25
type textarea "x"
type input "1"
type textarea "x"
type input "0"
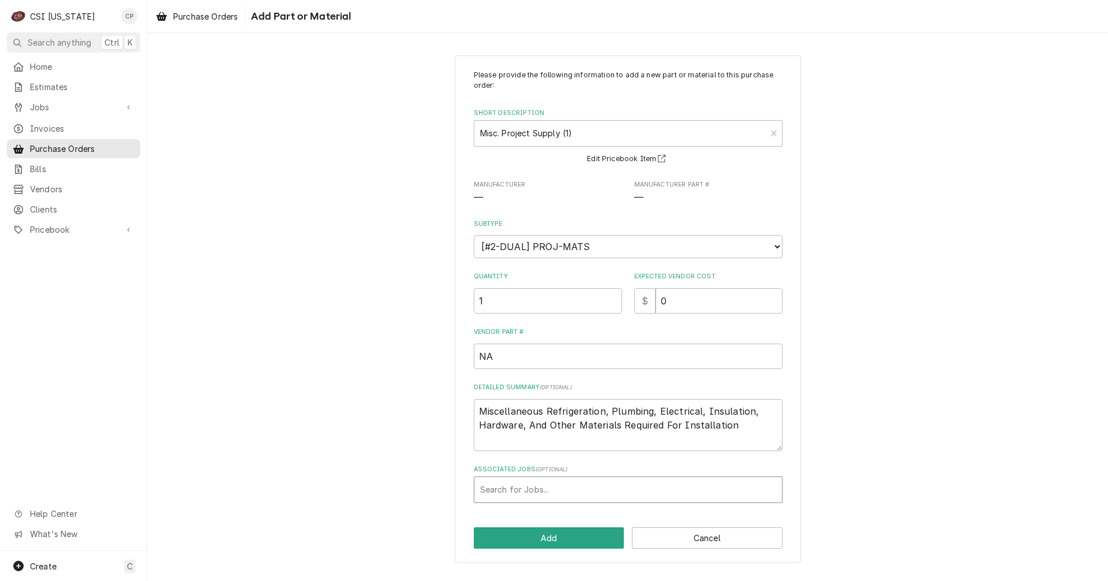
click at [534, 490] on div "Associated Jobs" at bounding box center [628, 489] width 296 height 21
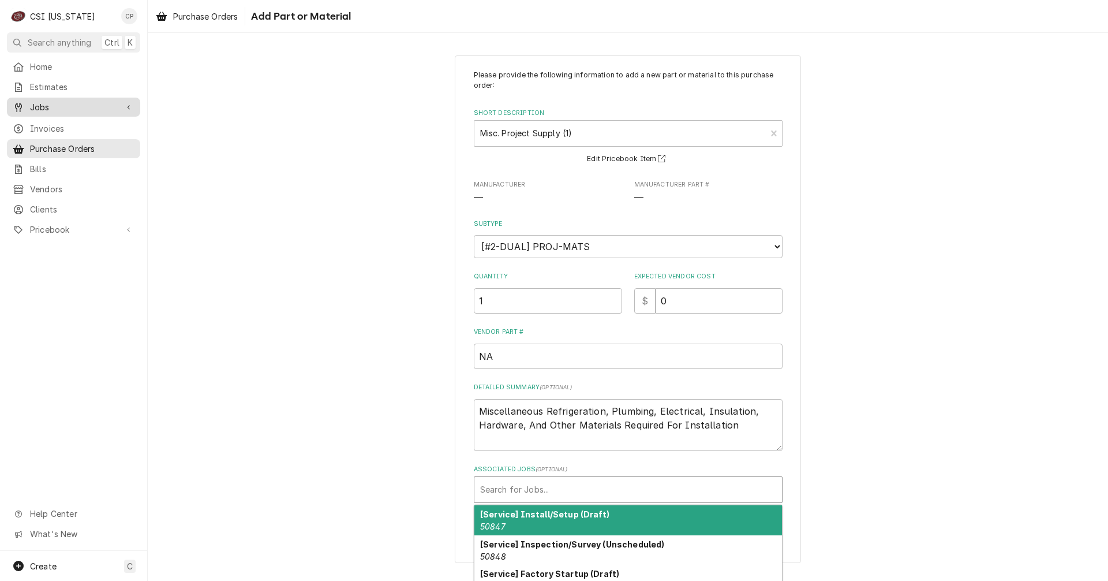
click at [38, 103] on span "Jobs" at bounding box center [73, 107] width 87 height 12
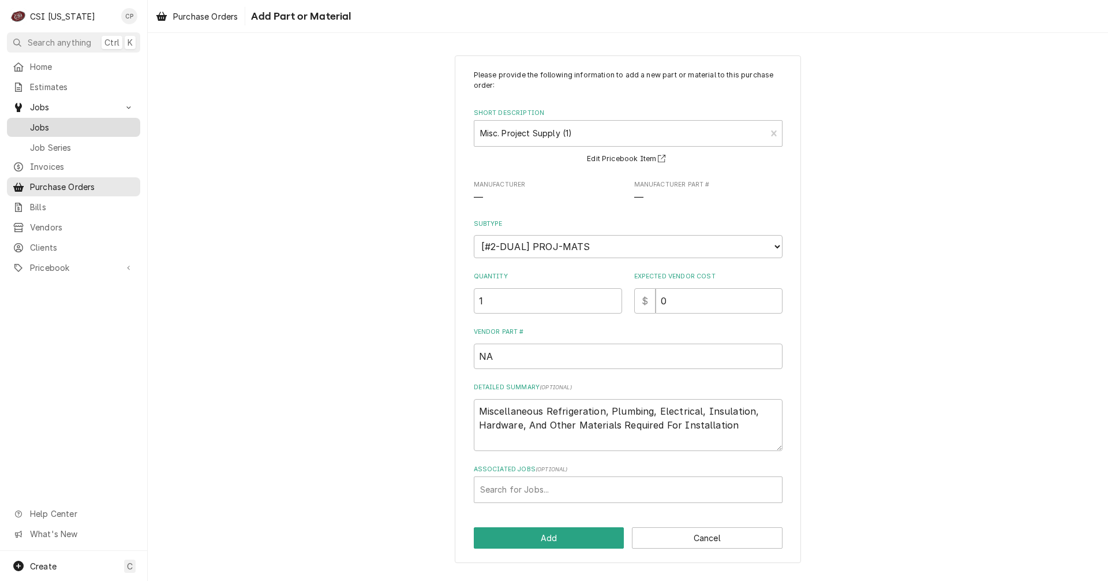
click at [43, 125] on span "Jobs" at bounding box center [82, 127] width 104 height 12
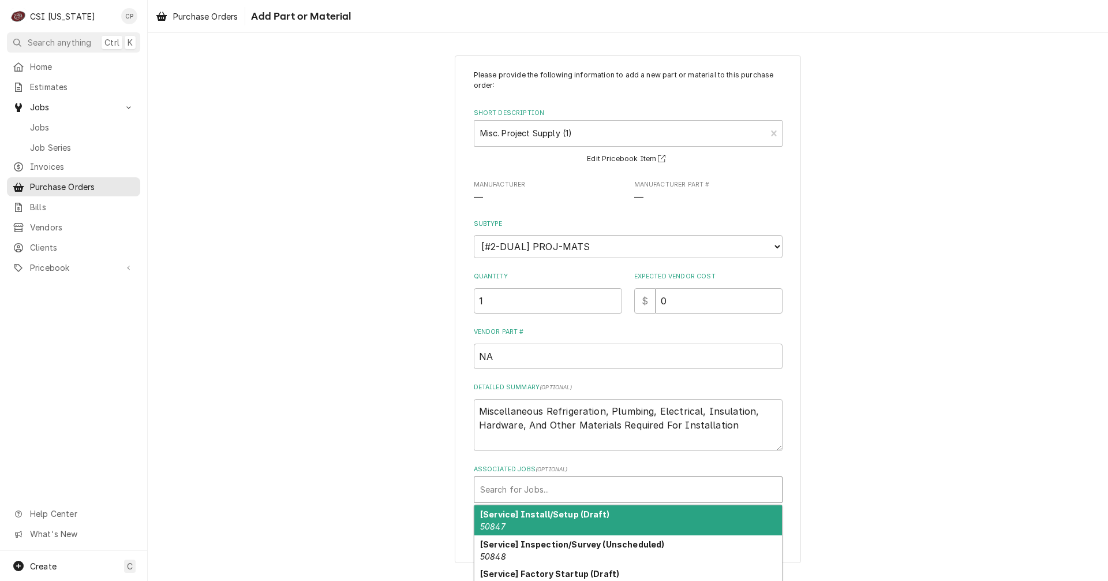
click at [534, 488] on div "Associated Jobs" at bounding box center [628, 489] width 296 height 21
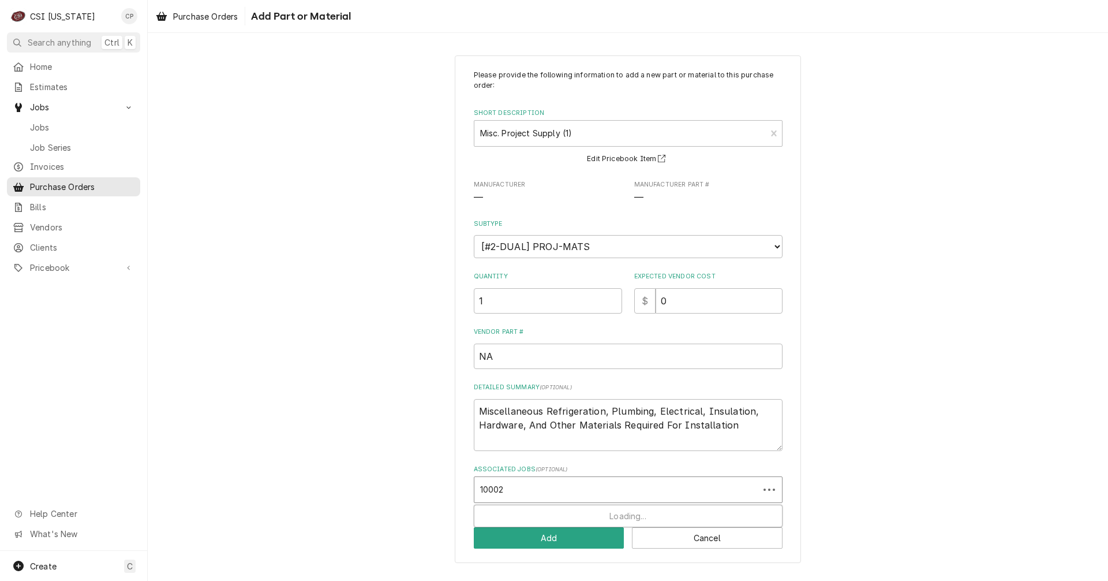
type input "100024"
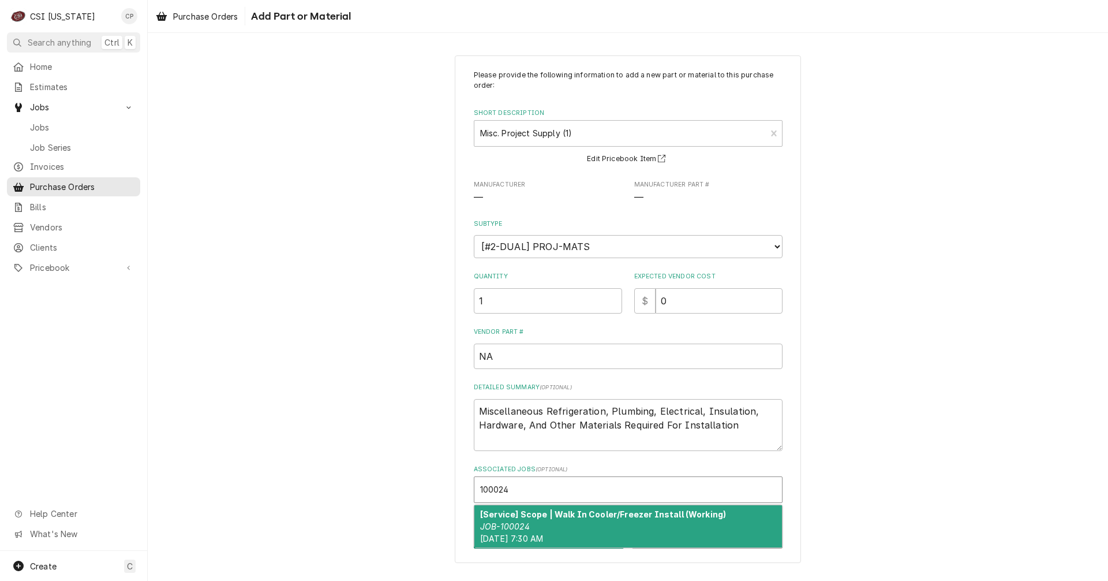
click at [567, 523] on div "[Service] Scope | Walk In Cooler/Freezer Install (Working) JOB-100024 Tue, Sep …" at bounding box center [628, 526] width 308 height 42
type textarea "x"
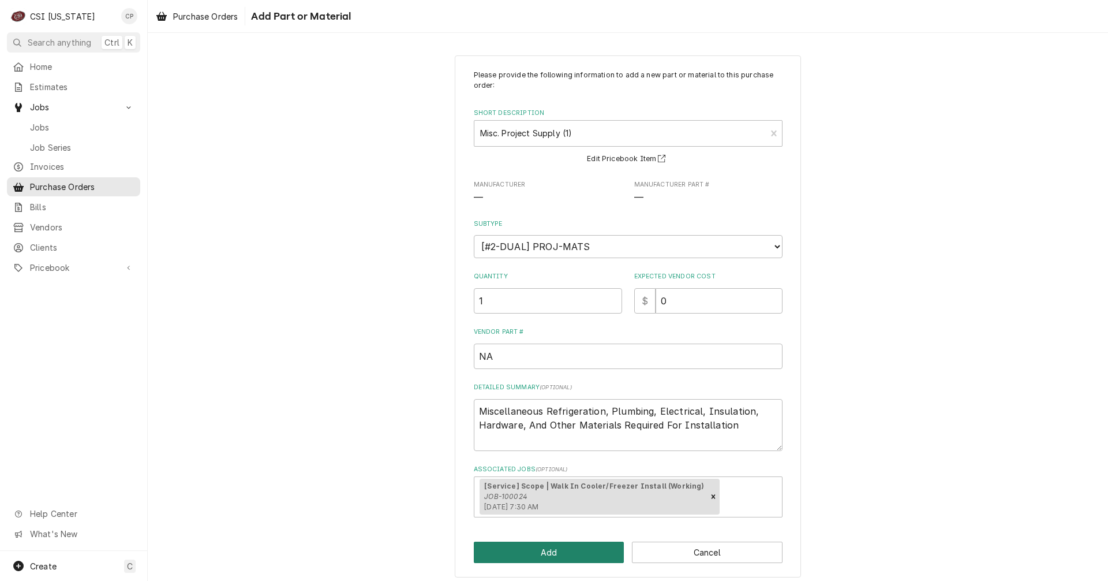
click at [574, 555] on button "Add" at bounding box center [549, 551] width 151 height 21
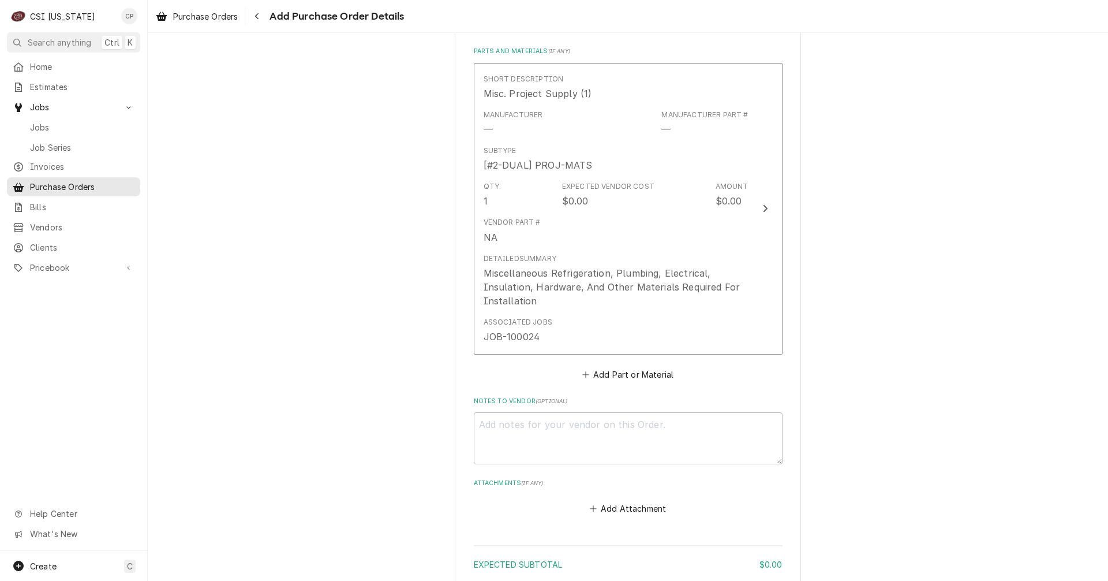
scroll to position [537, 0]
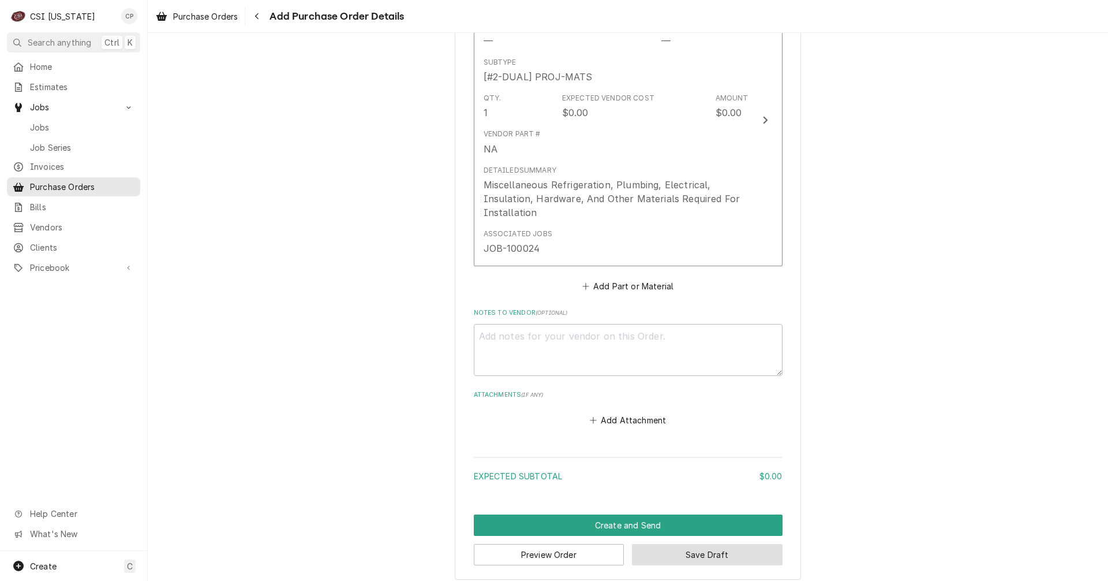
click at [694, 557] on button "Save Draft" at bounding box center [707, 554] width 151 height 21
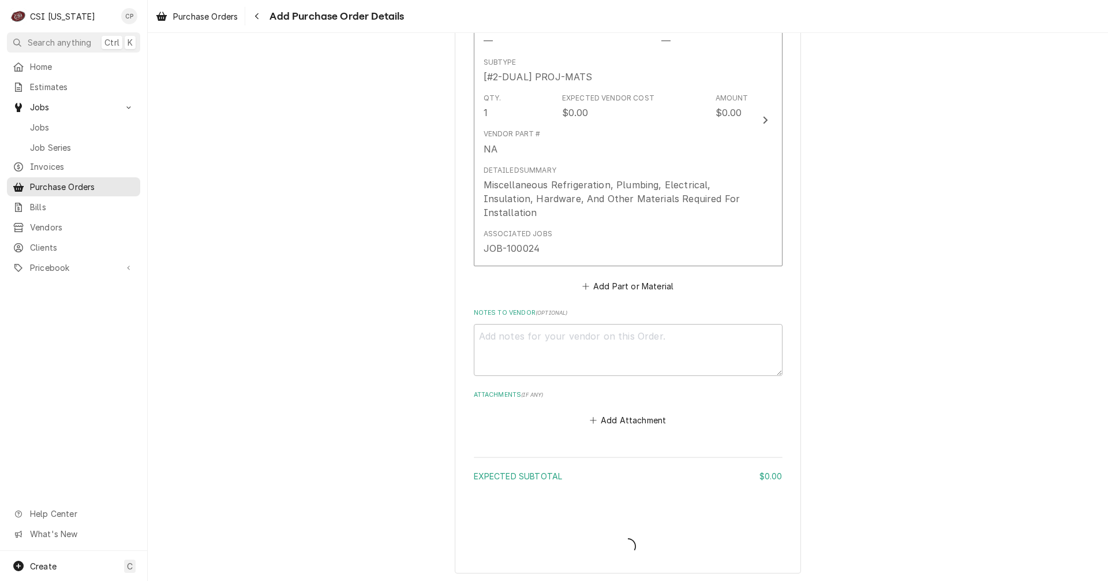
type textarea "x"
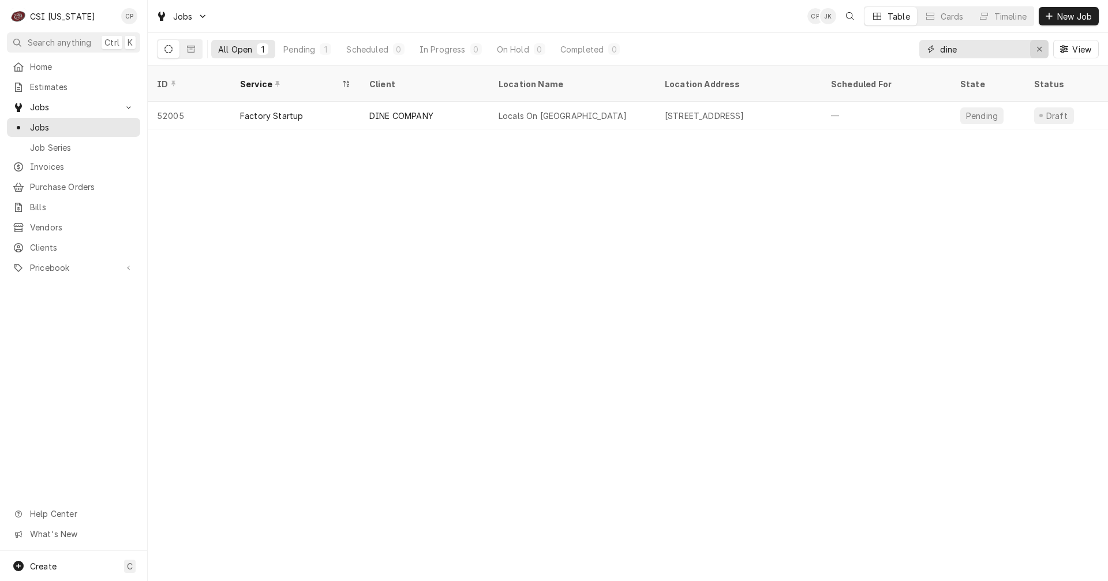
click at [1038, 48] on icon "Erase input" at bounding box center [1039, 49] width 6 height 8
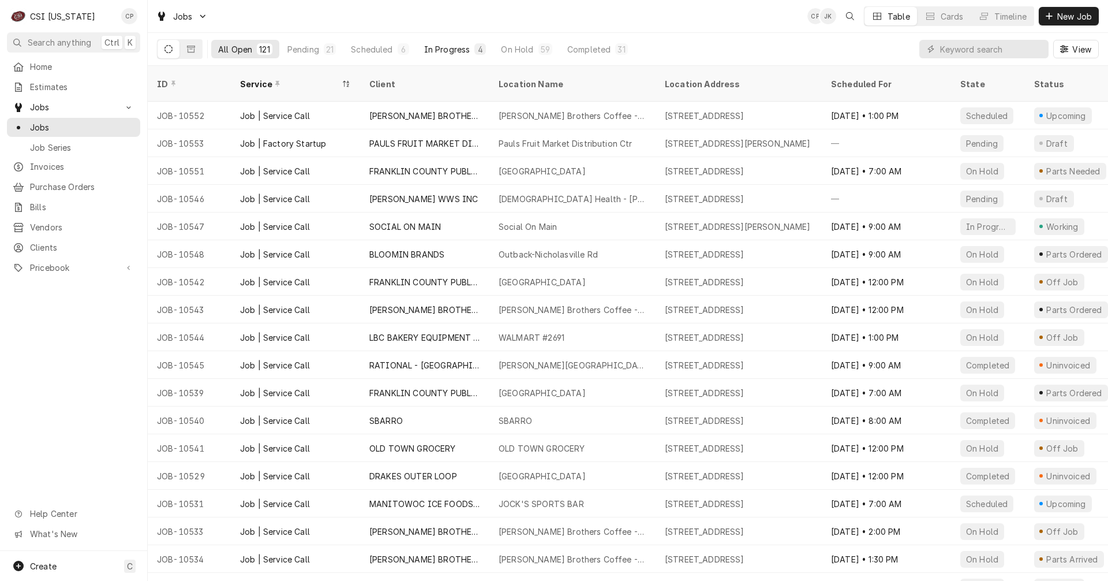
click at [459, 50] on div "In Progress" at bounding box center [447, 49] width 46 height 12
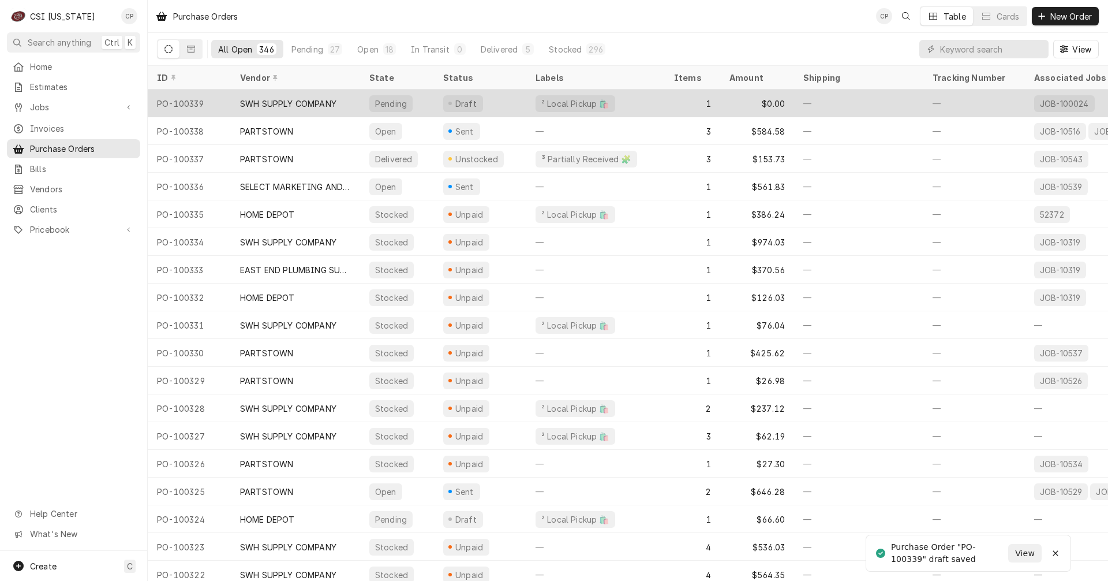
click at [313, 101] on div "SWH SUPPLY COMPANY" at bounding box center [288, 104] width 96 height 12
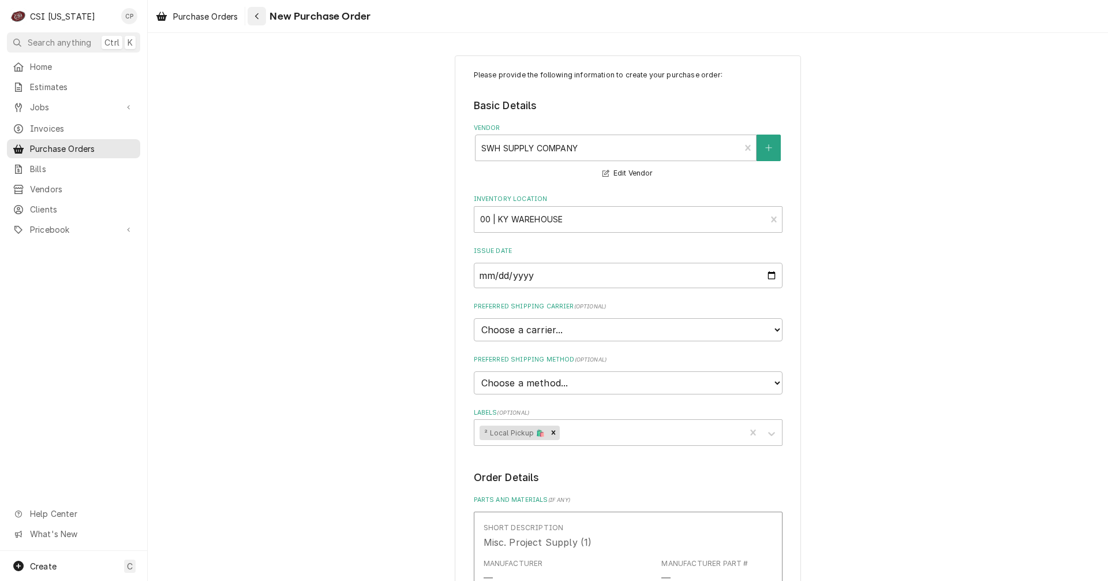
click at [259, 18] on icon "Navigate back" at bounding box center [256, 16] width 3 height 6
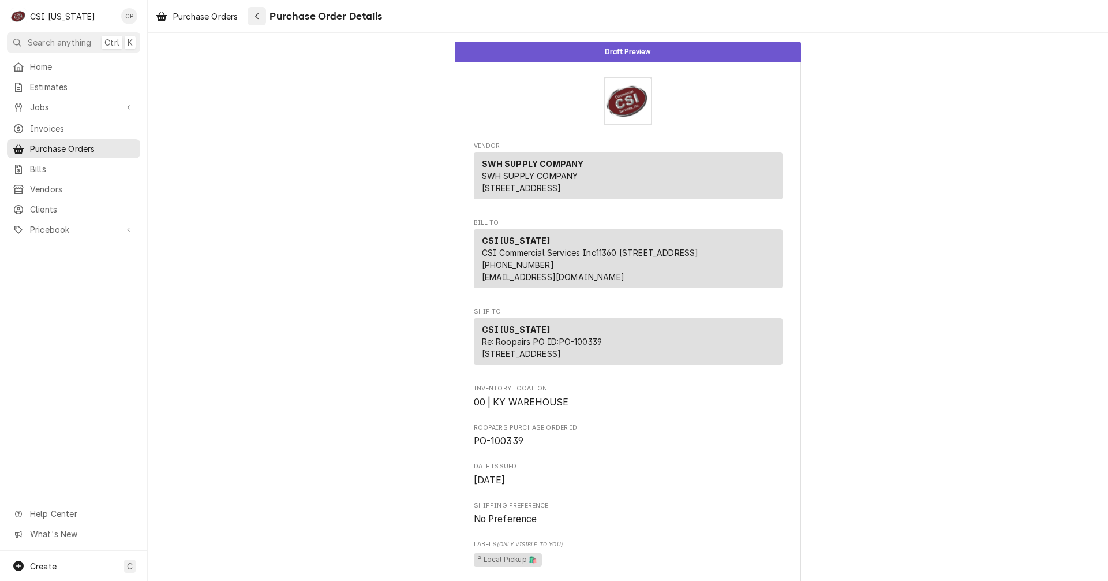
click at [257, 17] on icon "Navigate back" at bounding box center [257, 16] width 5 height 8
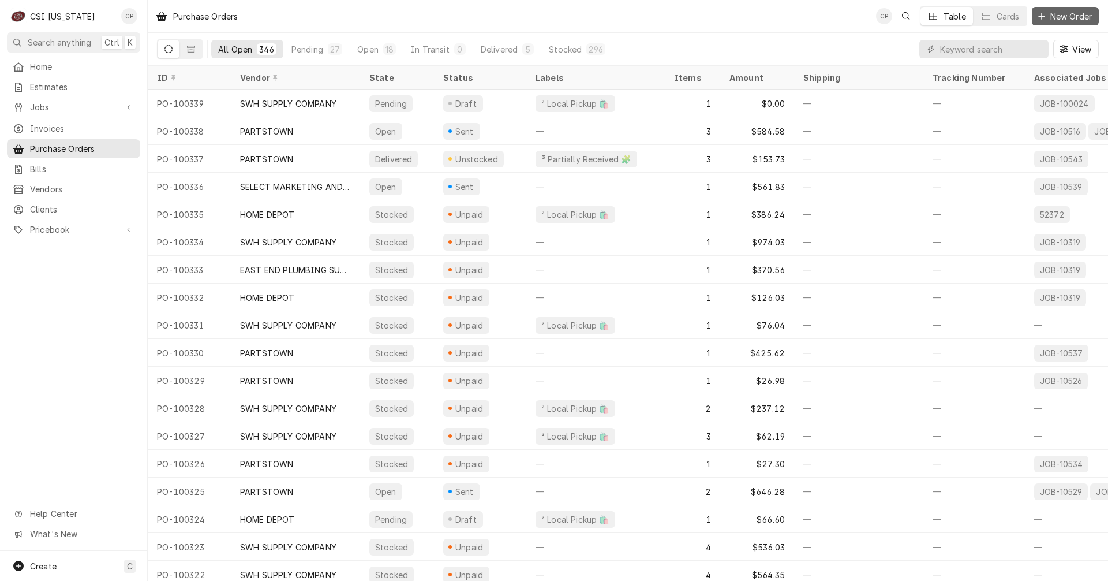
click at [1067, 16] on span "New Order" at bounding box center [1071, 16] width 46 height 12
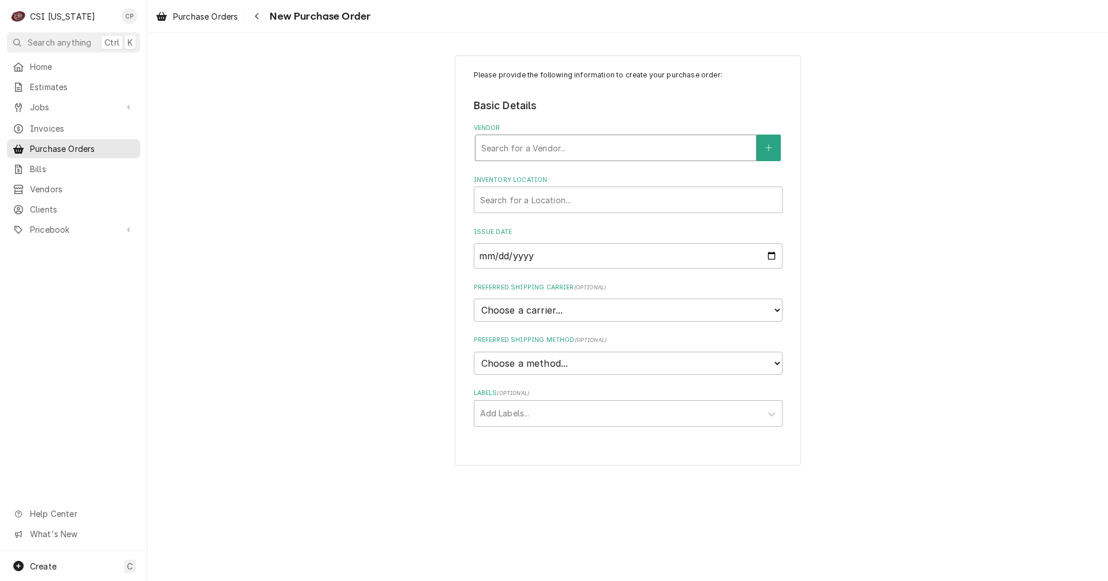
click at [537, 151] on div "Vendor" at bounding box center [615, 147] width 269 height 21
type input "h"
type input "east end"
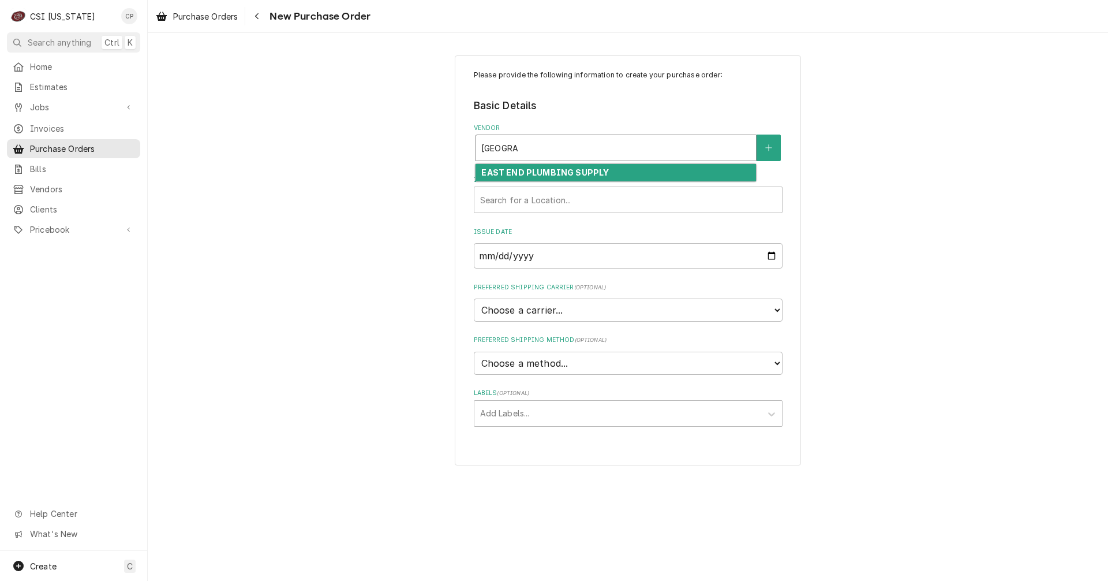
click at [542, 171] on strong "EAST END PLUMBING SUPPLY" at bounding box center [545, 172] width 128 height 10
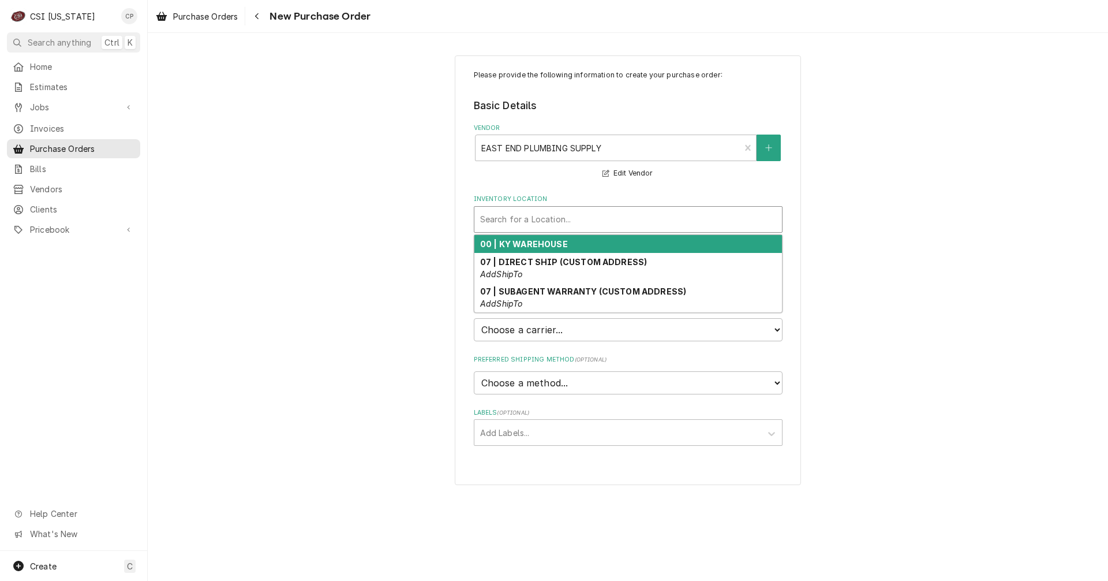
click at [530, 226] on div "Inventory Location" at bounding box center [628, 219] width 296 height 21
click at [520, 242] on strong "00 | KY WAREHOUSE" at bounding box center [524, 244] width 88 height 10
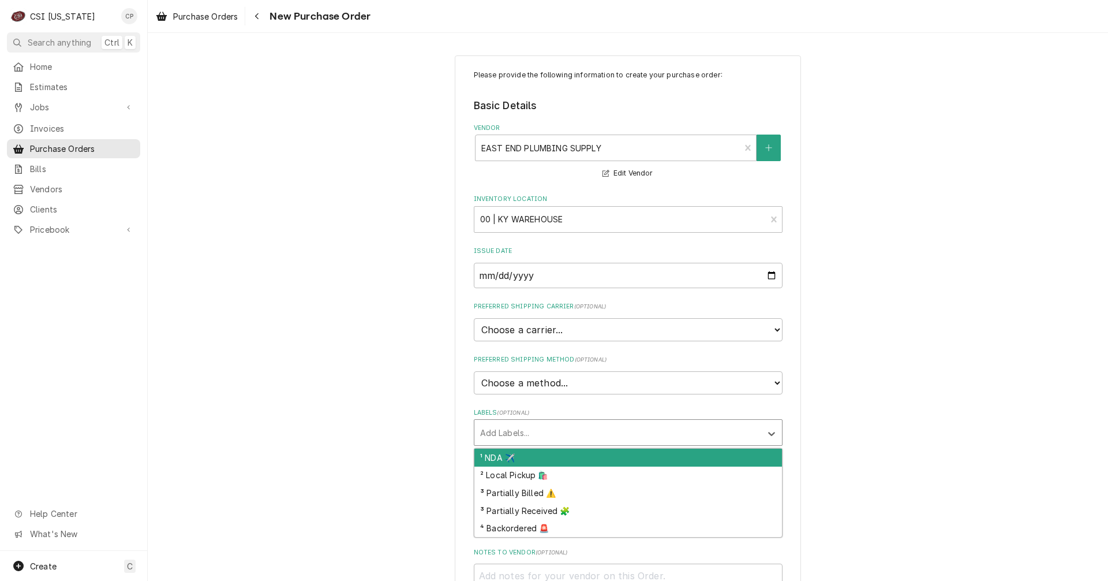
click at [504, 444] on div "Add Labels..." at bounding box center [617, 432] width 287 height 25
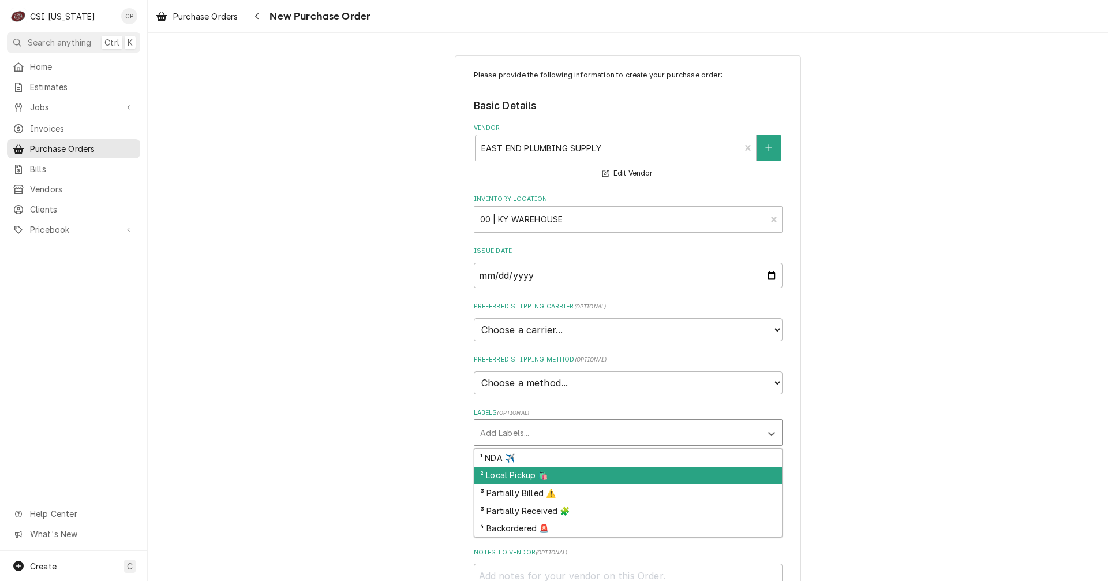
click at [505, 474] on div "² Local Pickup 🛍️" at bounding box center [628, 475] width 308 height 18
type textarea "x"
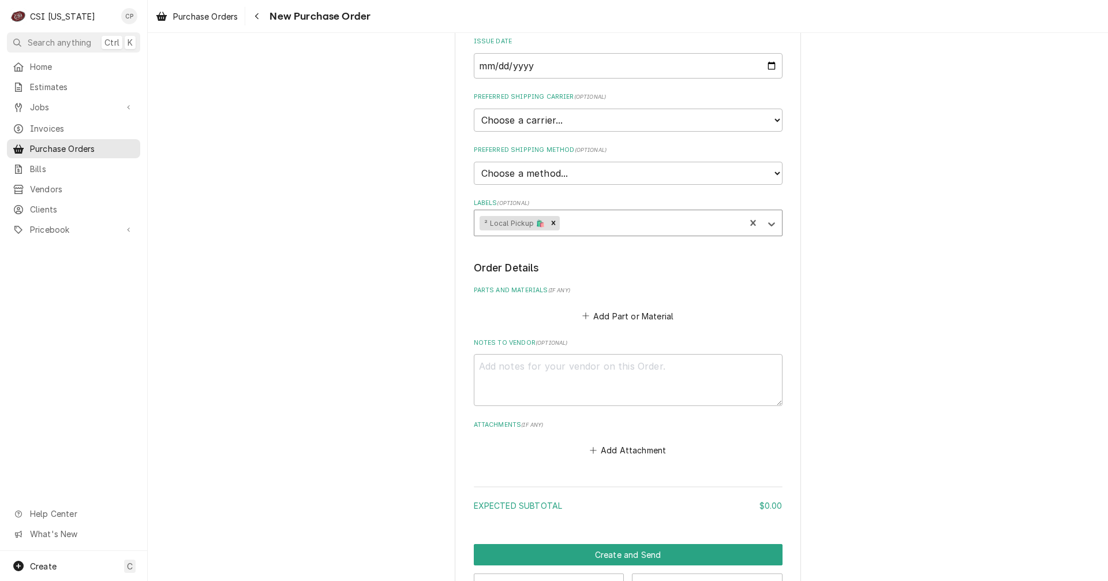
scroll to position [231, 0]
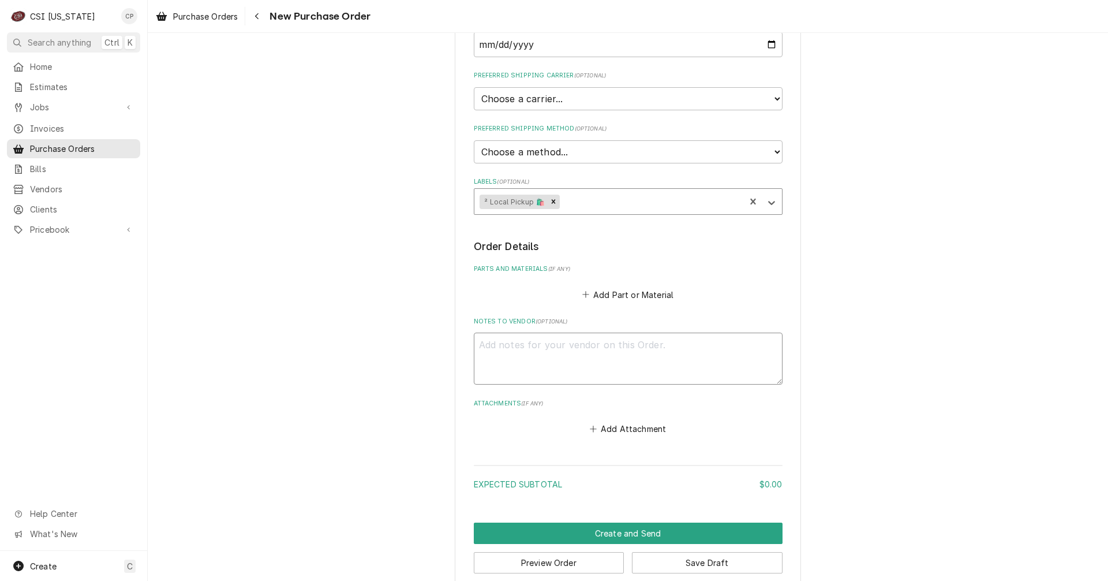
click at [548, 341] on textarea "Notes to Vendor ( optional )" at bounding box center [628, 358] width 309 height 52
click at [620, 294] on button "Add Part or Material" at bounding box center [627, 294] width 95 height 16
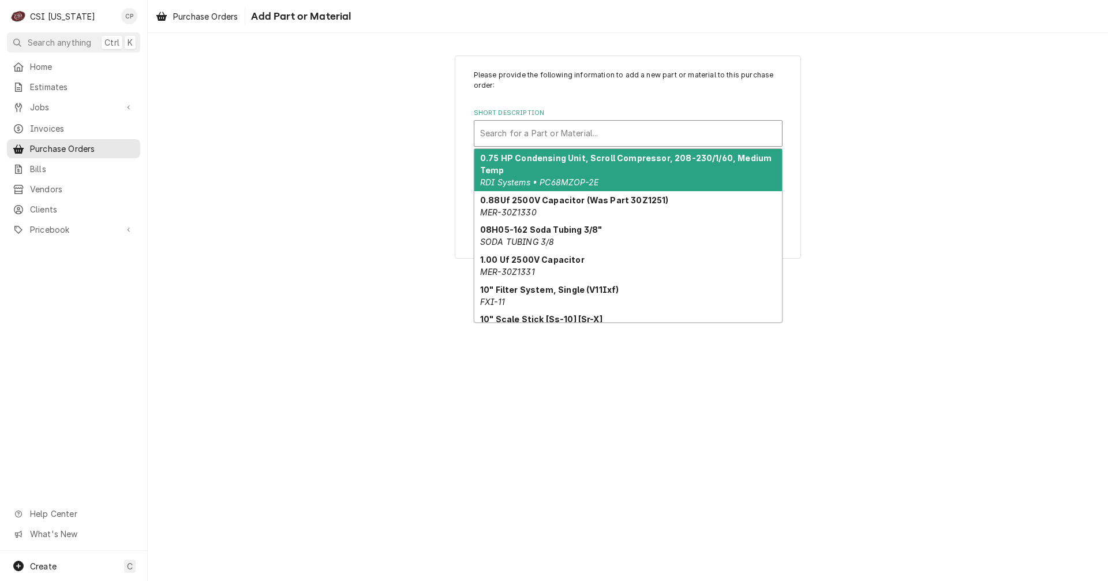
click at [545, 130] on div "Short Description" at bounding box center [628, 133] width 296 height 21
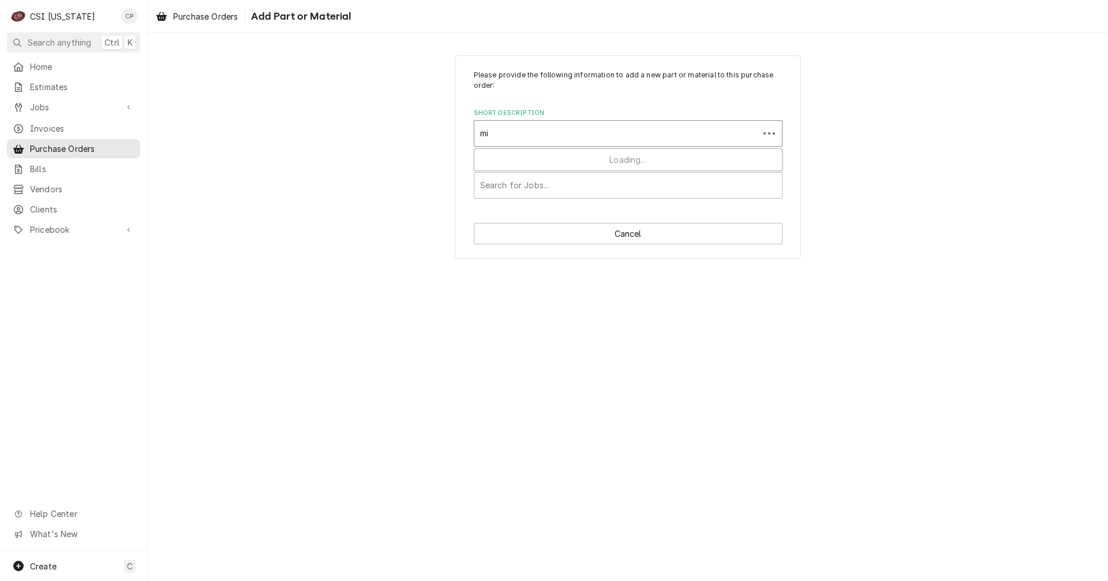
type input "mis"
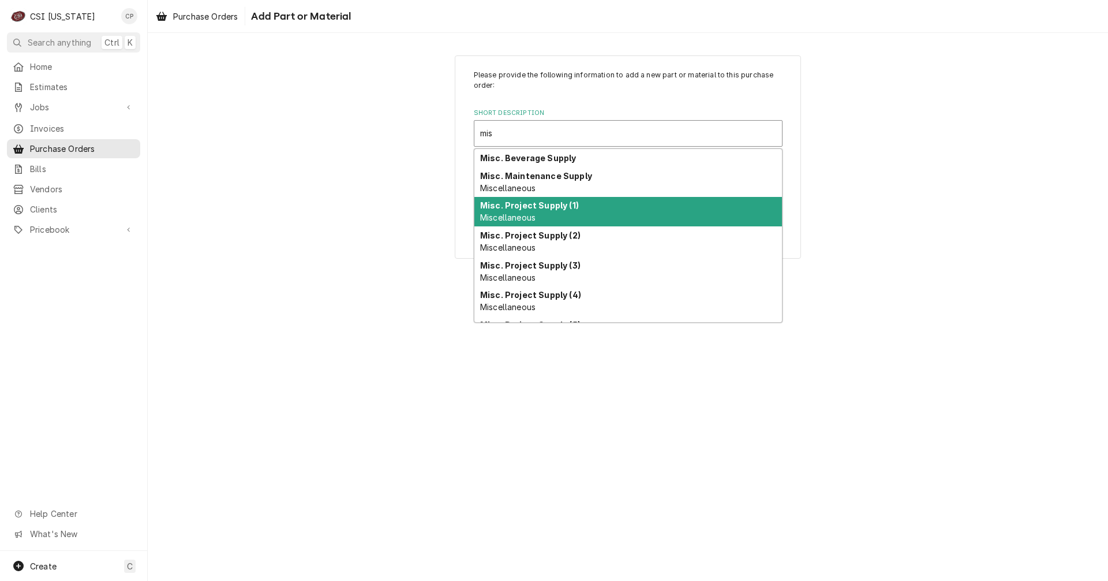
click at [538, 201] on strong "Misc. Project Supply (1)" at bounding box center [529, 205] width 99 height 10
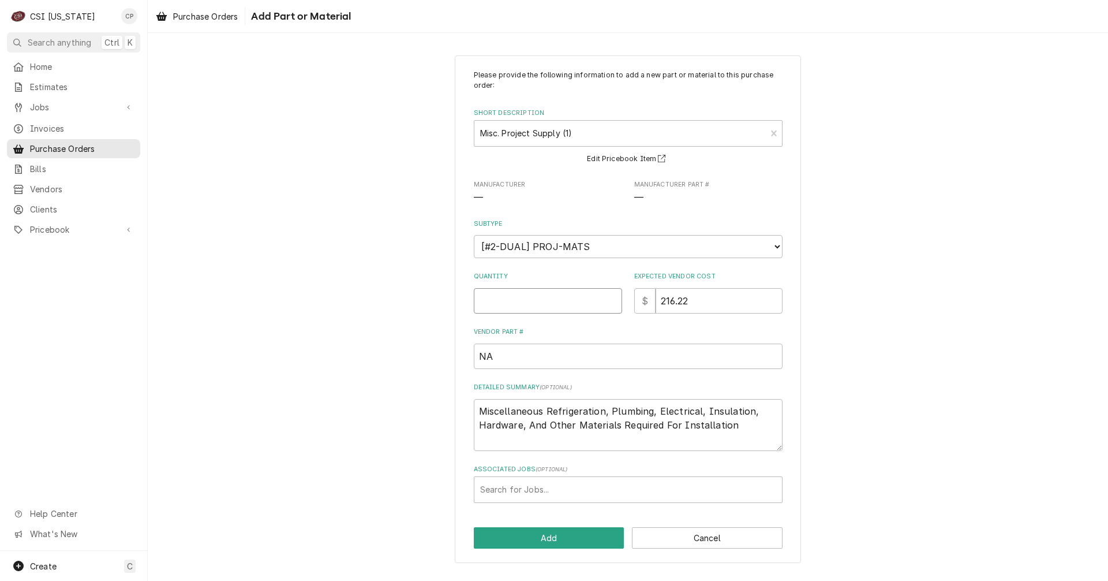
click at [537, 297] on input "Quantity" at bounding box center [548, 300] width 148 height 25
type textarea "x"
type input "1"
type textarea "x"
type input "0"
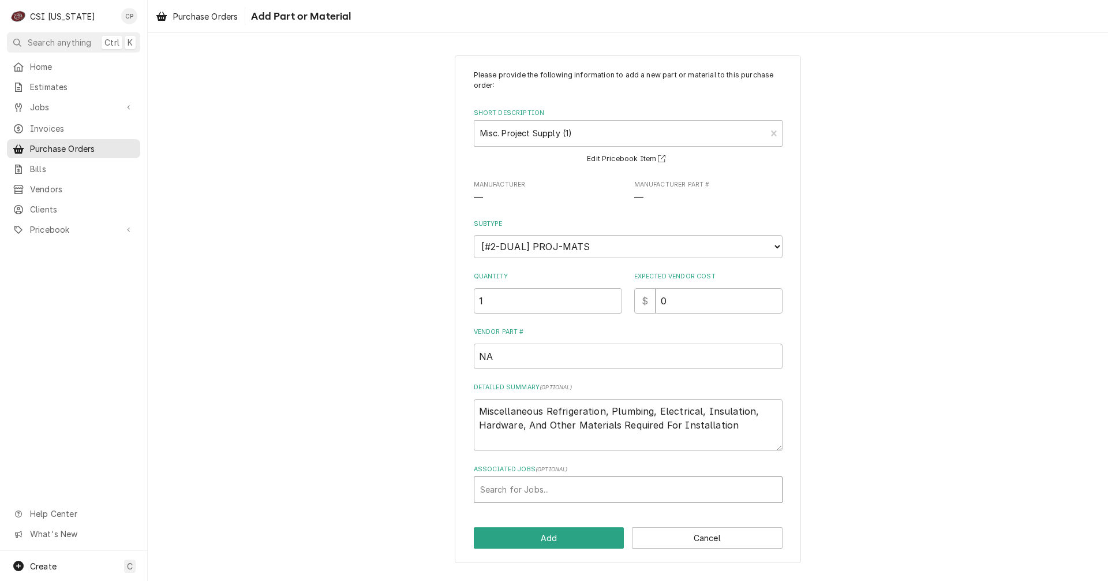
click at [547, 488] on div "Associated Jobs" at bounding box center [628, 489] width 296 height 21
type input "100024"
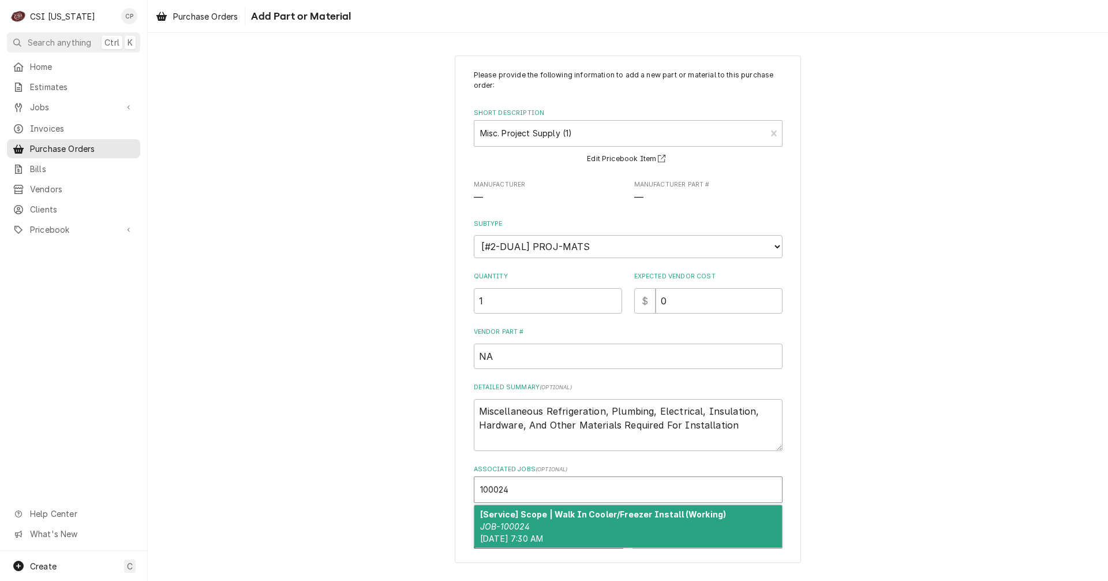
click at [570, 519] on div "[Service] Scope | Walk In Cooler/Freezer Install (Working) JOB-100024 Tue, Sep …" at bounding box center [628, 526] width 308 height 42
type textarea "x"
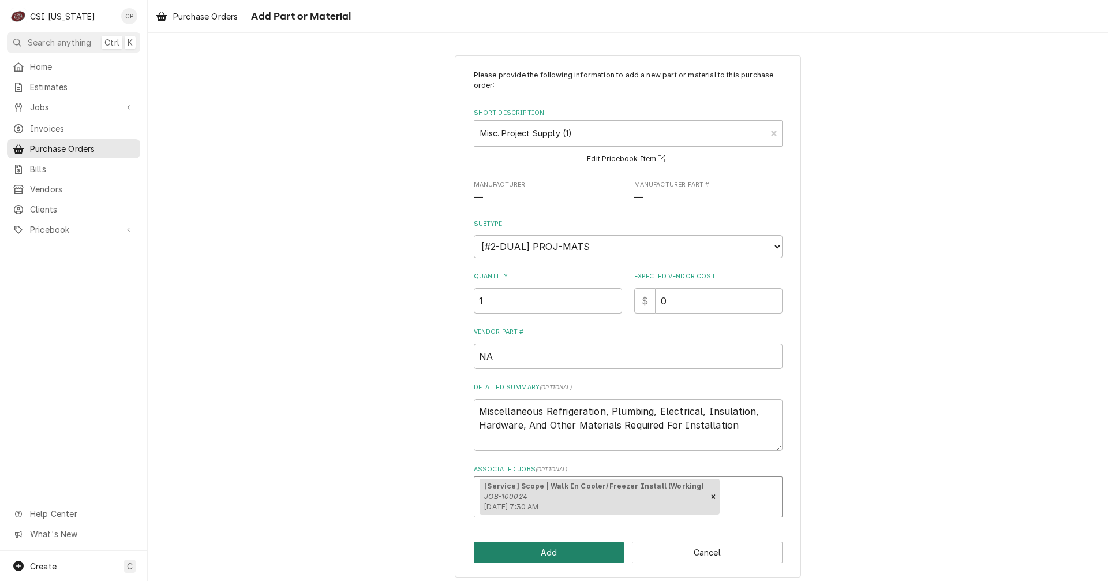
click at [563, 553] on button "Add" at bounding box center [549, 551] width 151 height 21
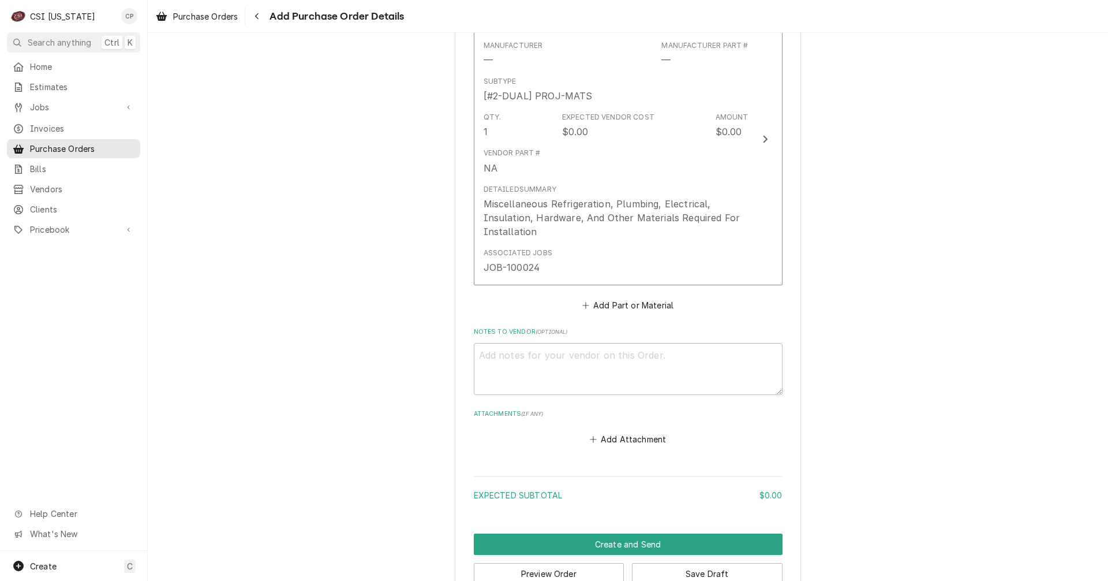
scroll to position [519, 0]
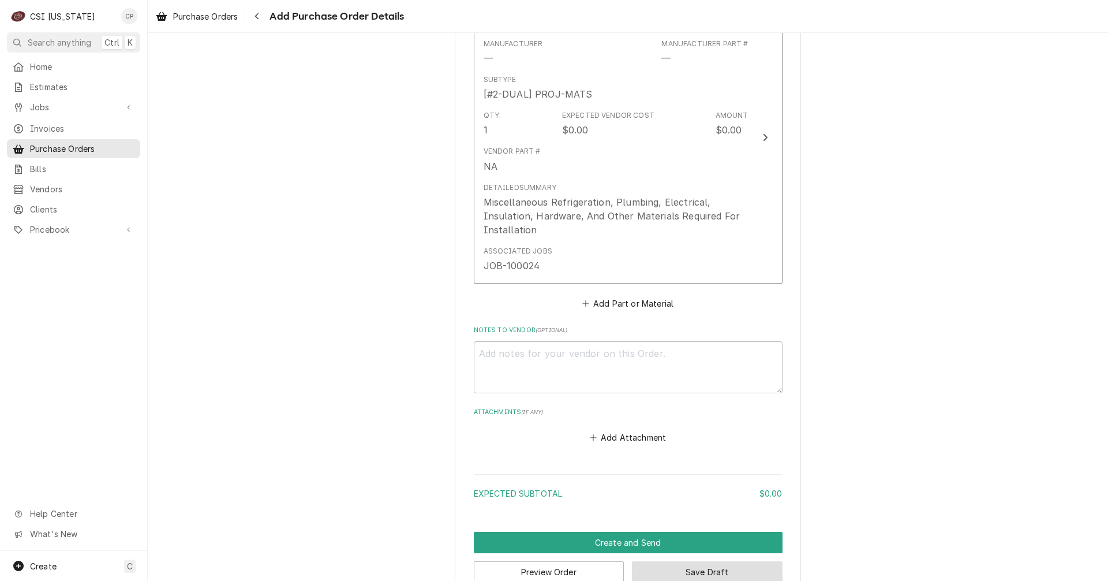
click at [699, 575] on button "Save Draft" at bounding box center [707, 571] width 151 height 21
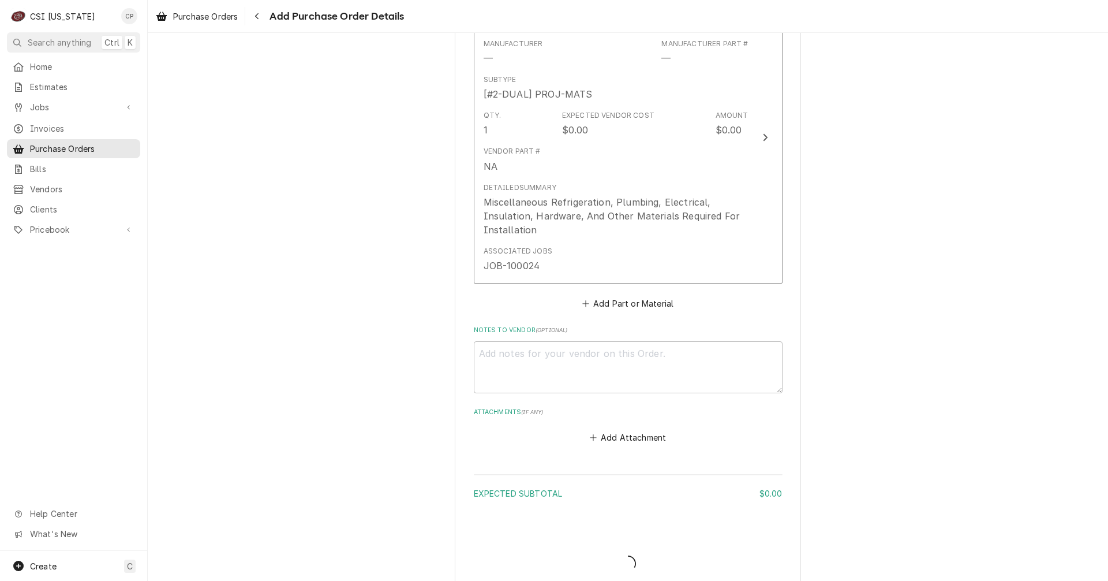
type textarea "x"
